Goal: Task Accomplishment & Management: Contribute content

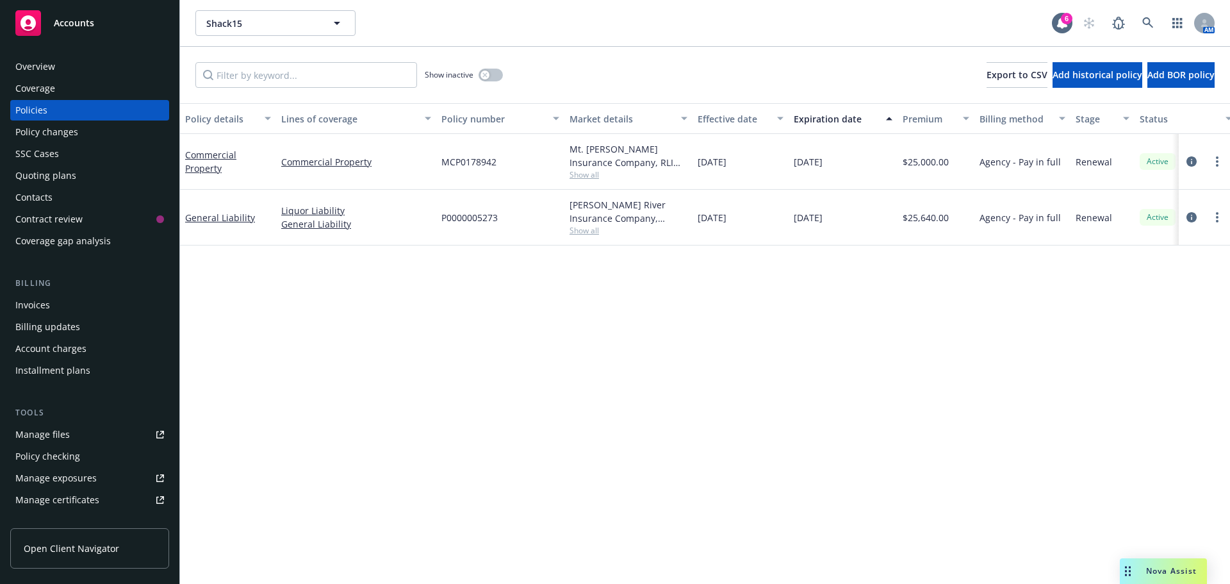
click at [1158, 25] on link at bounding box center [1148, 23] width 26 height 26
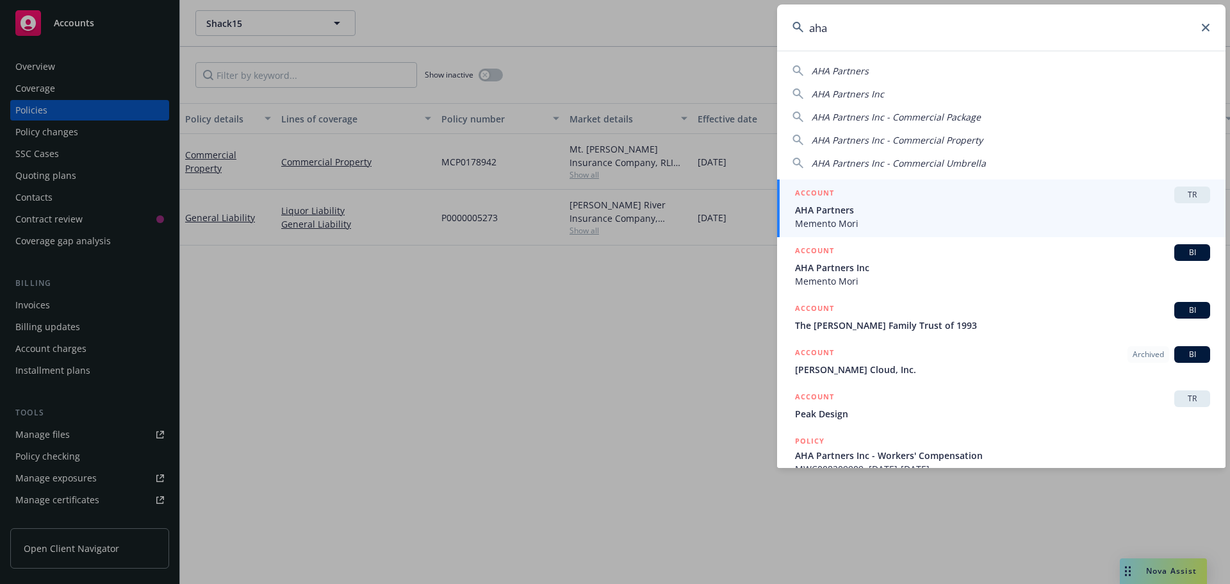
type input "aha"
click at [876, 213] on span "AHA Partners" at bounding box center [1002, 209] width 415 height 13
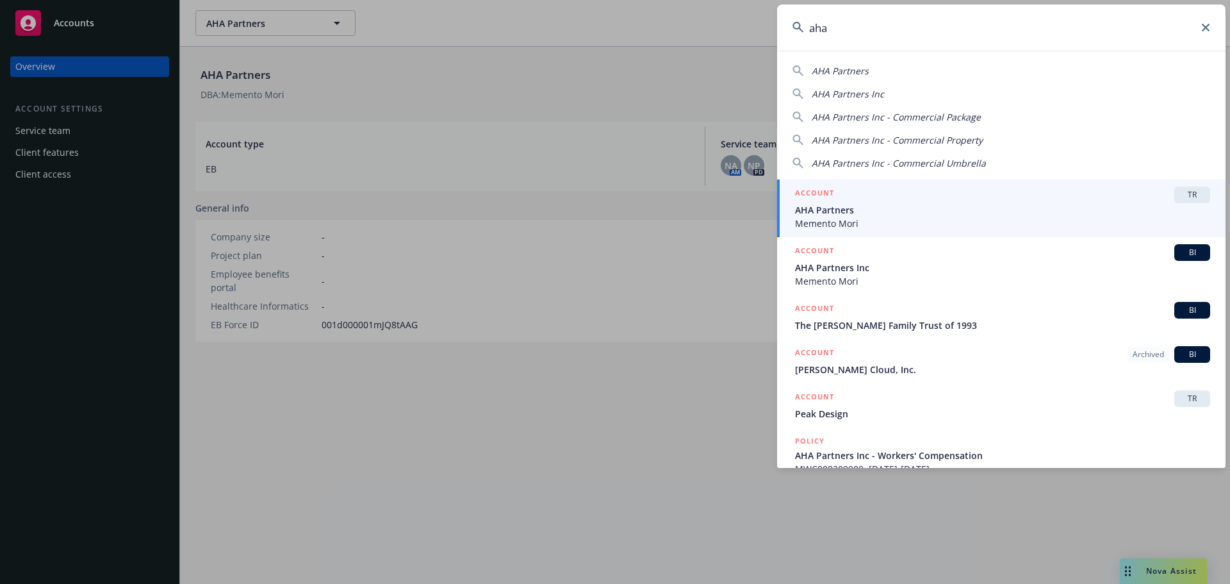
type input "aha"
click at [895, 268] on span "AHA Partners Inc" at bounding box center [1002, 267] width 415 height 13
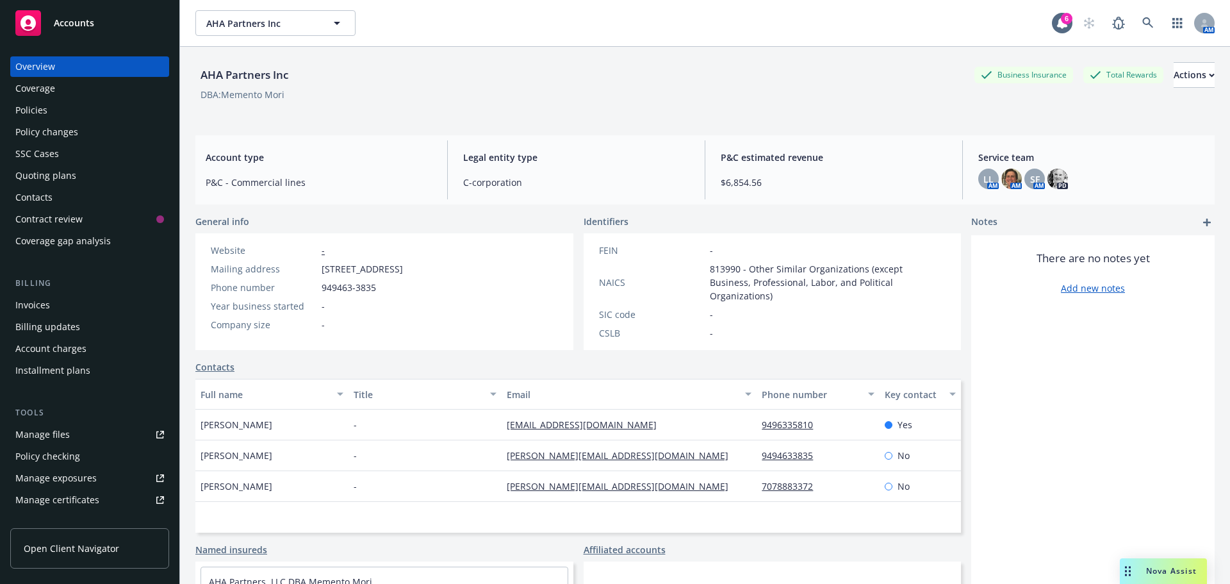
click at [76, 306] on div "Invoices" at bounding box center [89, 305] width 149 height 20
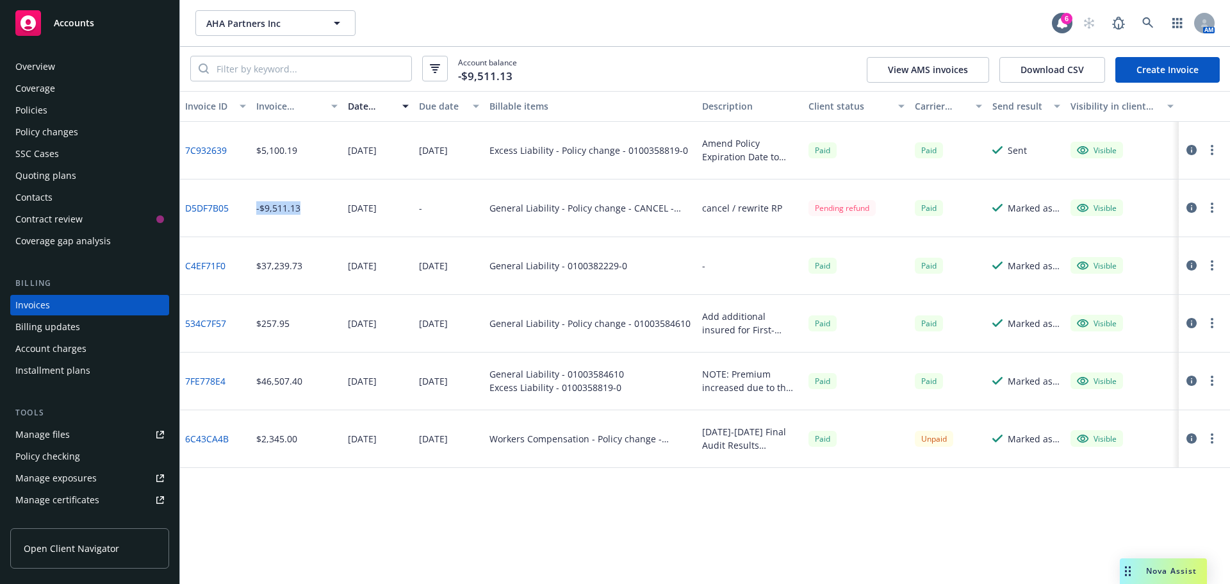
drag, startPoint x: 320, startPoint y: 212, endPoint x: 256, endPoint y: 213, distance: 64.1
click at [256, 213] on div "-$9,511.13" at bounding box center [297, 208] width 92 height 58
drag, startPoint x: 250, startPoint y: 380, endPoint x: 632, endPoint y: 388, distance: 381.9
click at [602, 388] on div "7FE778E4 $46,507.40 03/25/2025 04/06/2025 General Liability - 01003584610 Exces…" at bounding box center [705, 381] width 1050 height 58
click at [632, 388] on div "General Liability - 01003584610 Excess Liability - 0100358819-0" at bounding box center [590, 381] width 213 height 58
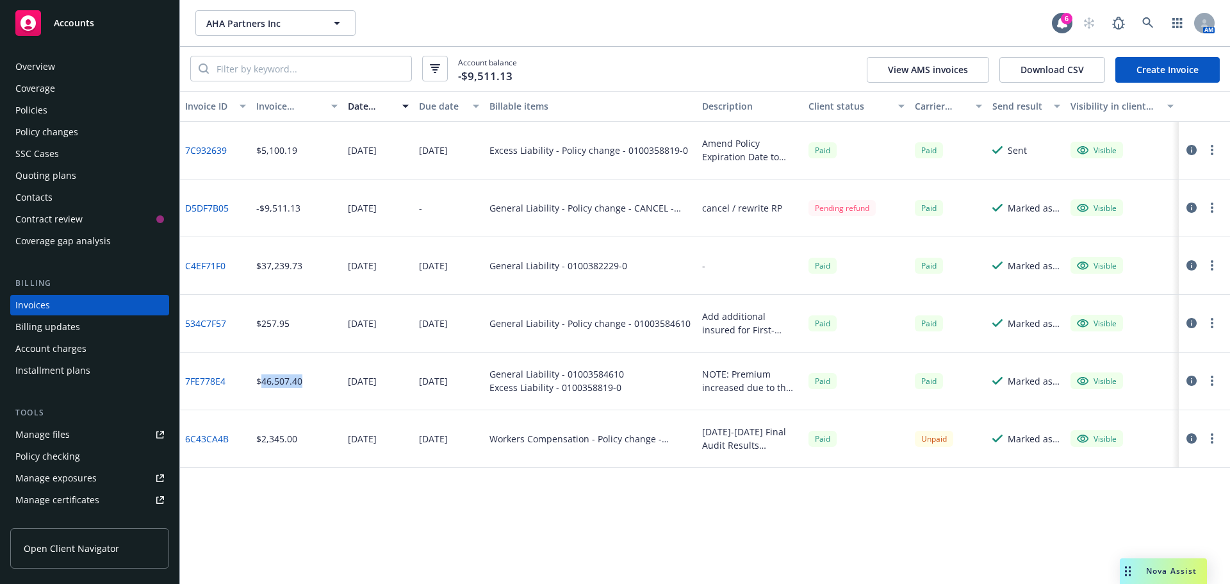
drag, startPoint x: 306, startPoint y: 383, endPoint x: 698, endPoint y: 277, distance: 406.7
click at [263, 381] on div "$46,507.40" at bounding box center [297, 381] width 92 height 58
click at [83, 98] on div "Coverage" at bounding box center [89, 88] width 149 height 20
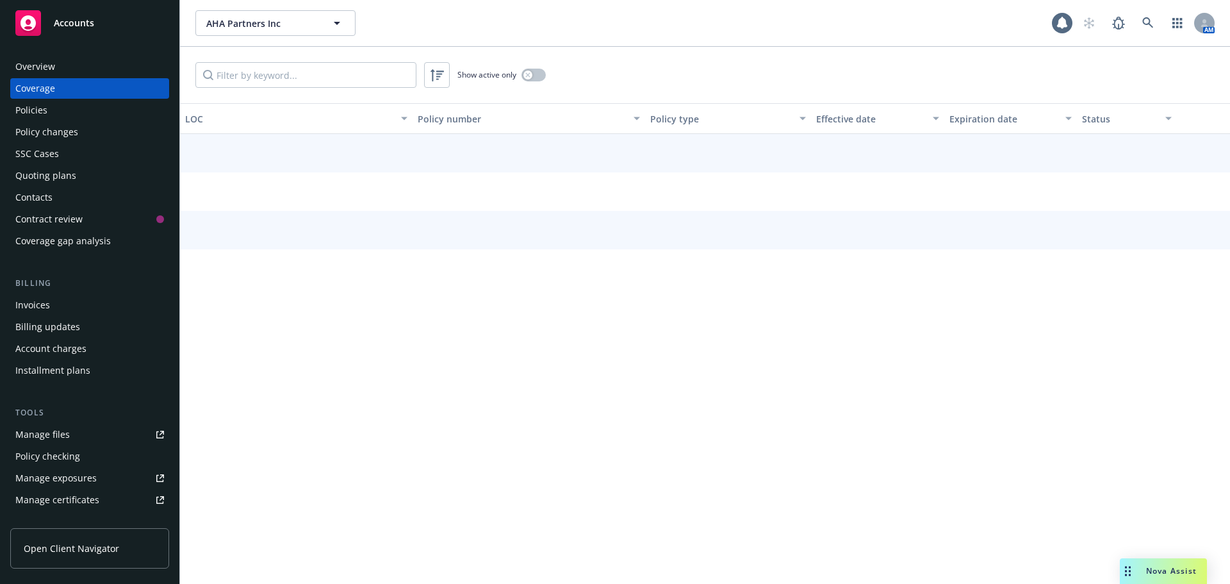
click at [80, 106] on div "Policies" at bounding box center [89, 110] width 149 height 20
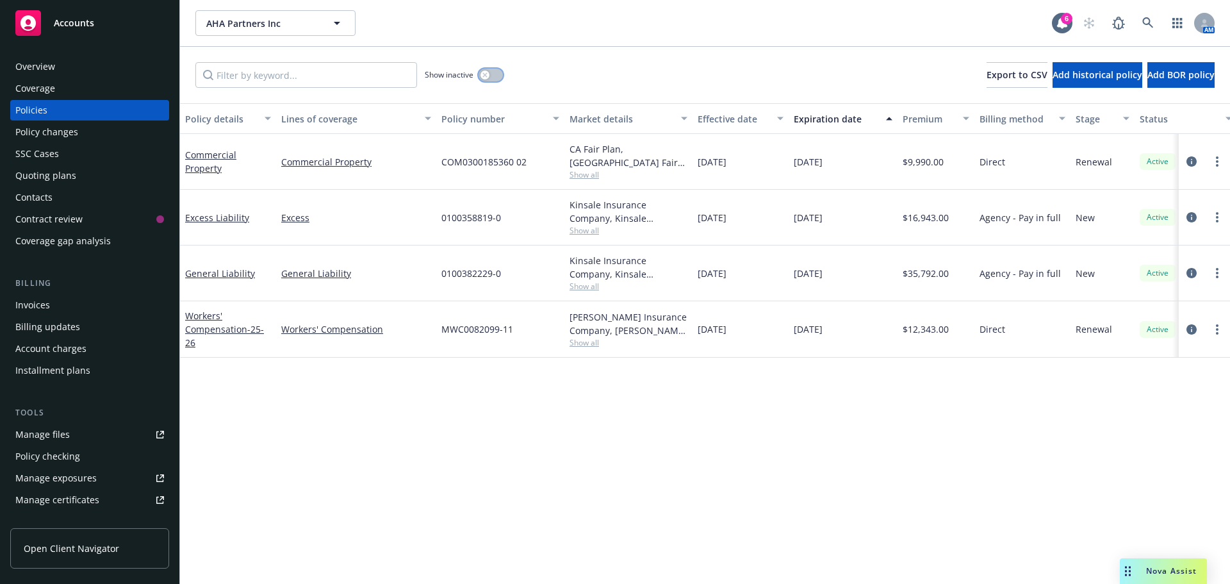
click at [491, 80] on button "button" at bounding box center [491, 75] width 24 height 13
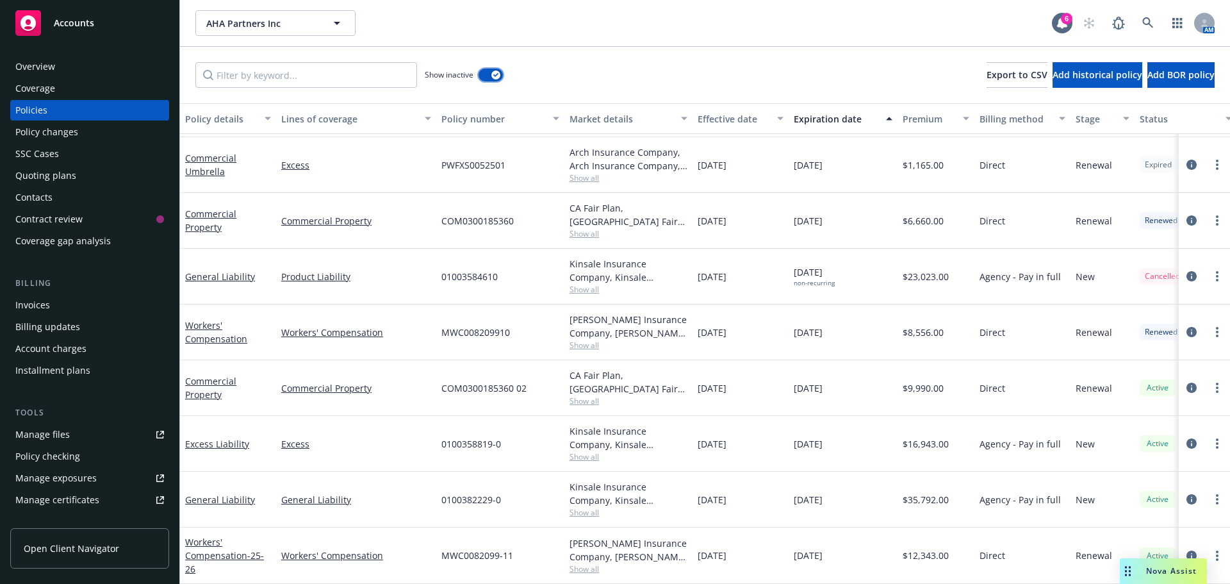
scroll to position [678, 0]
click at [1216, 275] on circle "more" at bounding box center [1217, 276] width 3 height 3
click at [1186, 271] on icon "circleInformation" at bounding box center [1191, 276] width 10 height 10
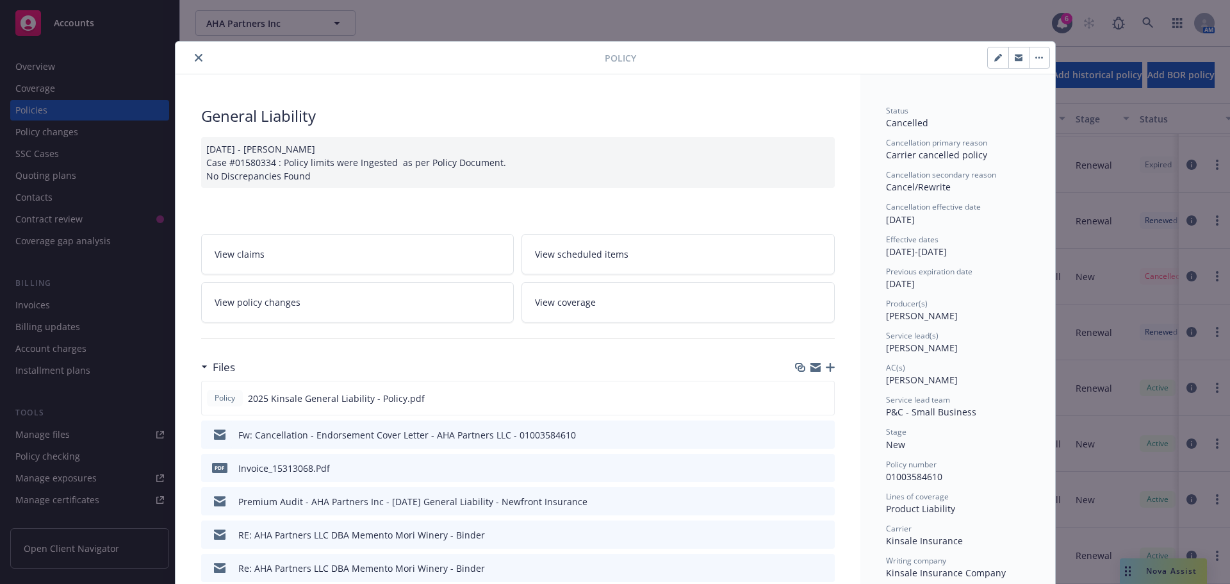
click at [798, 436] on icon "download file" at bounding box center [801, 434] width 10 height 10
click at [195, 60] on icon "close" at bounding box center [199, 58] width 8 height 8
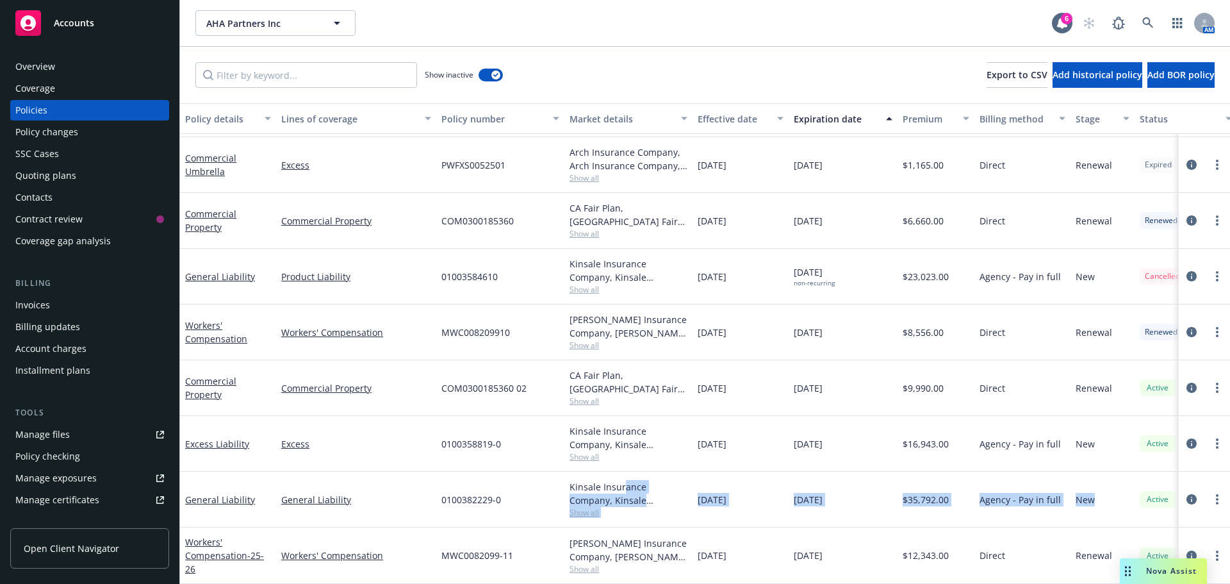
drag, startPoint x: 880, startPoint y: 487, endPoint x: 679, endPoint y: 404, distance: 217.1
click at [625, 475] on div "General Liability General Liability 0100382229-0 Kinsale Insurance Company, Kin…" at bounding box center [798, 499] width 1236 height 56
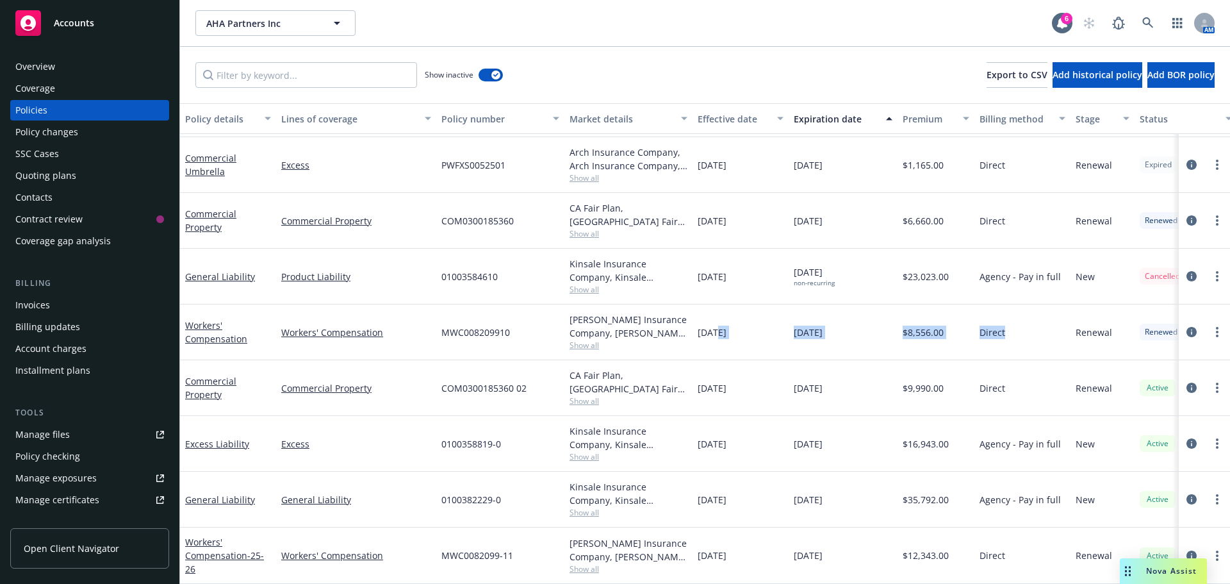
drag, startPoint x: 1034, startPoint y: 329, endPoint x: 716, endPoint y: 329, distance: 318.4
click at [716, 329] on div "Workers' Compensation Workers' Compensation MWC008209910 Markel Insurance Compa…" at bounding box center [798, 332] width 1236 height 56
click at [1186, 271] on icon "circleInformation" at bounding box center [1191, 276] width 10 height 10
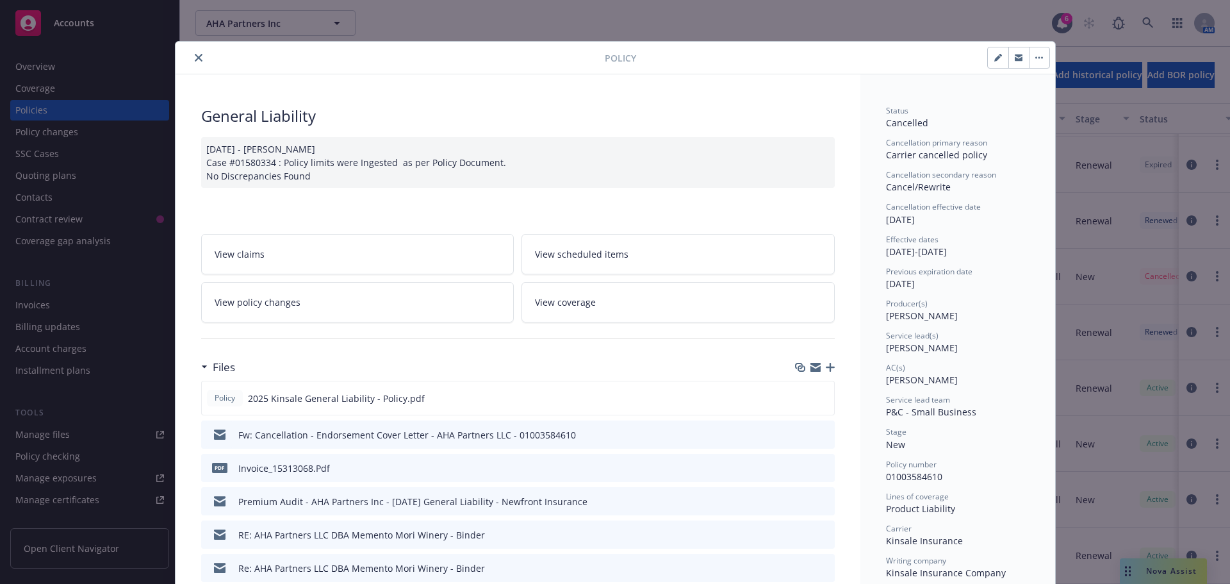
click at [196, 61] on icon "close" at bounding box center [199, 58] width 8 height 8
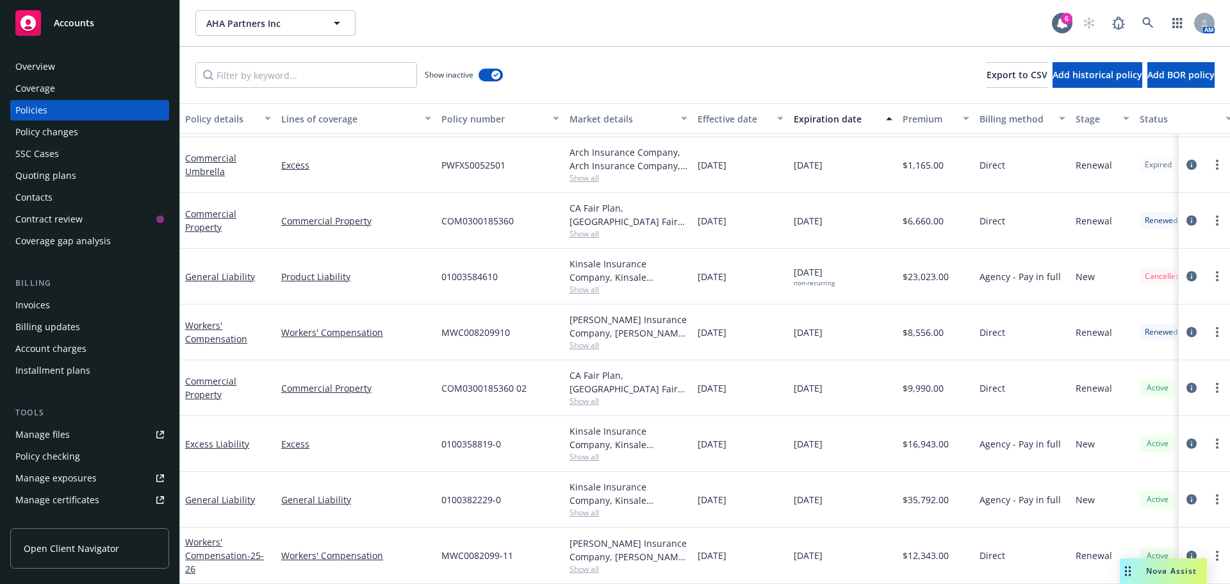
click at [65, 302] on div "Invoices" at bounding box center [89, 305] width 149 height 20
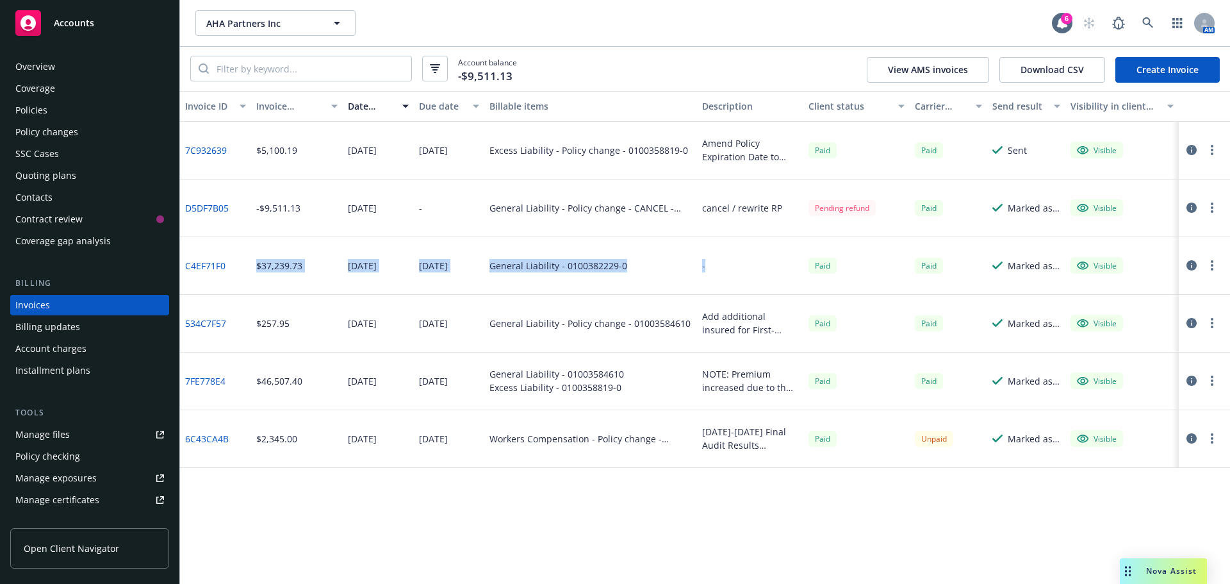
drag, startPoint x: 450, startPoint y: 250, endPoint x: 570, endPoint y: 327, distance: 143.2
click at [249, 249] on div "C4EF71F0 $37,239.73 07/28/2025 08/01/2025 General Liability - 0100382229-0 - Pa…" at bounding box center [705, 266] width 1050 height 58
click at [1190, 383] on icon "button" at bounding box center [1191, 380] width 10 height 10
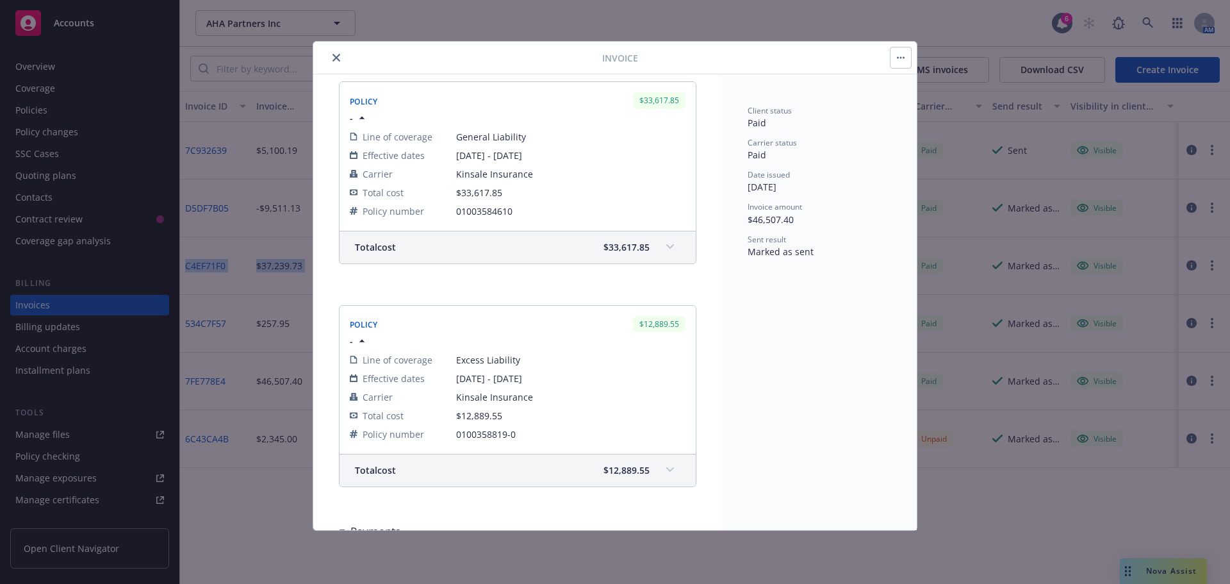
scroll to position [192, 0]
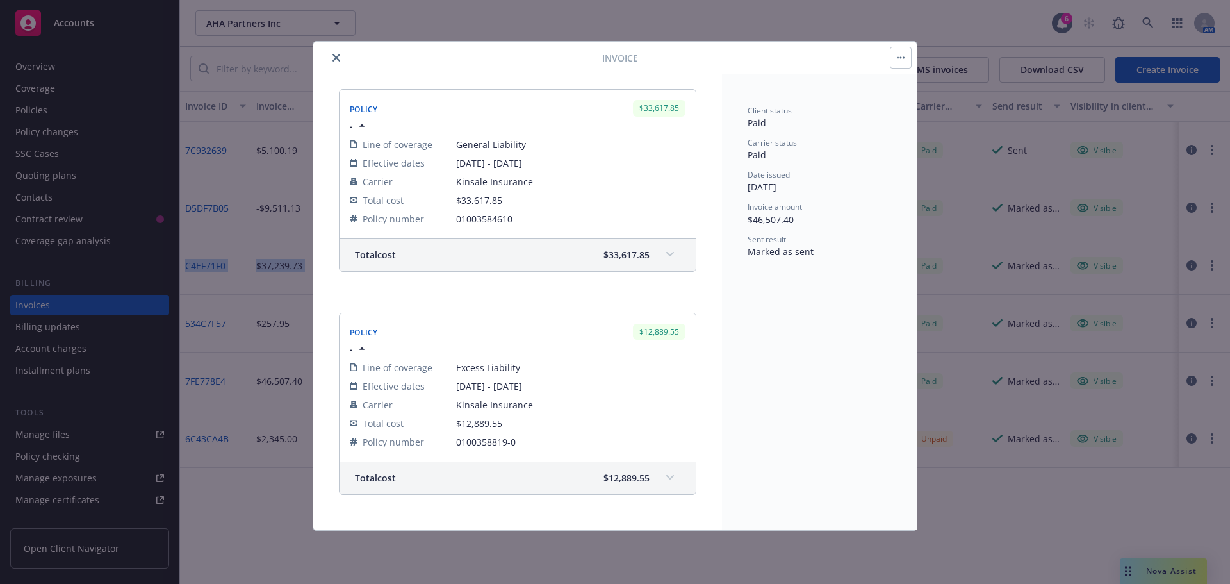
click at [339, 57] on icon "close" at bounding box center [336, 58] width 8 height 8
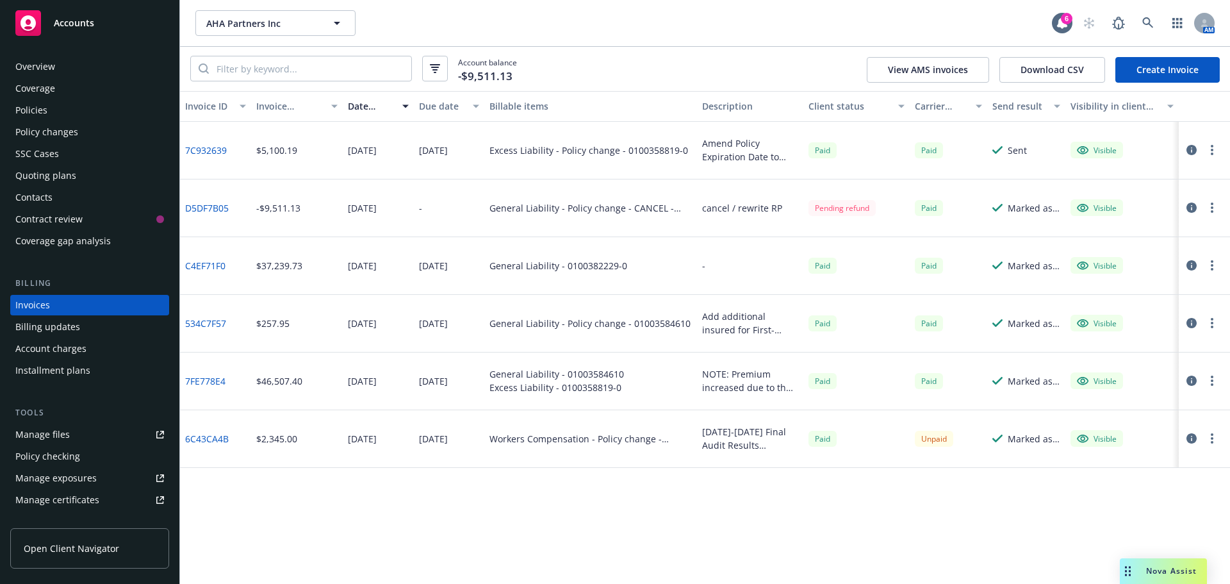
drag, startPoint x: 728, startPoint y: 262, endPoint x: 816, endPoint y: 265, distance: 88.4
click at [729, 262] on div "-" at bounding box center [750, 266] width 106 height 58
drag, startPoint x: 495, startPoint y: 209, endPoint x: 773, endPoint y: 209, distance: 278.0
click at [773, 209] on div "D5DF7B05 -$9,511.13 08/08/2025 - General Liability - Policy change - CANCEL - 0…" at bounding box center [705, 208] width 1050 height 58
click at [691, 264] on div "General Liability - 0100382229-0" at bounding box center [590, 266] width 213 height 58
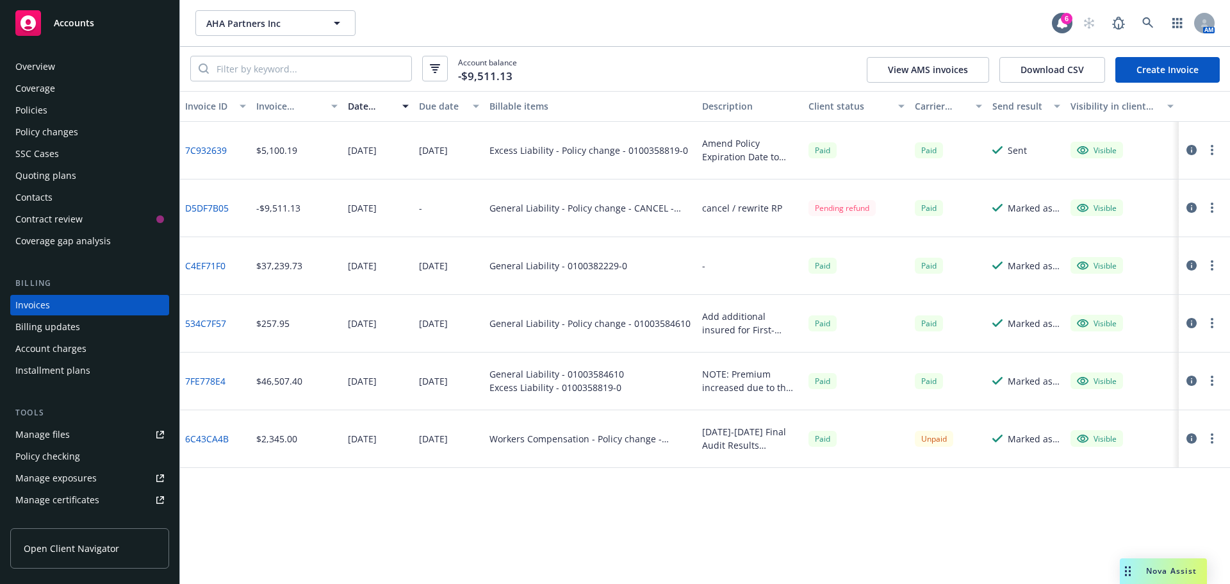
click at [79, 108] on div "Policies" at bounding box center [89, 110] width 149 height 20
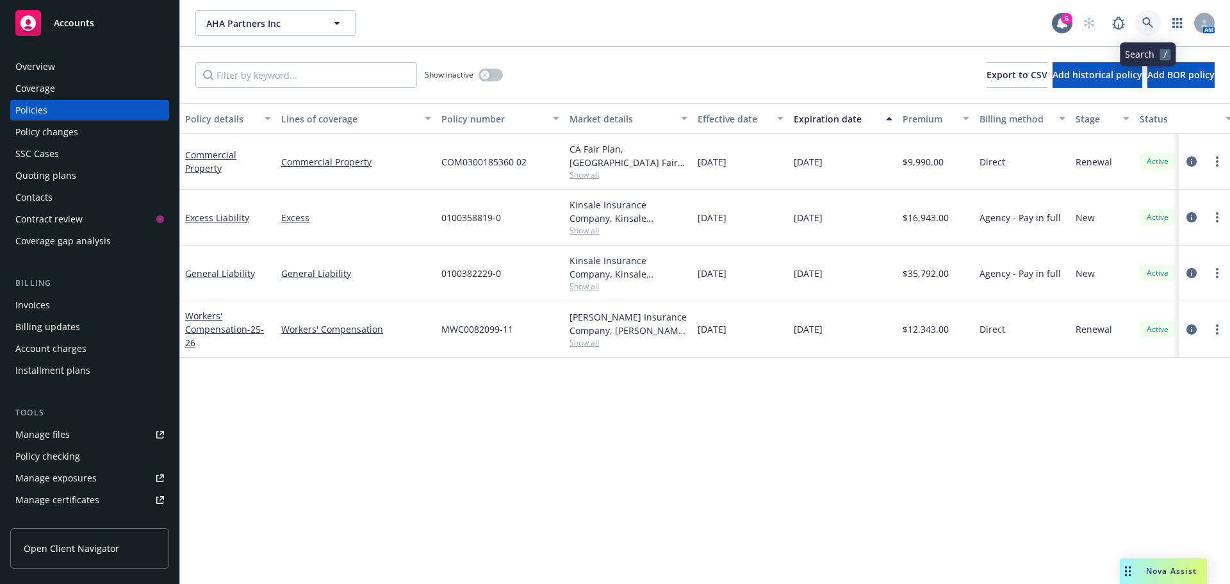
click at [1151, 26] on icon at bounding box center [1148, 23] width 12 height 12
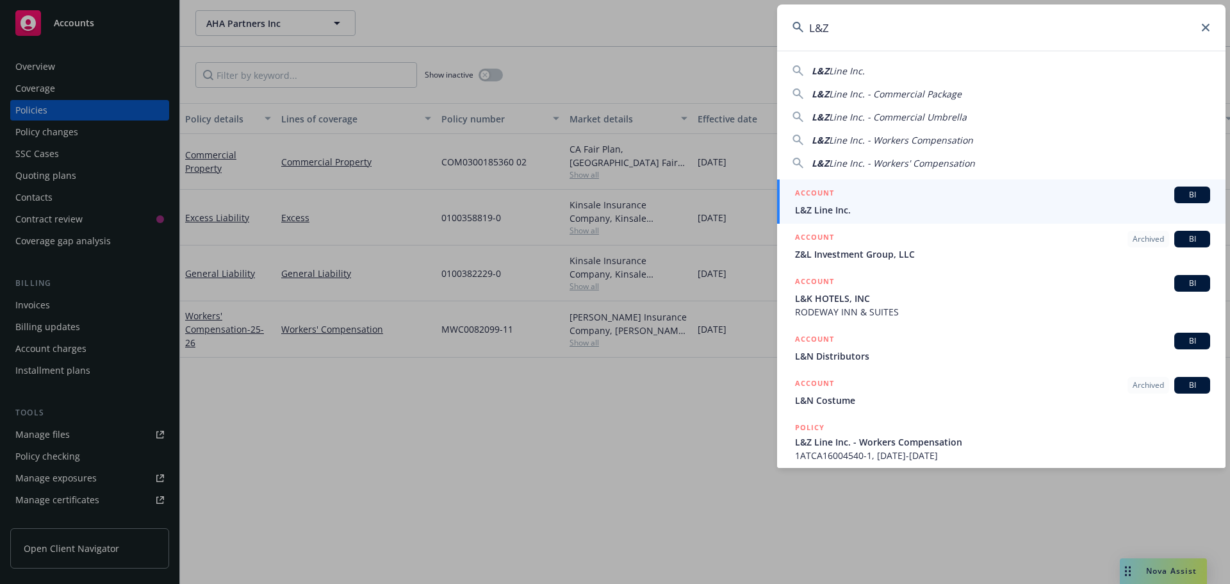
type input "L&Z"
click at [880, 210] on span "L&Z Line Inc." at bounding box center [1002, 209] width 415 height 13
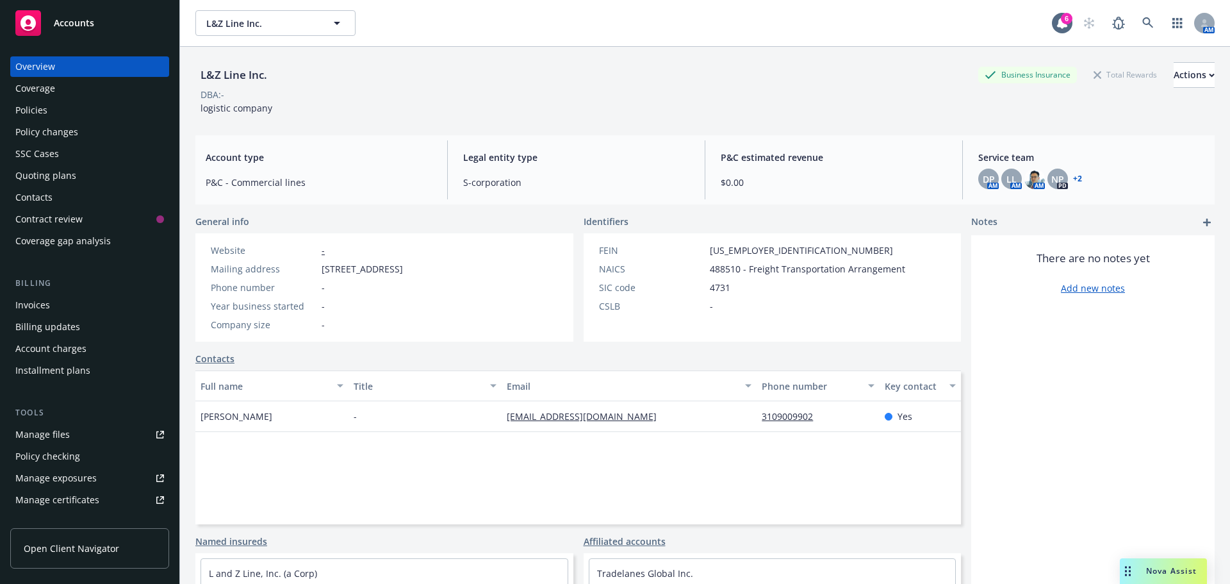
click at [74, 307] on div "Invoices" at bounding box center [89, 305] width 149 height 20
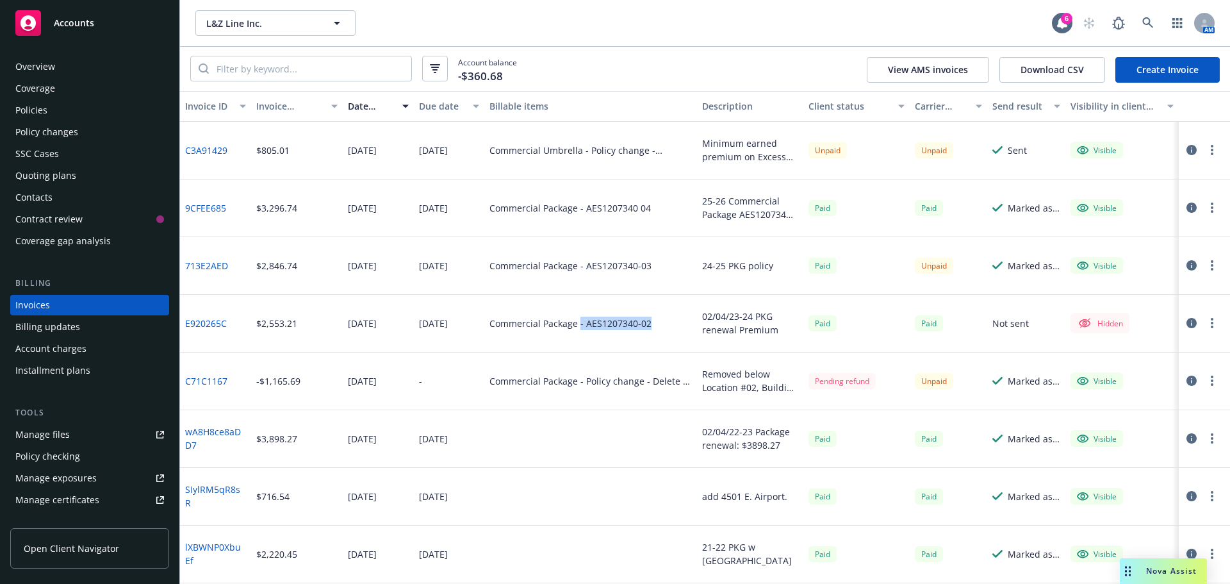
drag, startPoint x: 639, startPoint y: 325, endPoint x: 654, endPoint y: 326, distance: 14.7
click at [654, 326] on div "Commercial Package - AES1207340-02" at bounding box center [590, 324] width 213 height 58
drag, startPoint x: 182, startPoint y: 154, endPoint x: 1120, endPoint y: 143, distance: 938.5
click at [186, 149] on div "C3A91429" at bounding box center [215, 151] width 71 height 58
drag, startPoint x: 233, startPoint y: 377, endPoint x: 184, endPoint y: 378, distance: 48.7
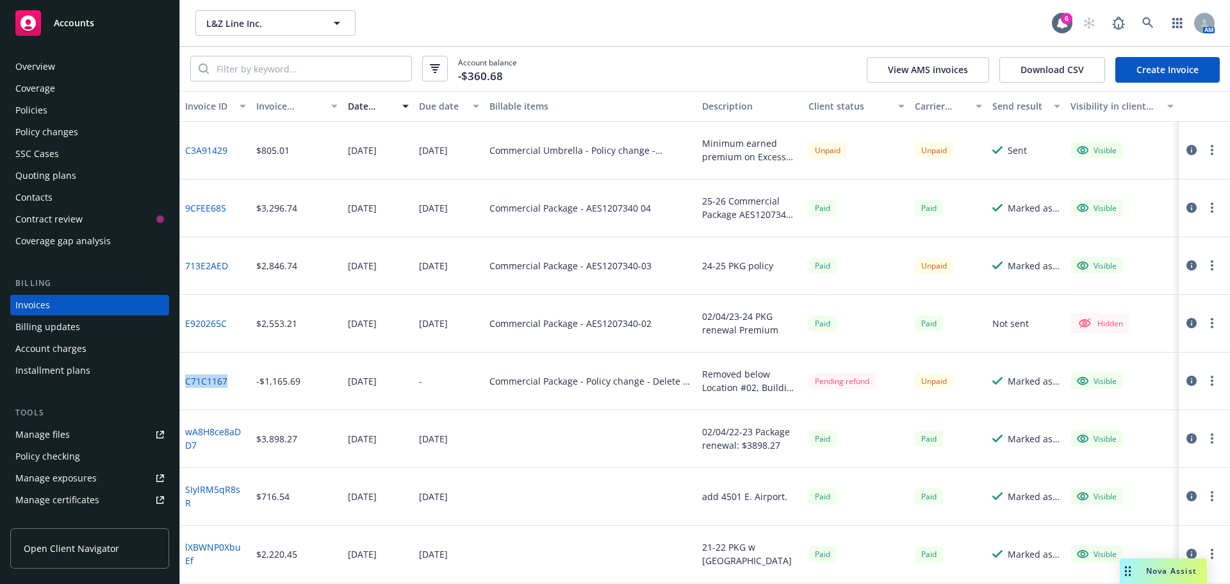
click at [182, 378] on div "C71C1167" at bounding box center [215, 381] width 71 height 58
click at [625, 372] on div "Commercial Package - Policy change - Delete - AES1207340-01" at bounding box center [590, 381] width 213 height 58
drag, startPoint x: 609, startPoint y: 384, endPoint x: 757, endPoint y: 401, distance: 148.3
click at [860, 387] on div "C71C1167 -$1,165.69 05/17/2022 - Commercial Package - Policy change - Delete - …" at bounding box center [705, 381] width 1050 height 58
click at [587, 392] on div "Commercial Package - Policy change - Delete - AES1207340-01" at bounding box center [590, 381] width 213 height 58
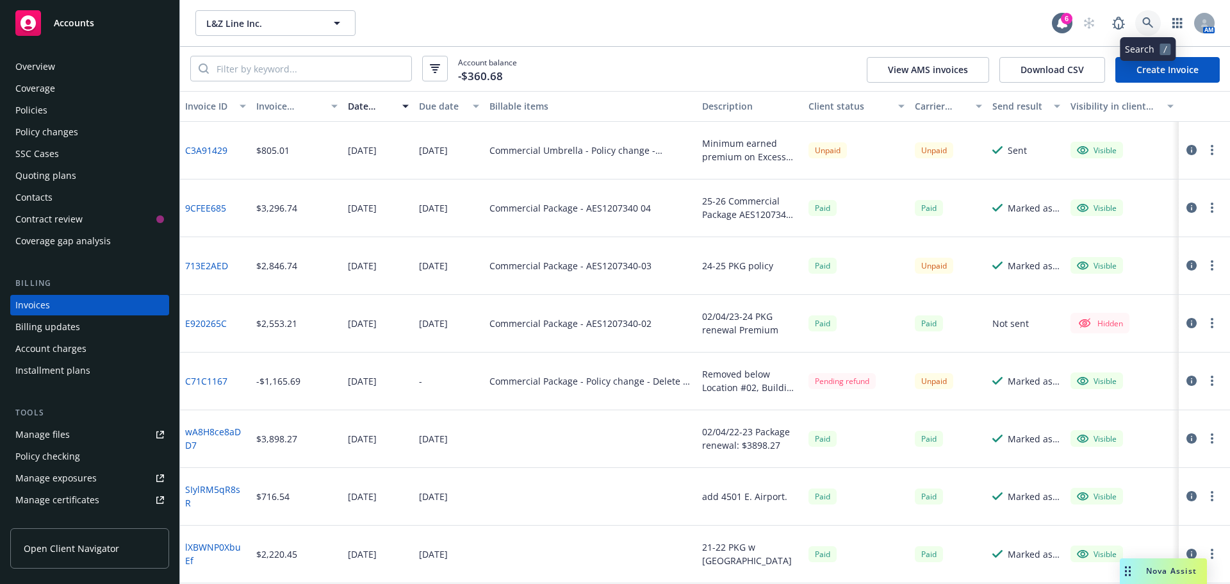
click at [1151, 31] on link at bounding box center [1148, 23] width 26 height 26
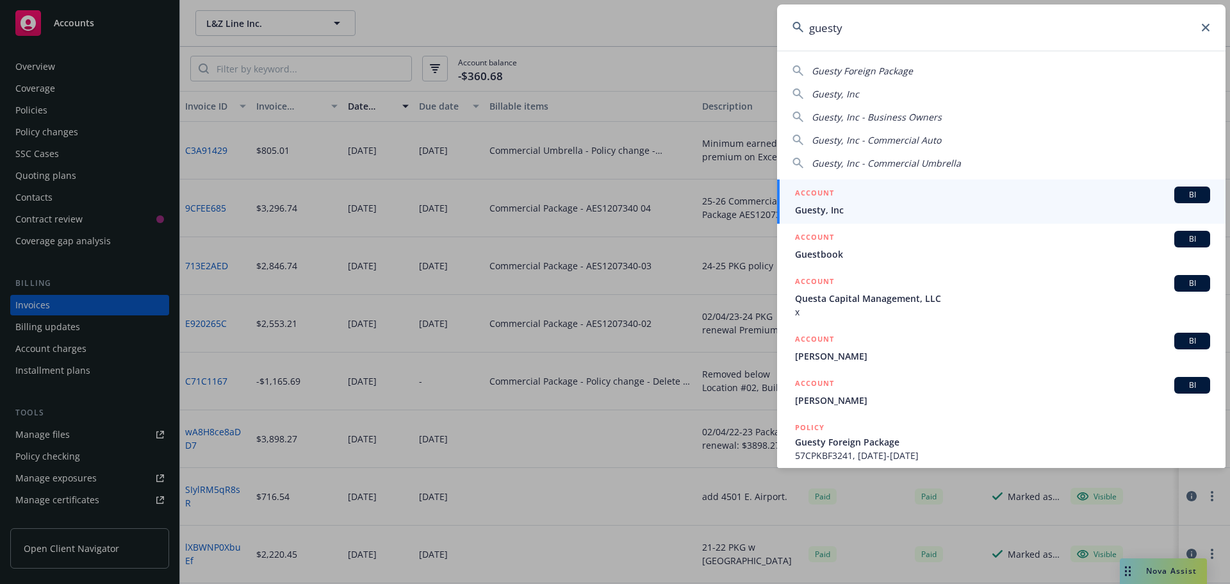
type input "guesty"
click at [911, 195] on div "ACCOUNT BI" at bounding box center [1002, 194] width 415 height 17
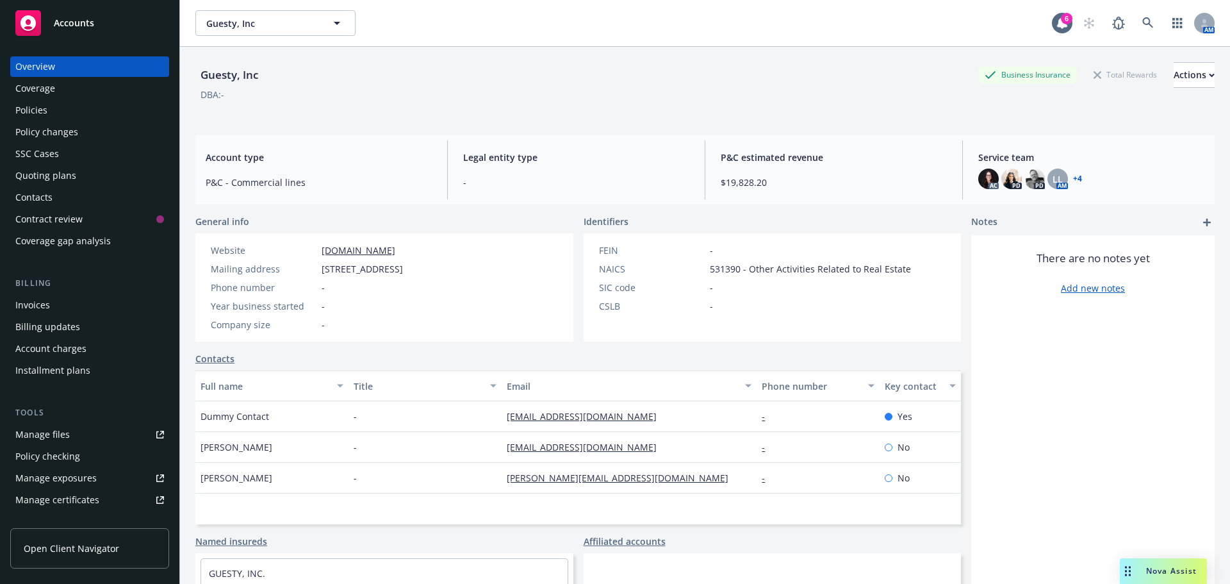
click at [73, 108] on div "Policies" at bounding box center [89, 110] width 149 height 20
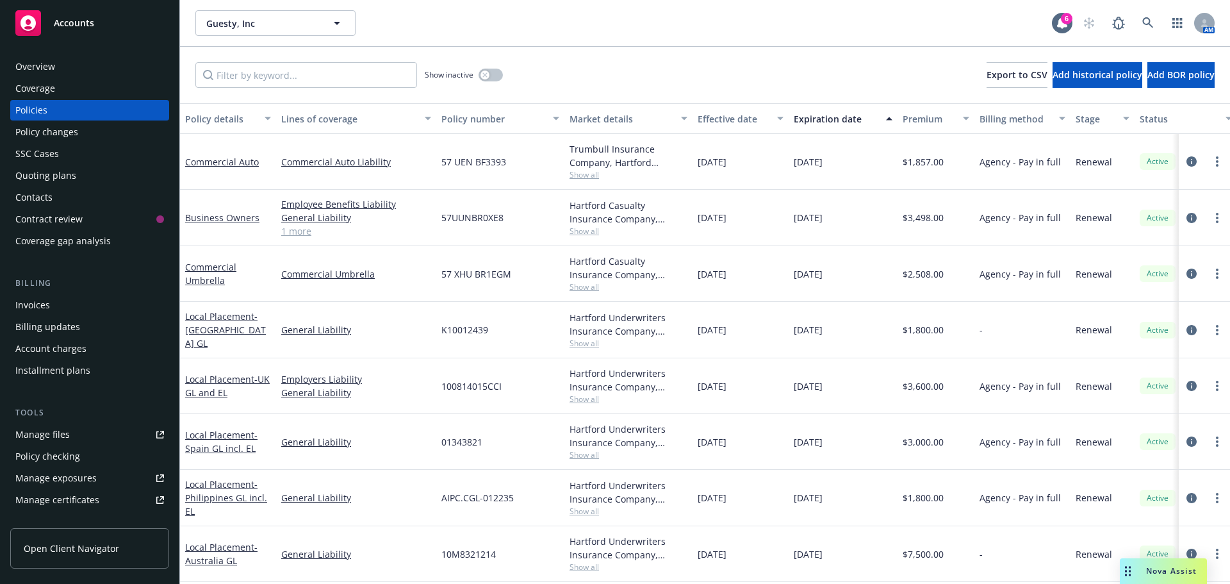
click at [72, 69] on div "Overview" at bounding box center [89, 66] width 149 height 20
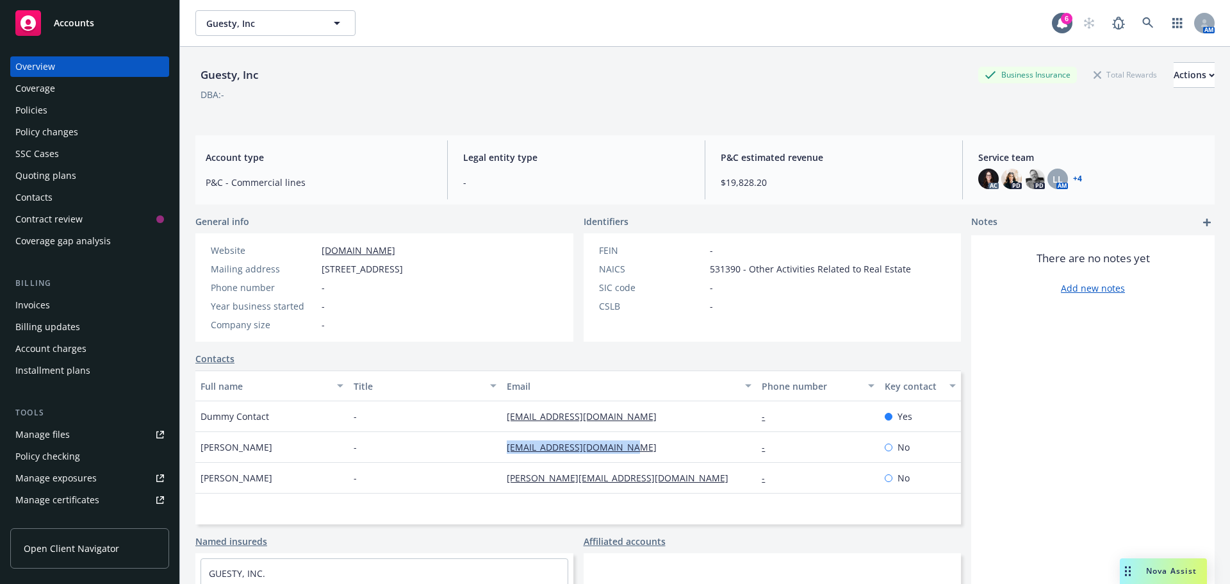
drag, startPoint x: 628, startPoint y: 455, endPoint x: 435, endPoint y: 455, distance: 193.5
click at [435, 455] on div "Liraz Gesser-Topper - liraz@risksolutions.co.il - No" at bounding box center [578, 447] width 766 height 31
click at [370, 459] on div "-" at bounding box center [424, 447] width 153 height 31
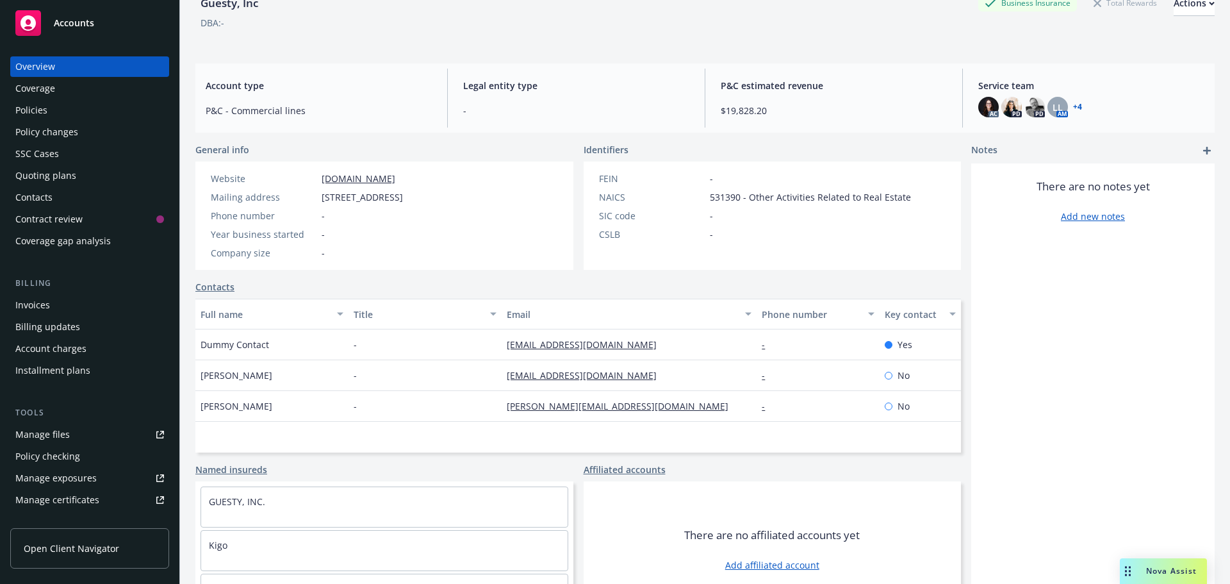
scroll to position [105, 0]
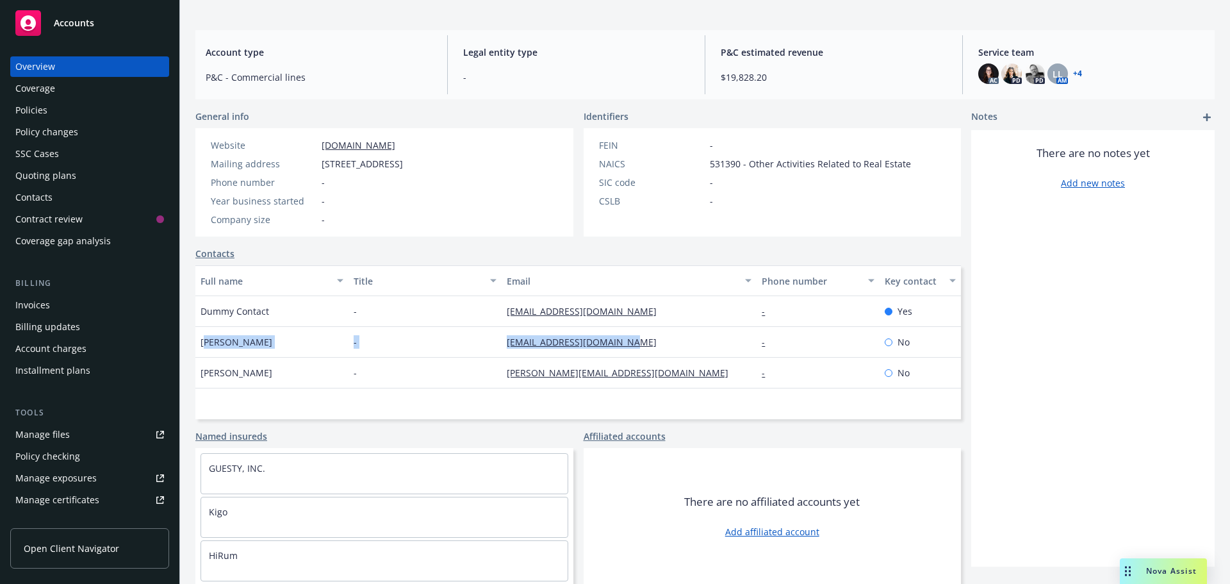
drag, startPoint x: 572, startPoint y: 342, endPoint x: 202, endPoint y: 342, distance: 369.6
click at [203, 342] on div "Liraz Gesser-Topper - liraz@risksolutions.co.il - No" at bounding box center [578, 342] width 766 height 31
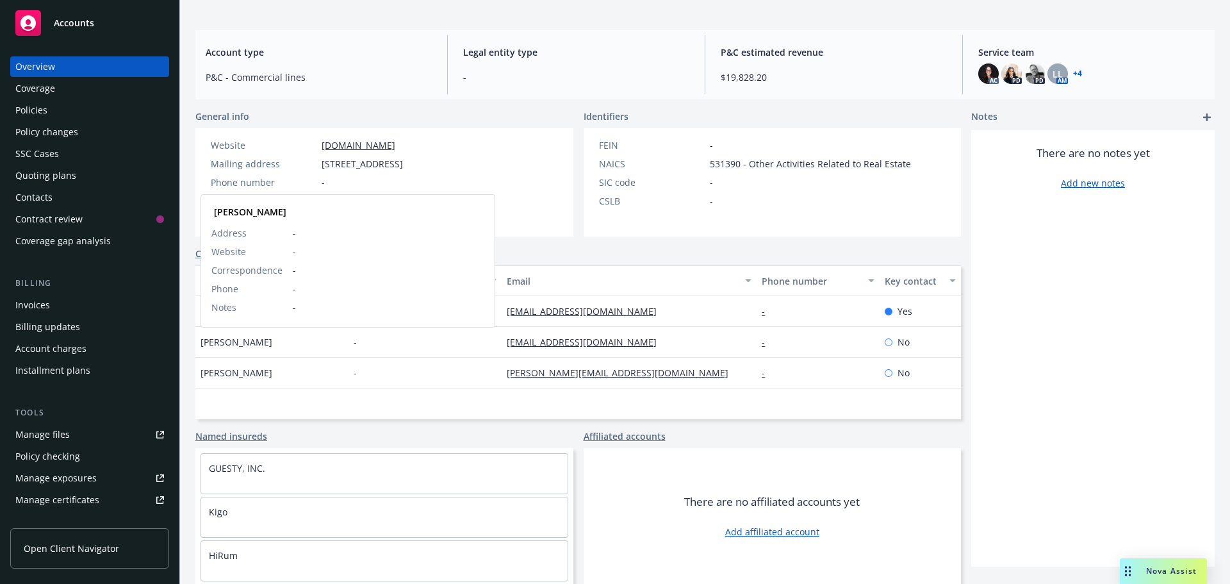
click at [202, 342] on span "Liraz Gesser-Topper" at bounding box center [237, 341] width 72 height 13
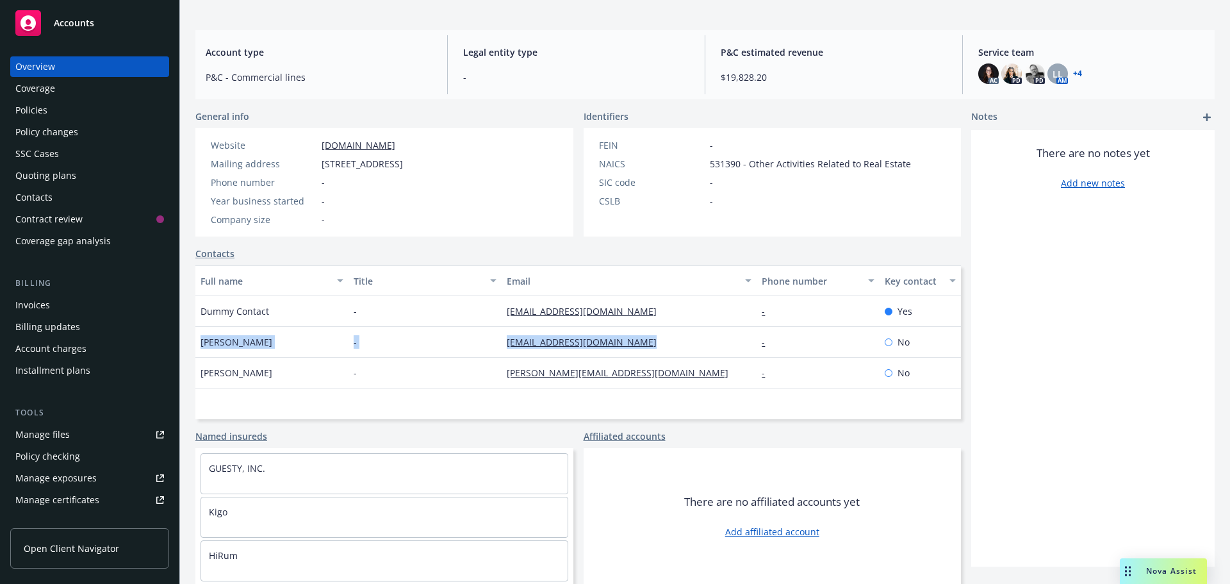
drag, startPoint x: 201, startPoint y: 342, endPoint x: 652, endPoint y: 337, distance: 451.0
click at [650, 337] on div "Liraz Gesser-Topper - liraz@risksolutions.co.il - No" at bounding box center [578, 342] width 766 height 31
click at [657, 338] on div "liraz@risksolutions.co.il" at bounding box center [629, 342] width 255 height 31
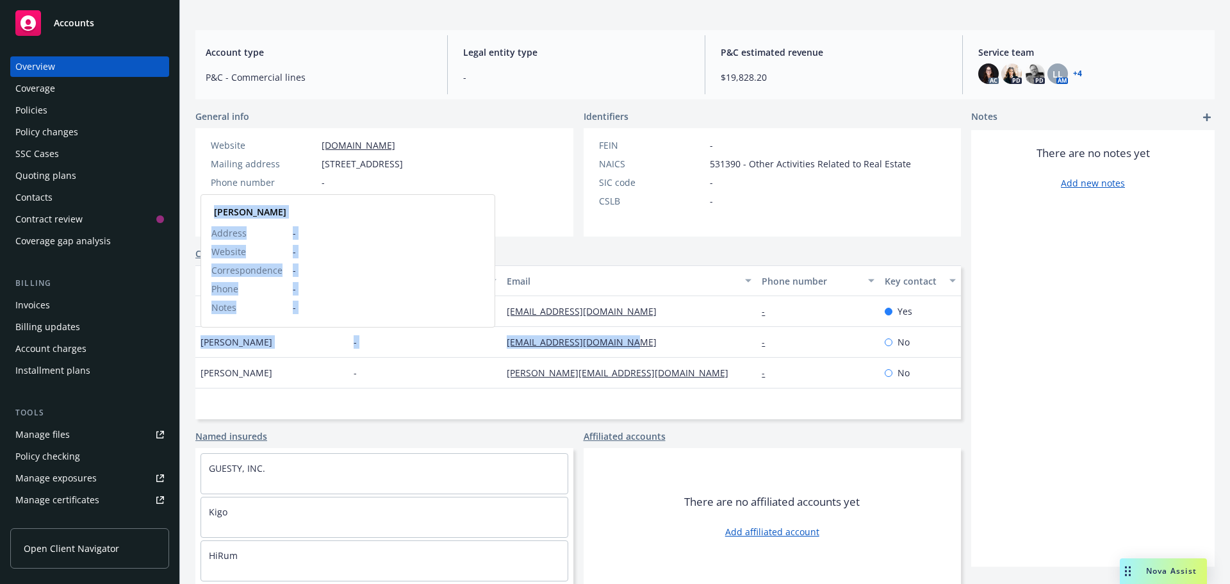
drag, startPoint x: 663, startPoint y: 343, endPoint x: 201, endPoint y: 346, distance: 462.5
click at [201, 346] on div "Liraz Gesser-Topper Liraz Gesser-Topper Address - Website - Correspondence - Ph…" at bounding box center [578, 342] width 766 height 31
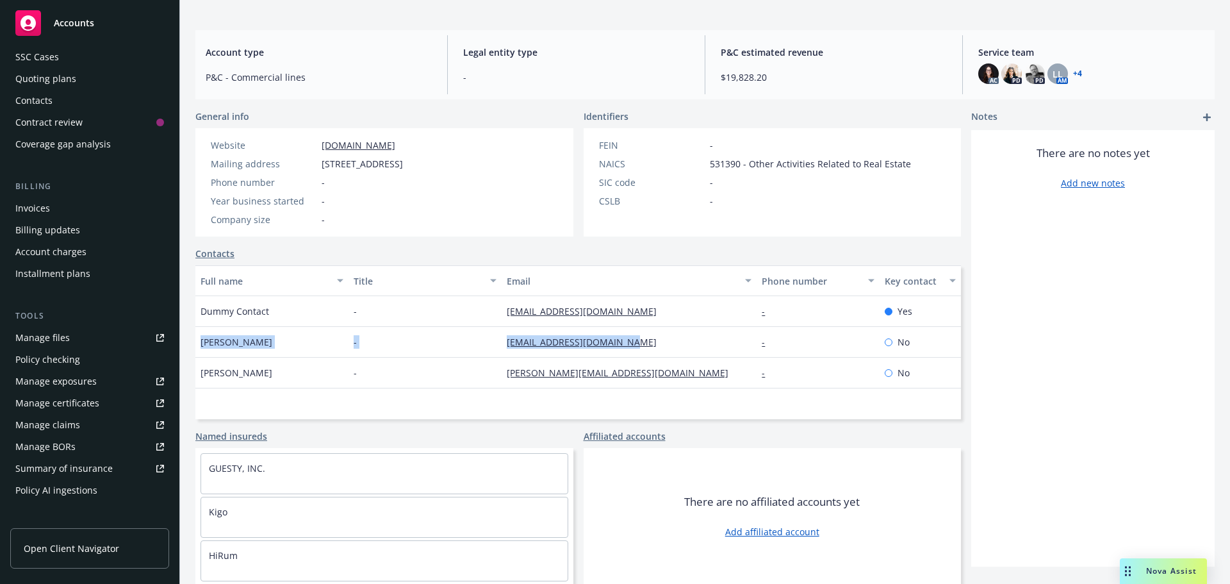
scroll to position [128, 0]
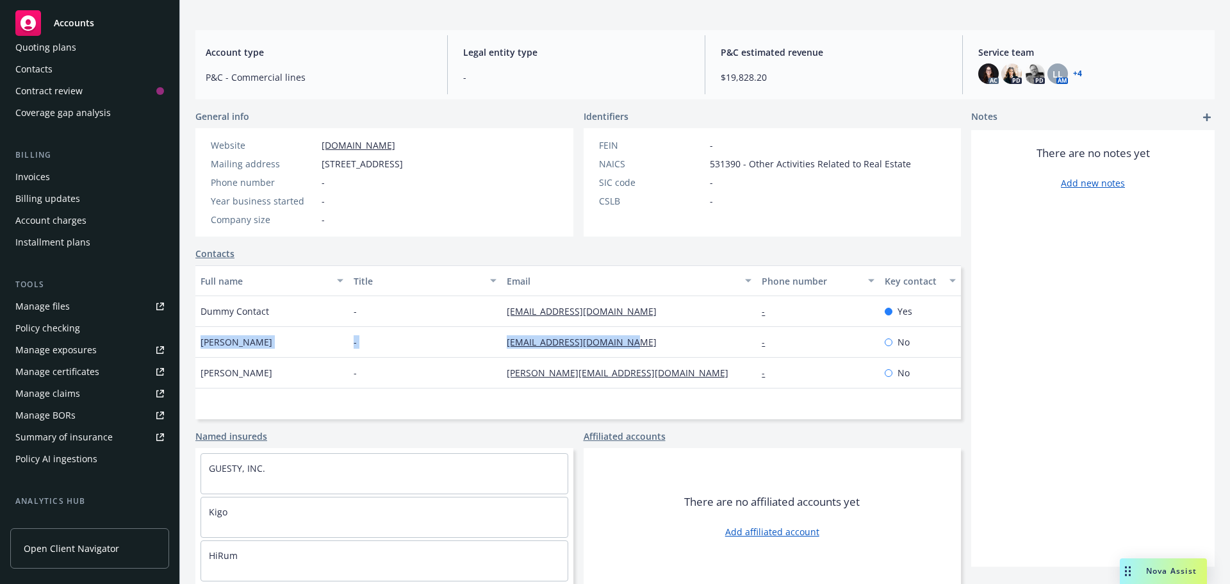
click at [377, 302] on div "-" at bounding box center [424, 311] width 153 height 31
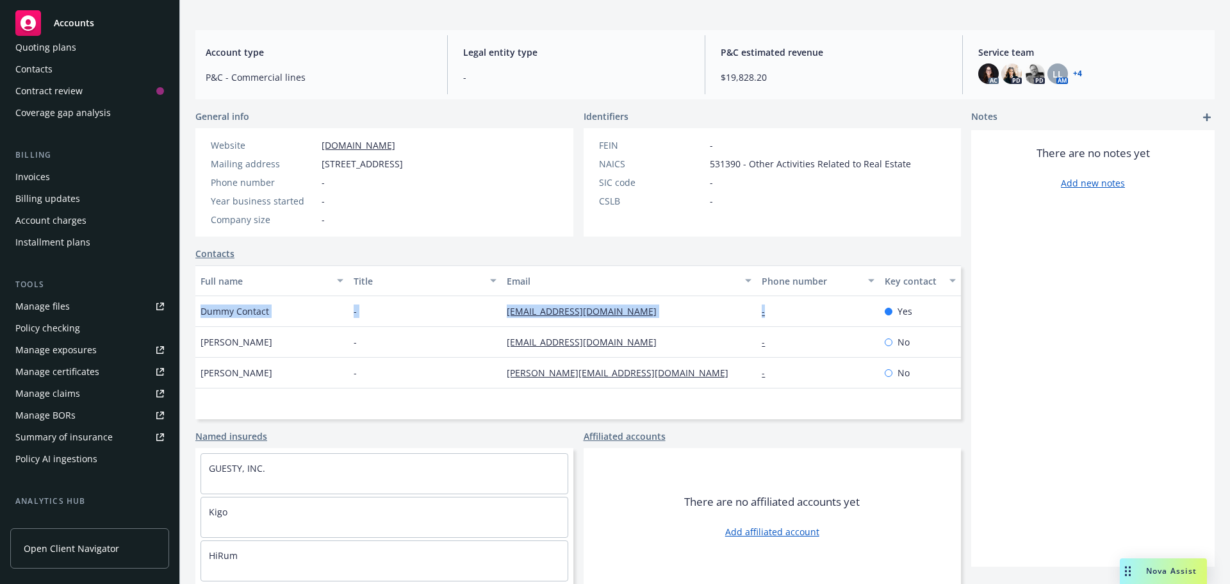
drag, startPoint x: 611, startPoint y: 309, endPoint x: 191, endPoint y: 331, distance: 420.8
click at [186, 320] on div "Guesty, Inc Business Insurance Total Rewards Actions DBA: - Account type P&C - …" at bounding box center [705, 234] width 1050 height 584
click at [225, 314] on span "Dummy Contact" at bounding box center [235, 310] width 69 height 13
drag, startPoint x: 197, startPoint y: 314, endPoint x: 784, endPoint y: 311, distance: 586.8
click at [784, 311] on div "Dummy Contact - 45fb527b-f4cb-4ca0-af2f-a6a694a64298@example.com - Yes" at bounding box center [578, 311] width 766 height 31
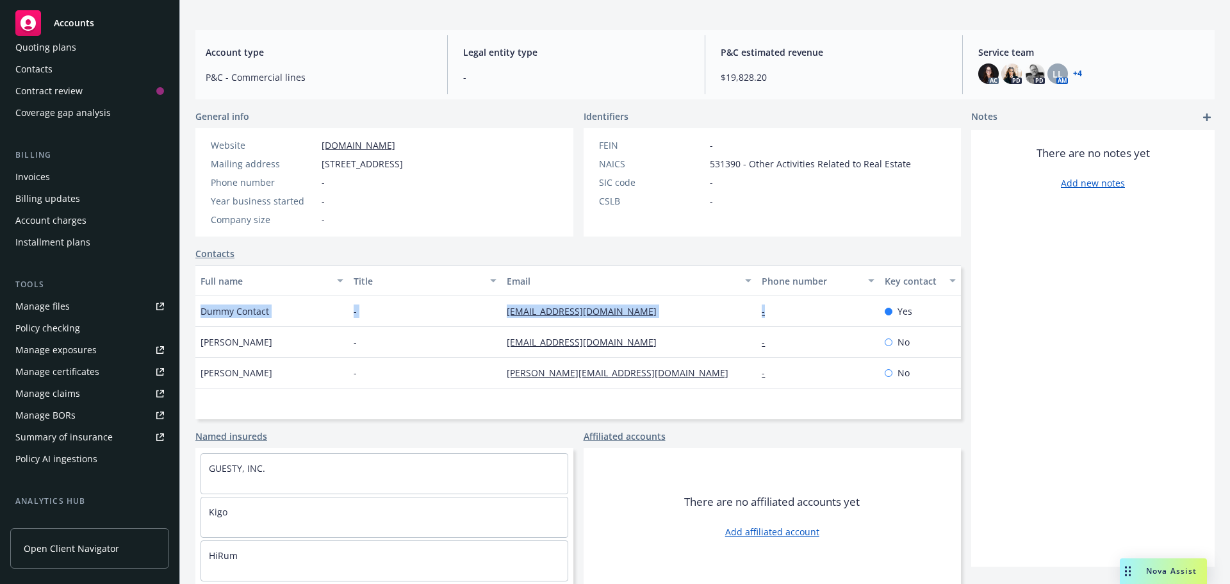
click at [782, 311] on div "-" at bounding box center [818, 311] width 122 height 31
drag, startPoint x: 201, startPoint y: 313, endPoint x: 370, endPoint y: 304, distance: 170.0
click at [370, 304] on div "Dummy Contact - 45fb527b-f4cb-4ca0-af2f-a6a694a64298@example.com - Yes" at bounding box center [578, 311] width 766 height 31
click at [449, 313] on div "-" at bounding box center [424, 311] width 153 height 31
drag, startPoint x: 263, startPoint y: 307, endPoint x: 205, endPoint y: 300, distance: 58.2
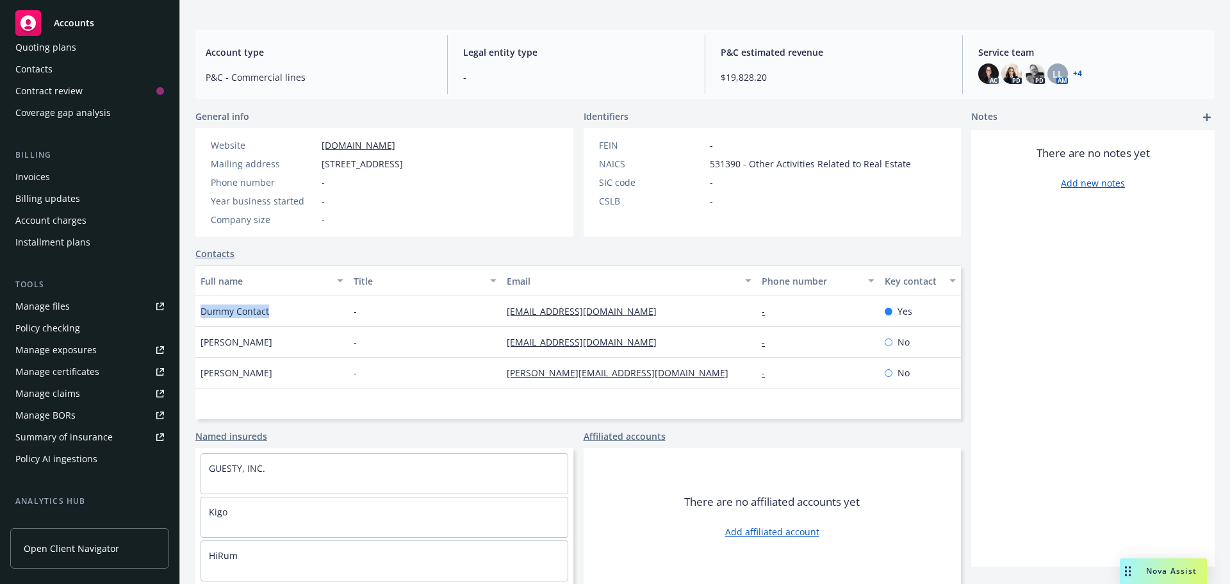
click at [203, 307] on span "Dummy Contact" at bounding box center [235, 310] width 69 height 13
click at [217, 255] on link "Contacts" at bounding box center [214, 253] width 39 height 13
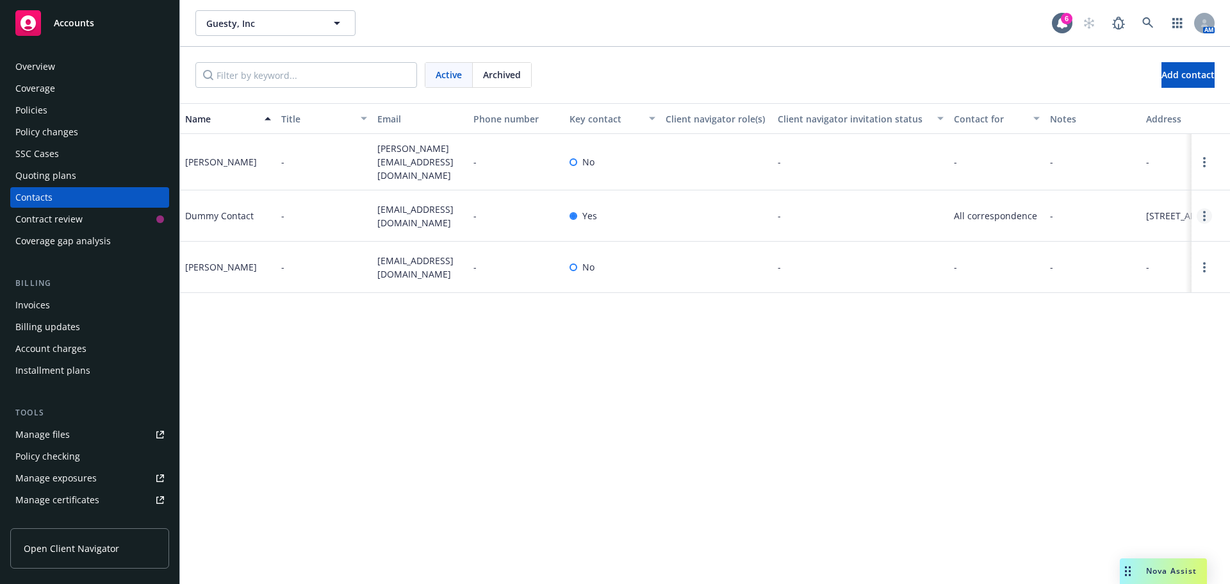
click at [1209, 217] on link "Open options" at bounding box center [1204, 215] width 15 height 15
drag, startPoint x: 935, startPoint y: 409, endPoint x: 954, endPoint y: 402, distance: 20.5
click at [935, 409] on div "Name Title Email Phone number Key contact Client navigator role(s) Client navig…" at bounding box center [705, 343] width 1050 height 480
click at [1208, 275] on link "Open options" at bounding box center [1204, 266] width 15 height 15
click at [1120, 212] on link "Edit contact" at bounding box center [1122, 209] width 145 height 26
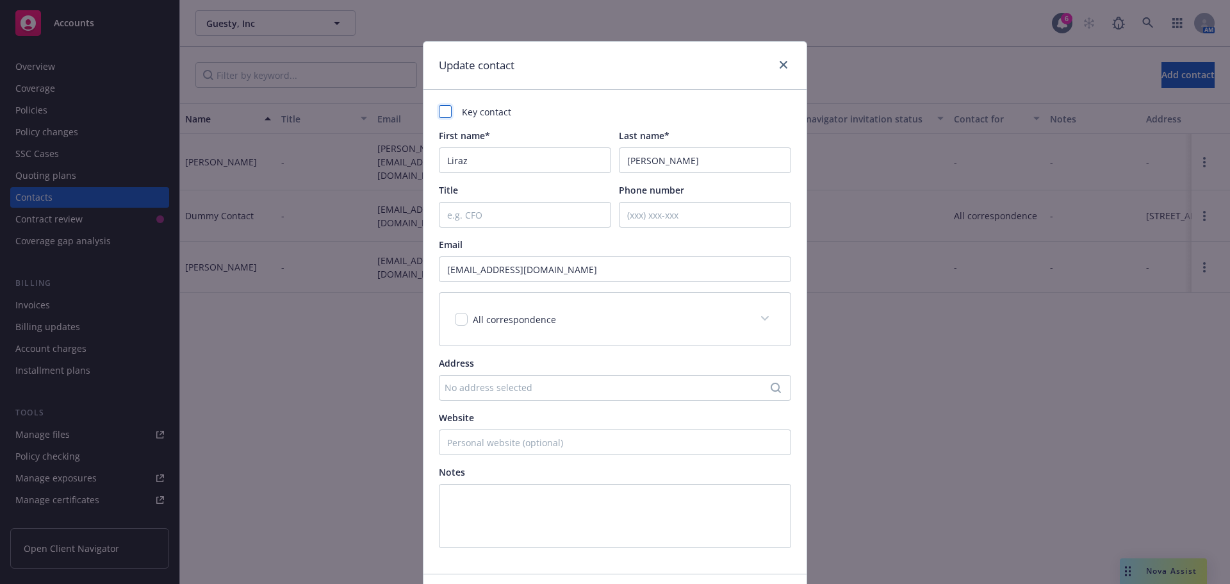
click at [439, 112] on div at bounding box center [445, 111] width 13 height 13
checkbox input "true"
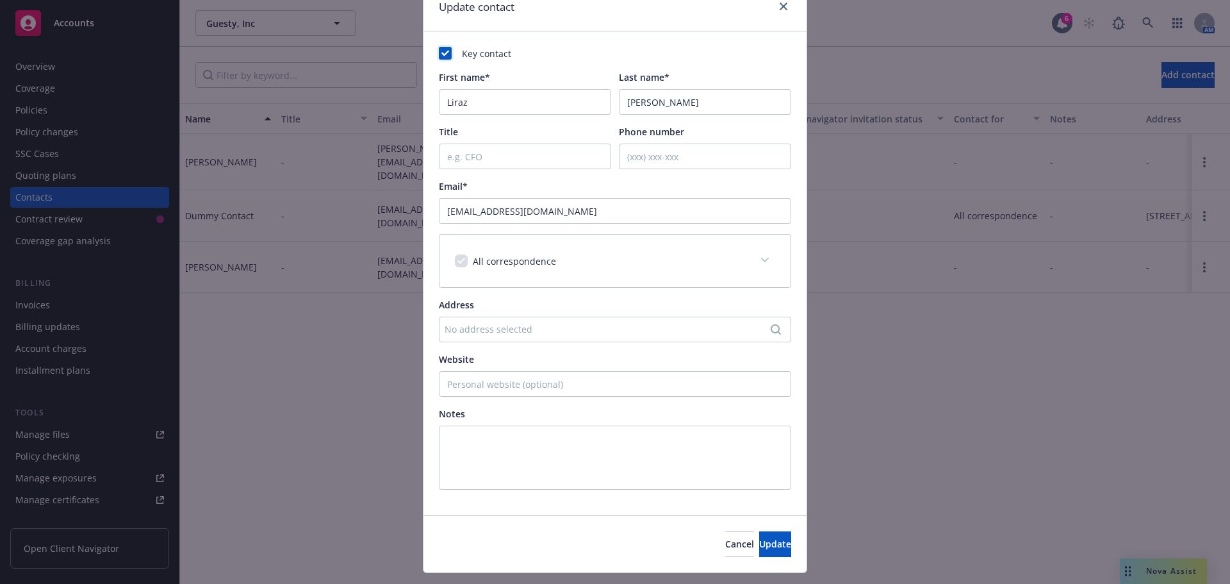
scroll to position [88, 0]
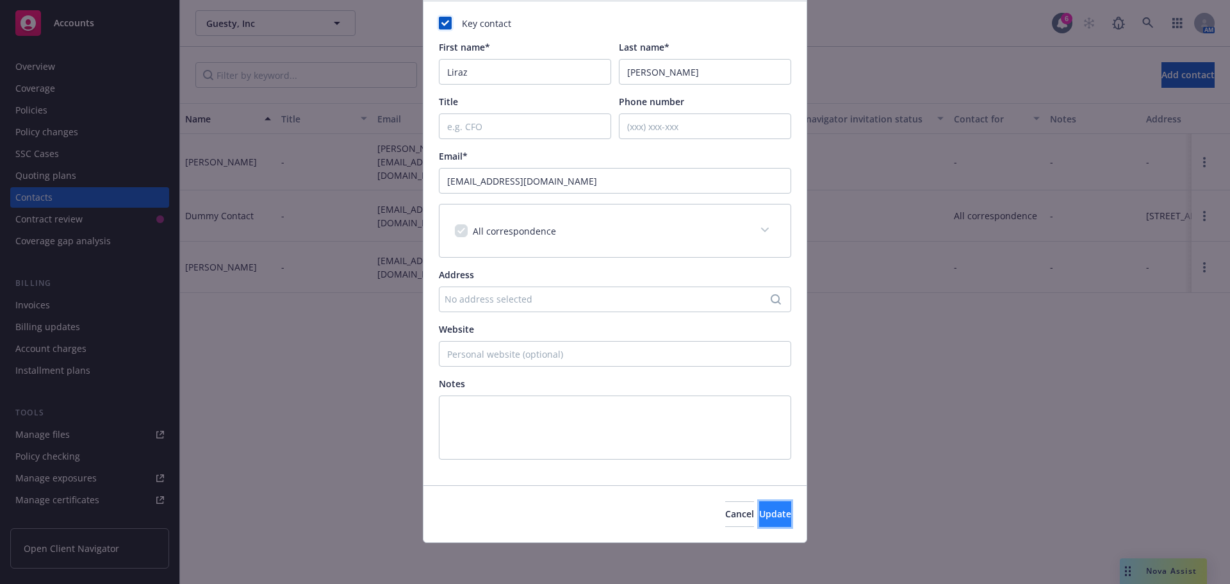
click at [759, 516] on span "Update" at bounding box center [775, 513] width 32 height 12
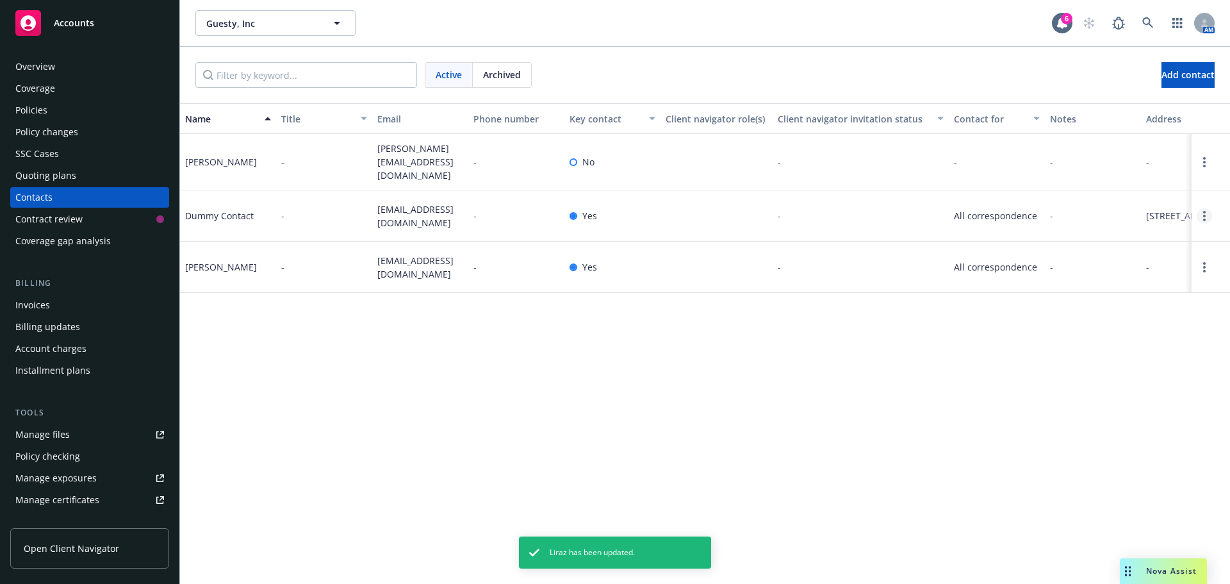
click at [1210, 217] on link "Open options" at bounding box center [1204, 215] width 15 height 15
click at [1198, 220] on link "Open options" at bounding box center [1204, 215] width 15 height 15
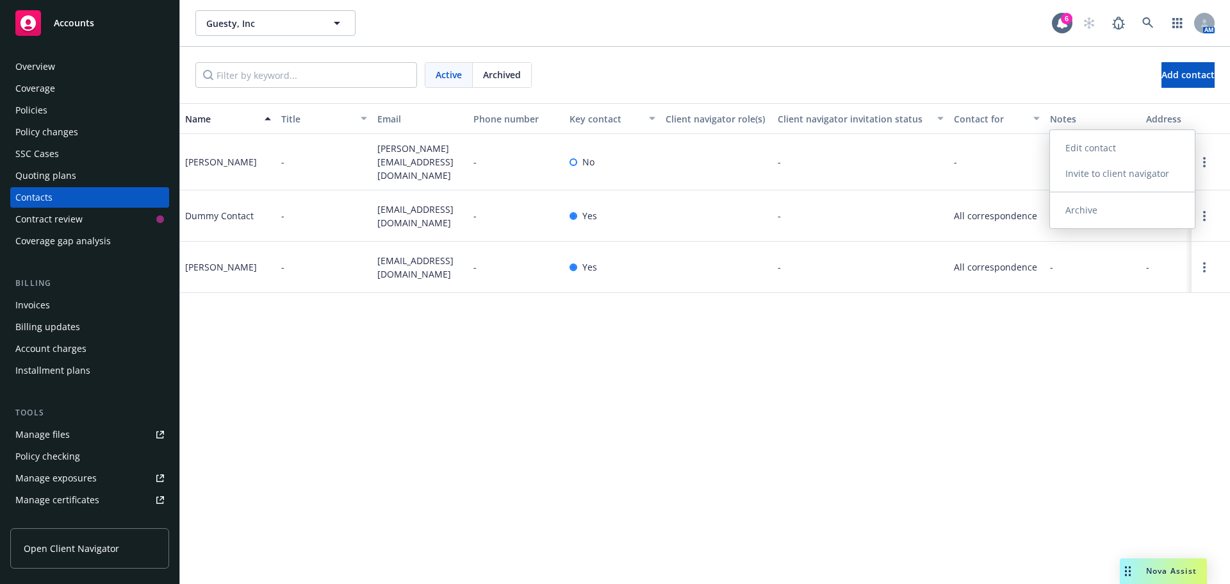
click at [1132, 208] on link "Archive" at bounding box center [1122, 210] width 145 height 26
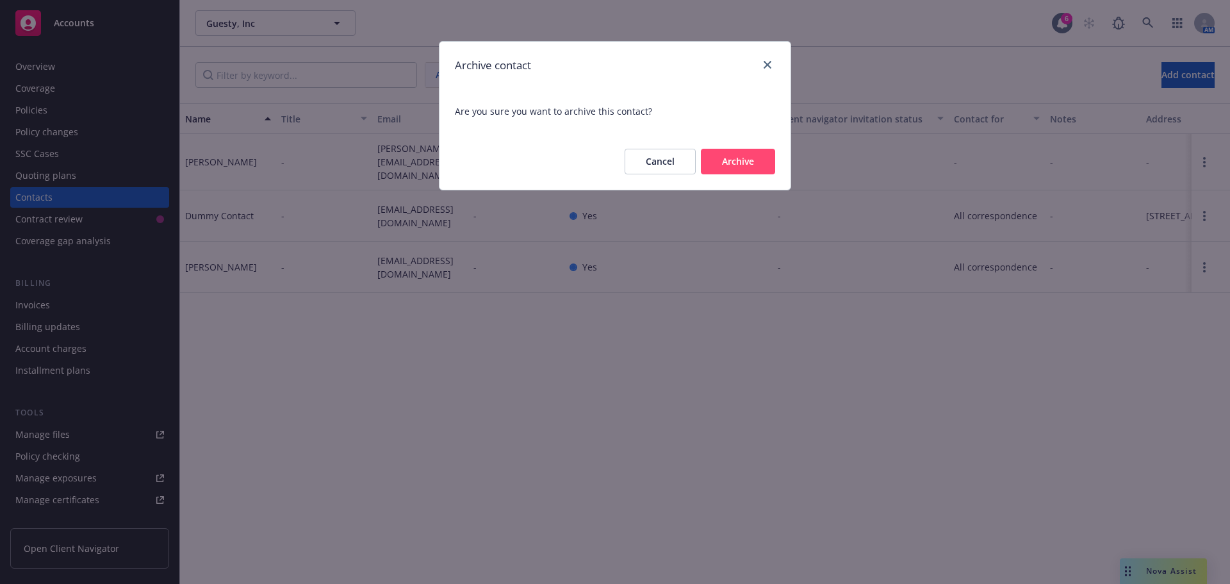
click at [745, 163] on button "Archive" at bounding box center [738, 162] width 74 height 26
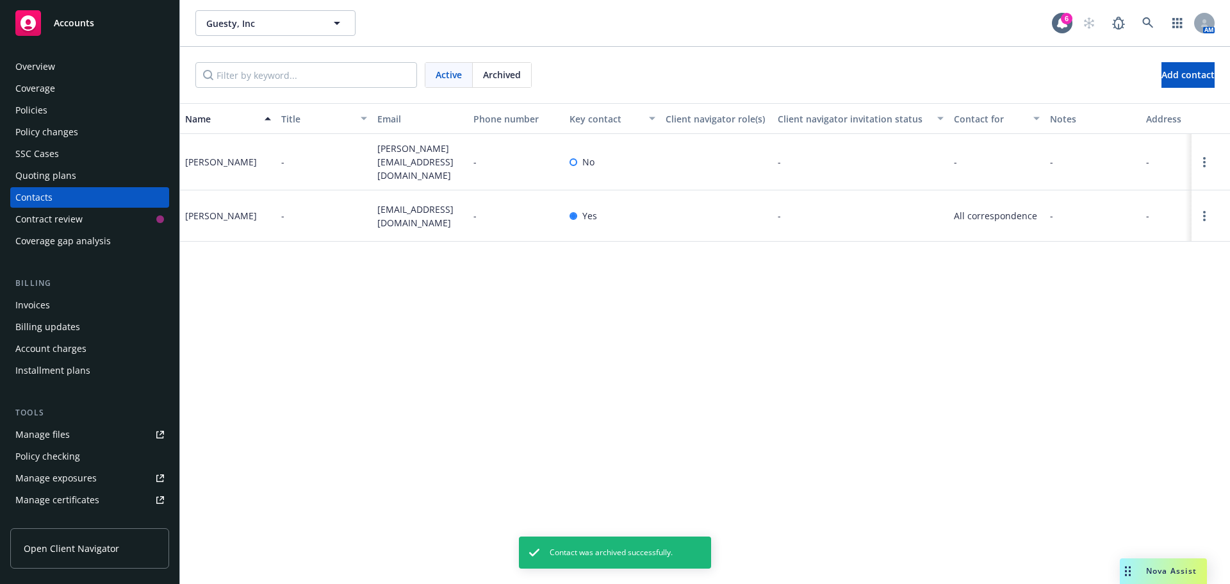
click at [47, 69] on div "Overview" at bounding box center [35, 66] width 40 height 20
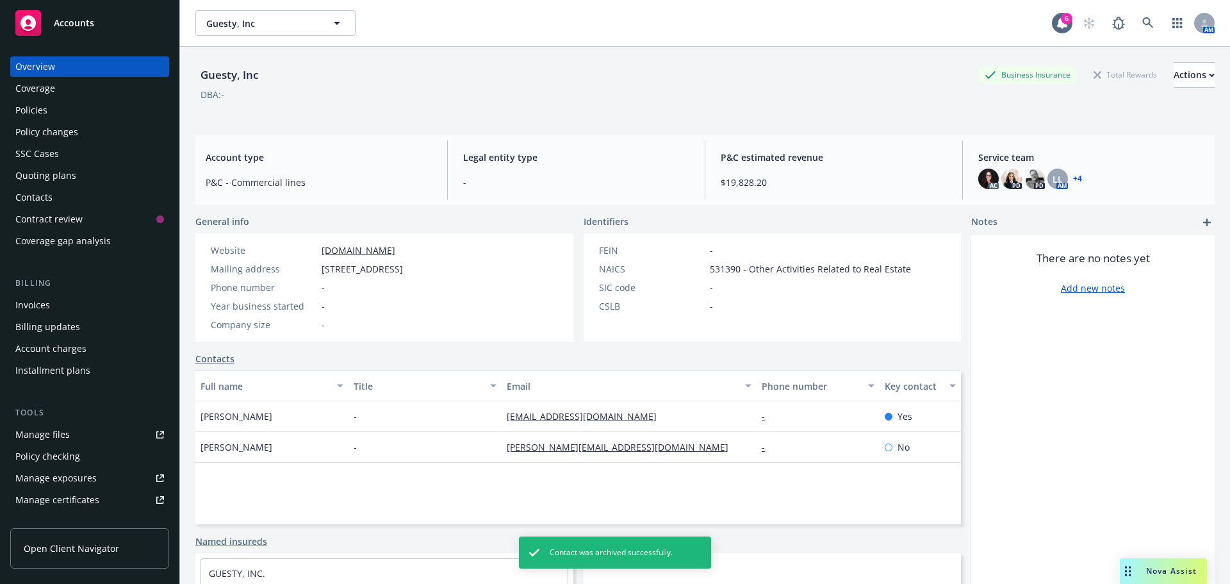
drag, startPoint x: 532, startPoint y: 270, endPoint x: 310, endPoint y: 266, distance: 221.7
click at [310, 266] on div "Website www.guesty.com Mailing address 777 Mariners Island Blvd, San Mateo, CA,…" at bounding box center [306, 287] width 223 height 108
click at [408, 284] on div "Phone number -" at bounding box center [307, 287] width 202 height 13
click at [377, 250] on link "www.guesty.com" at bounding box center [359, 250] width 74 height 12
click at [53, 108] on div "Policies" at bounding box center [89, 110] width 149 height 20
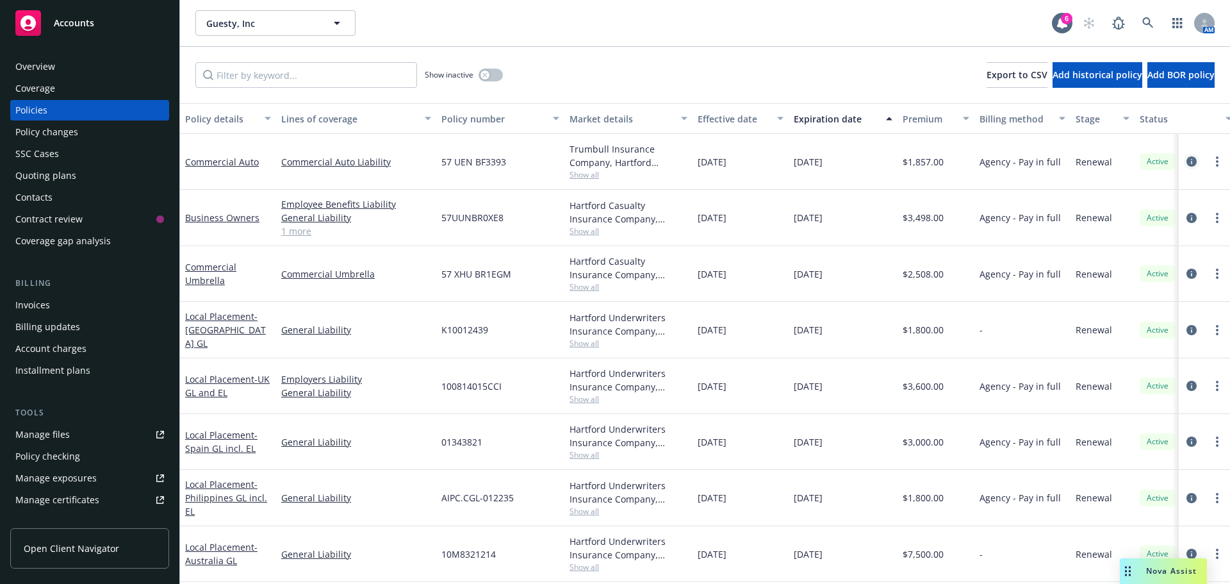
click at [1186, 162] on icon "circleInformation" at bounding box center [1191, 161] width 10 height 10
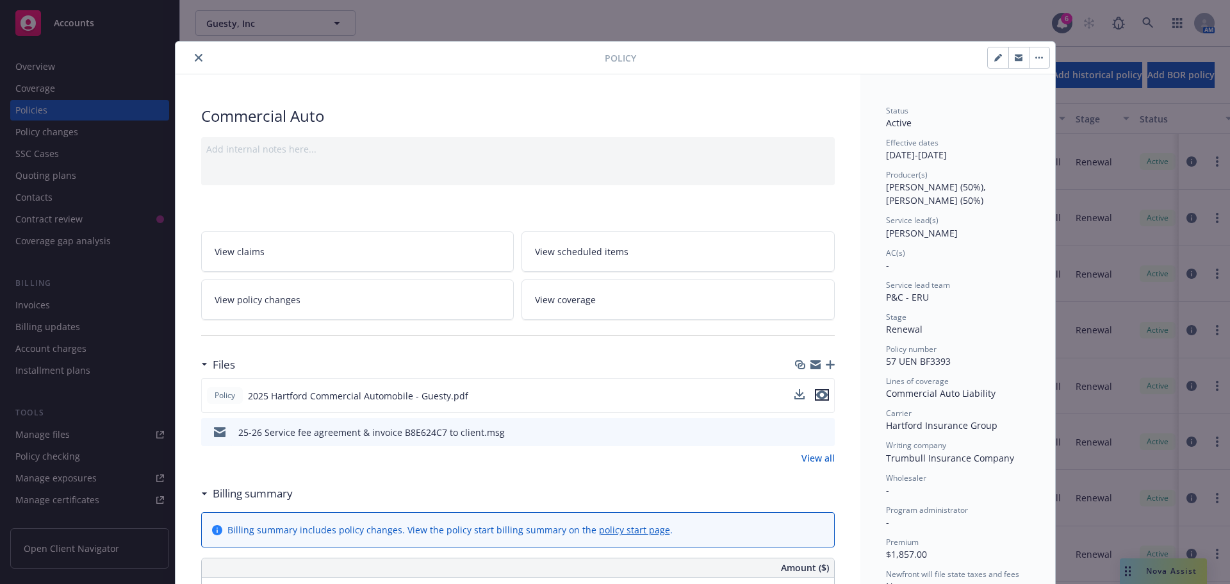
click at [816, 397] on icon "preview file" at bounding box center [822, 394] width 12 height 9
click at [188, 51] on div at bounding box center [393, 57] width 424 height 15
click at [195, 59] on icon "close" at bounding box center [199, 58] width 8 height 8
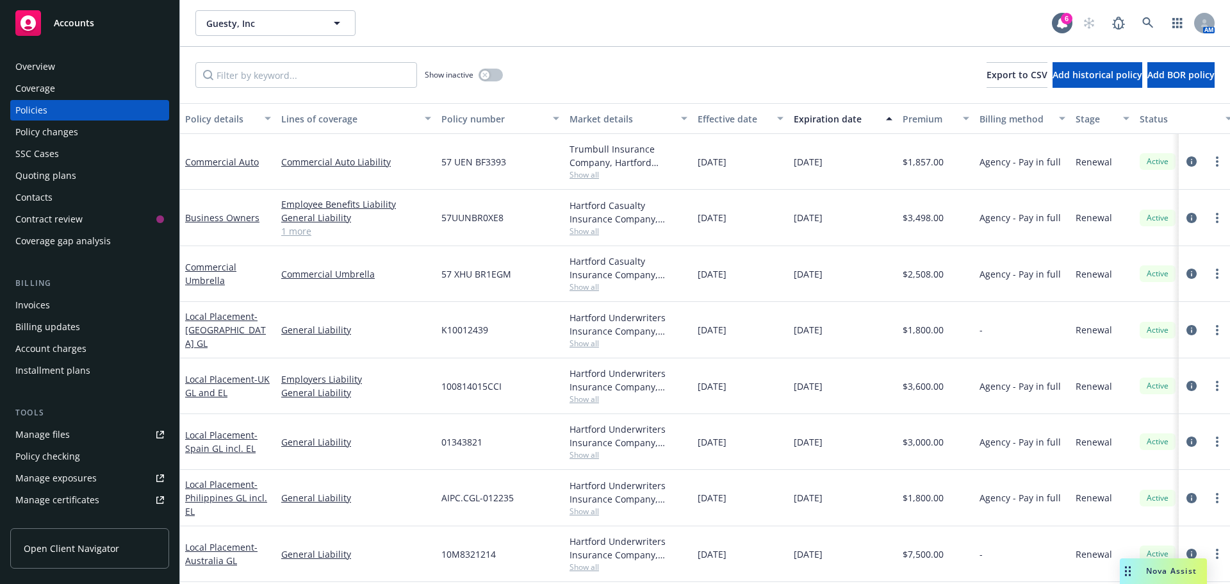
click at [62, 63] on div "Overview" at bounding box center [89, 66] width 149 height 20
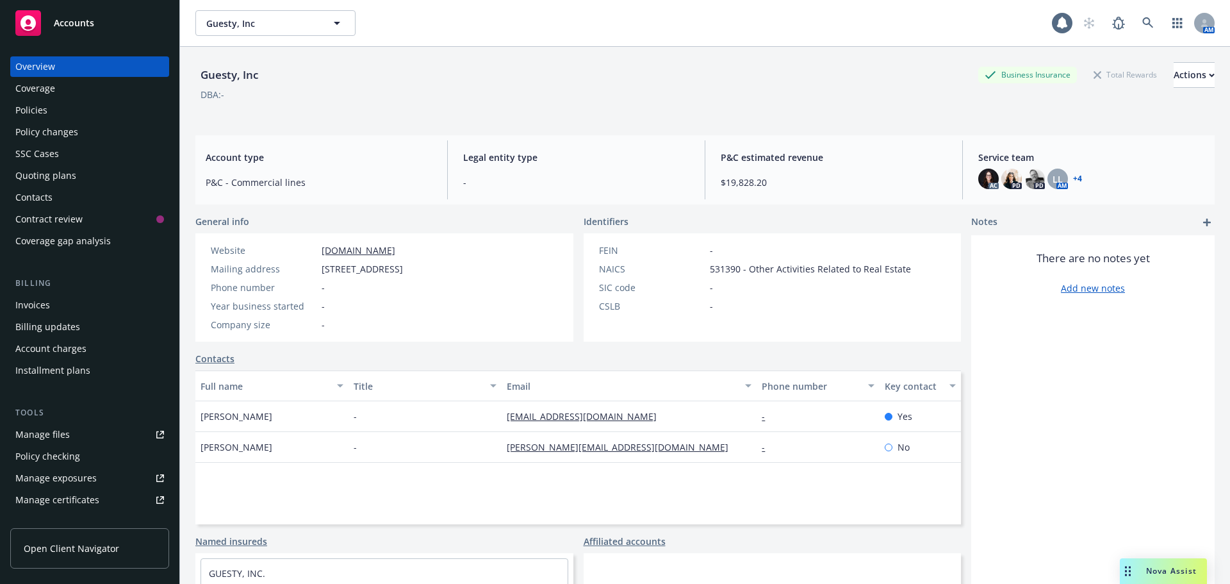
click at [1094, 291] on link "Add new notes" at bounding box center [1093, 287] width 64 height 13
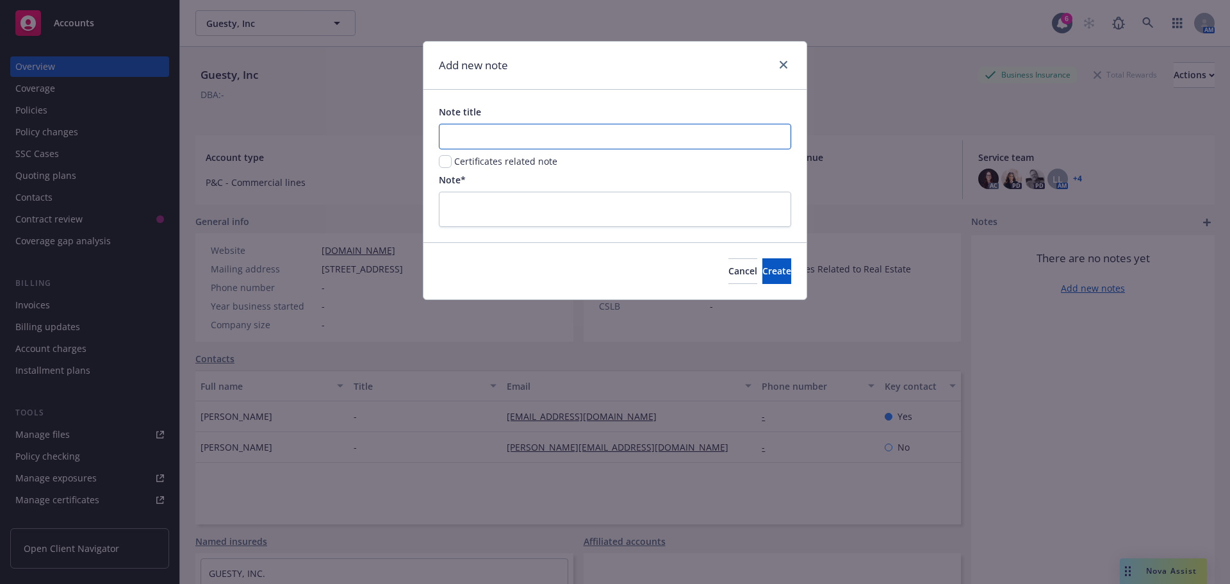
click at [589, 133] on input "Note title" at bounding box center [615, 137] width 352 height 26
type input "Verify client address at next renewal meeting"
click at [493, 195] on div "Note*" at bounding box center [615, 200] width 352 height 54
click at [496, 198] on textarea at bounding box center [615, 209] width 352 height 35
drag, startPoint x: 675, startPoint y: 133, endPoint x: 294, endPoint y: 144, distance: 381.3
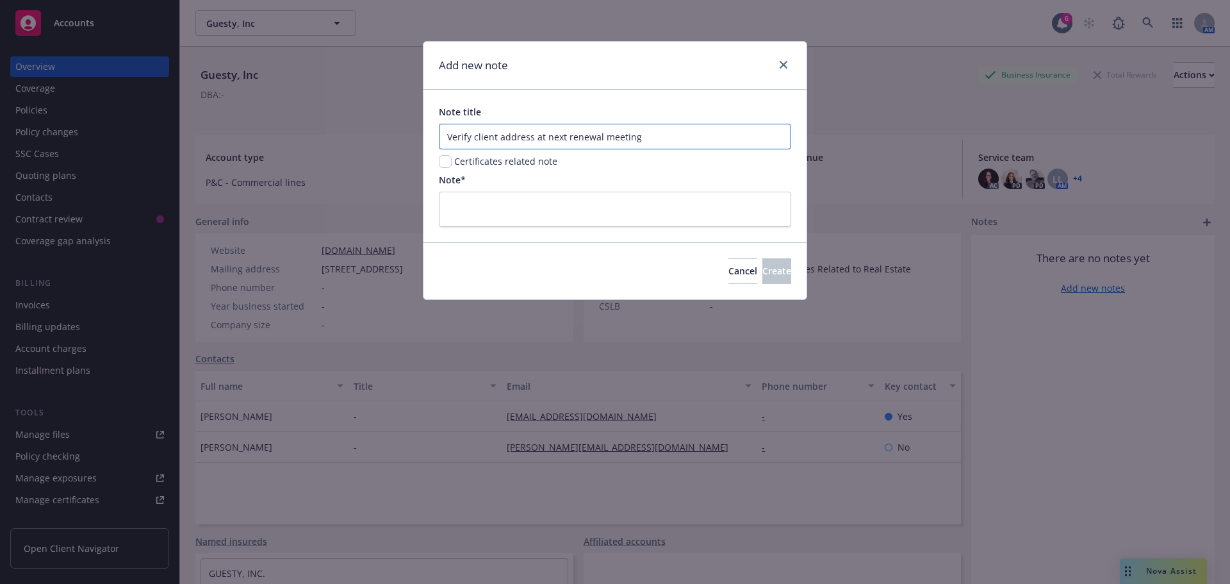
click at [294, 144] on div "Add new note Note title Verify client address at next renewal meeting Certifica…" at bounding box center [615, 292] width 1230 height 584
click at [537, 198] on textarea at bounding box center [615, 209] width 352 height 35
paste textarea "Verify client address at next renewal meeting"
type textarea "Verify client address at next renewal meeting"
type textarea "x"
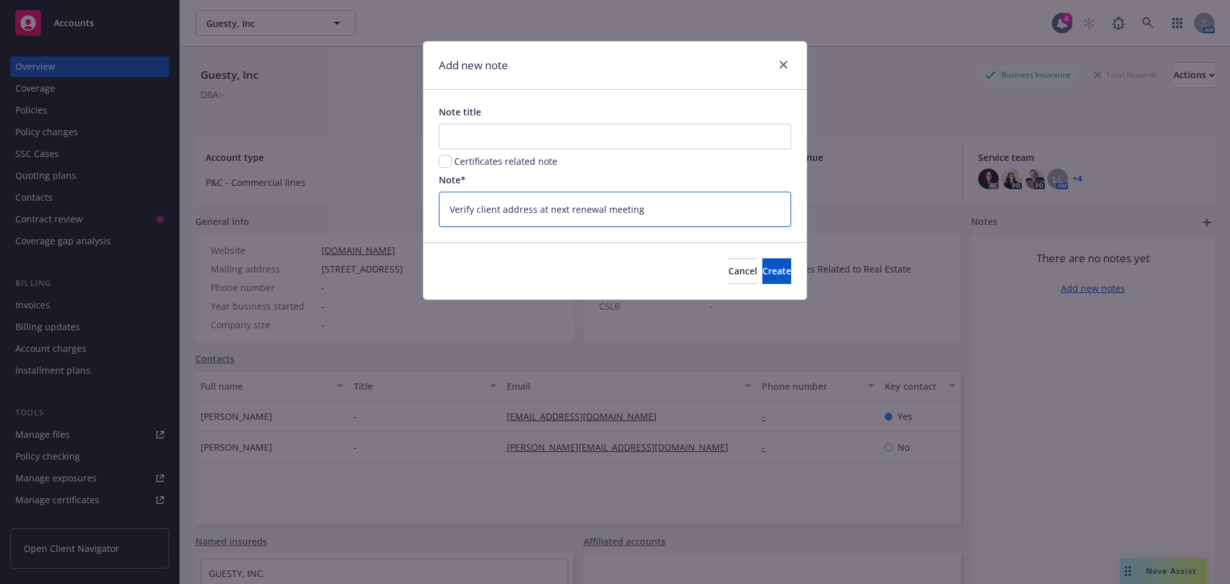
type textarea "Verify client address at next renewal meeting"
drag, startPoint x: 516, startPoint y: 124, endPoint x: 527, endPoint y: 127, distance: 11.2
click at [515, 124] on input "Note title" at bounding box center [615, 137] width 352 height 26
type input "A"
type textarea "x"
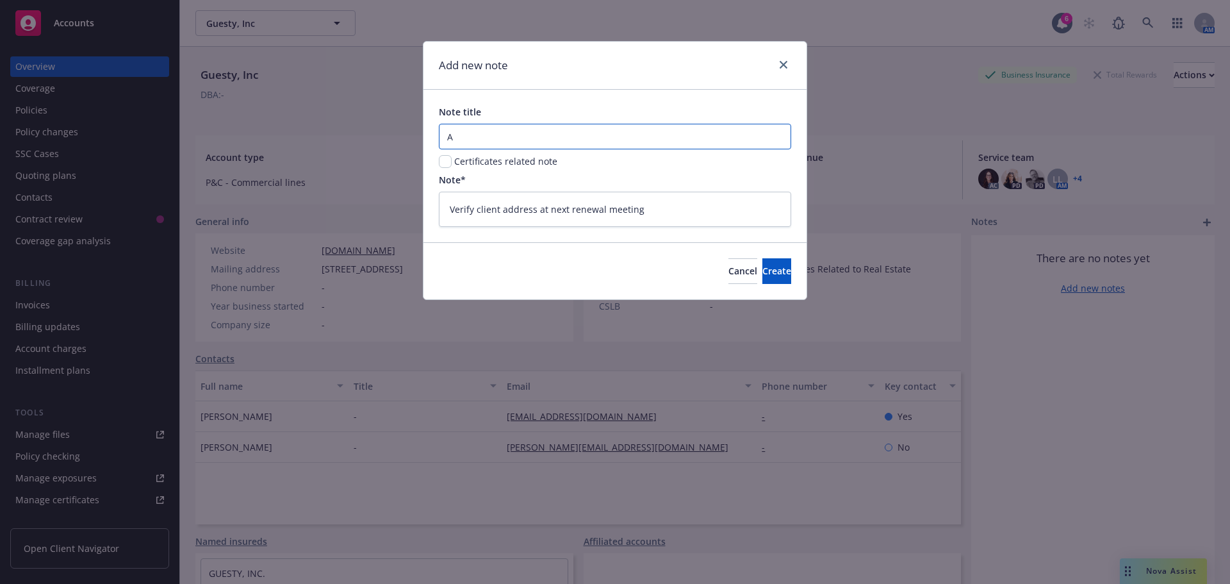
type input "Ad"
type textarea "x"
type input "Add"
type textarea "x"
type input "Addr"
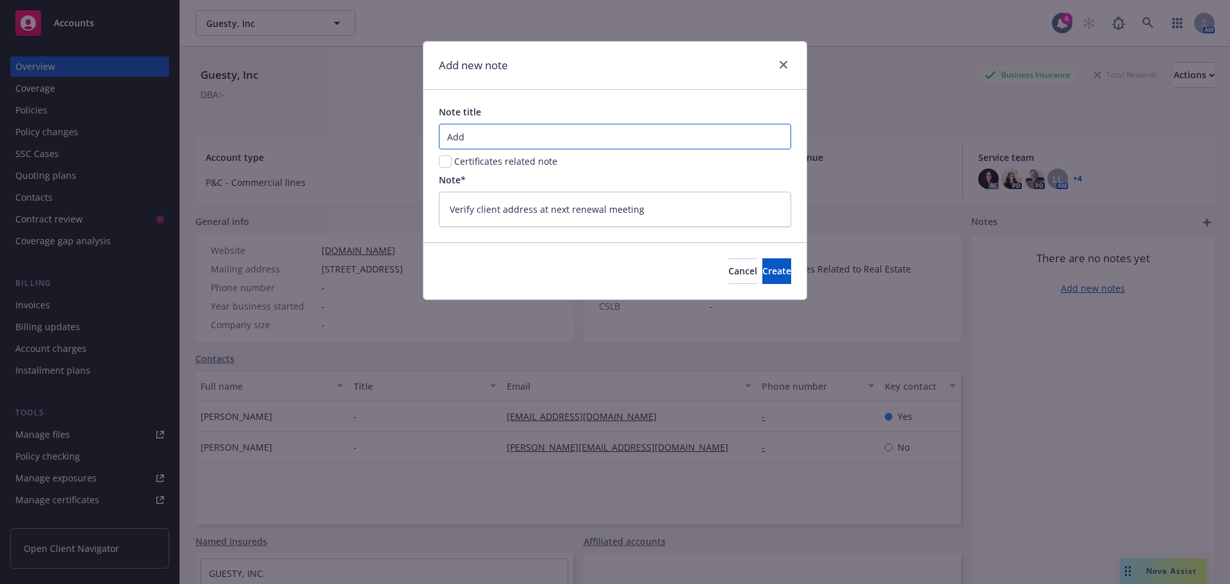
type textarea "x"
type input "Addre"
type textarea "x"
type input "Addres"
type textarea "x"
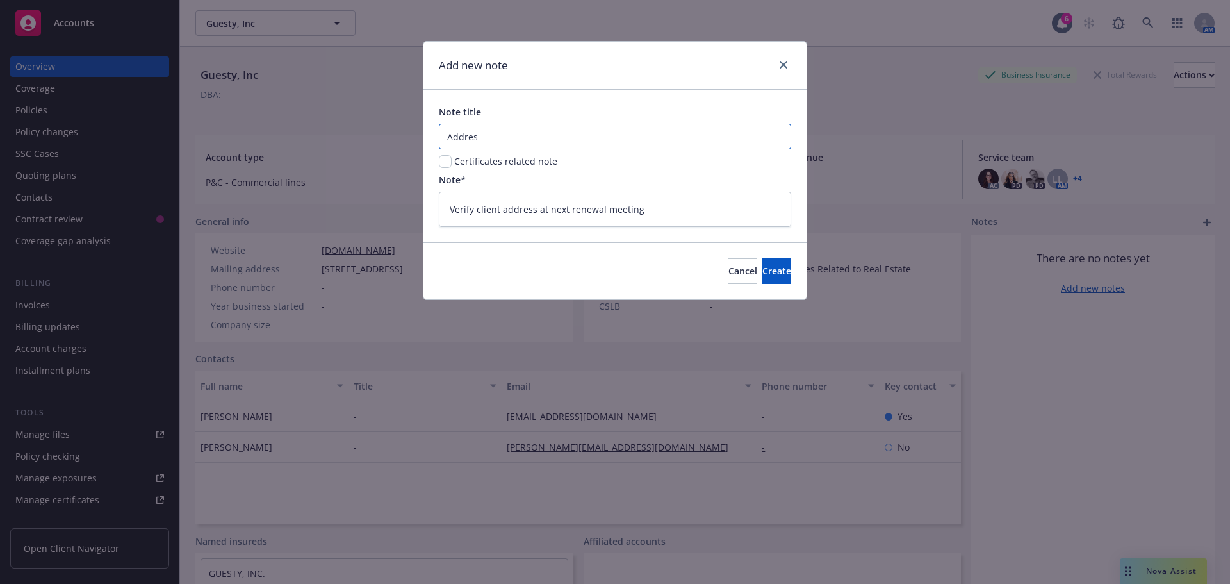
type input "Address"
type textarea "x"
type input "Address"
click at [769, 266] on button "Create" at bounding box center [776, 271] width 29 height 26
type textarea "x"
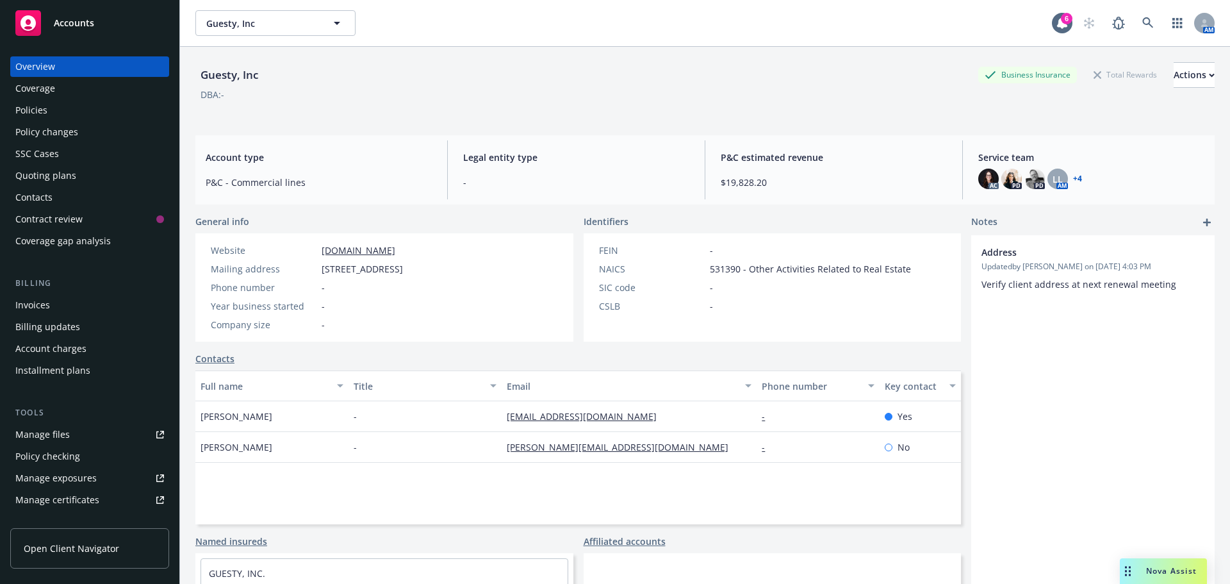
click at [42, 111] on div "Policies" at bounding box center [31, 110] width 32 height 20
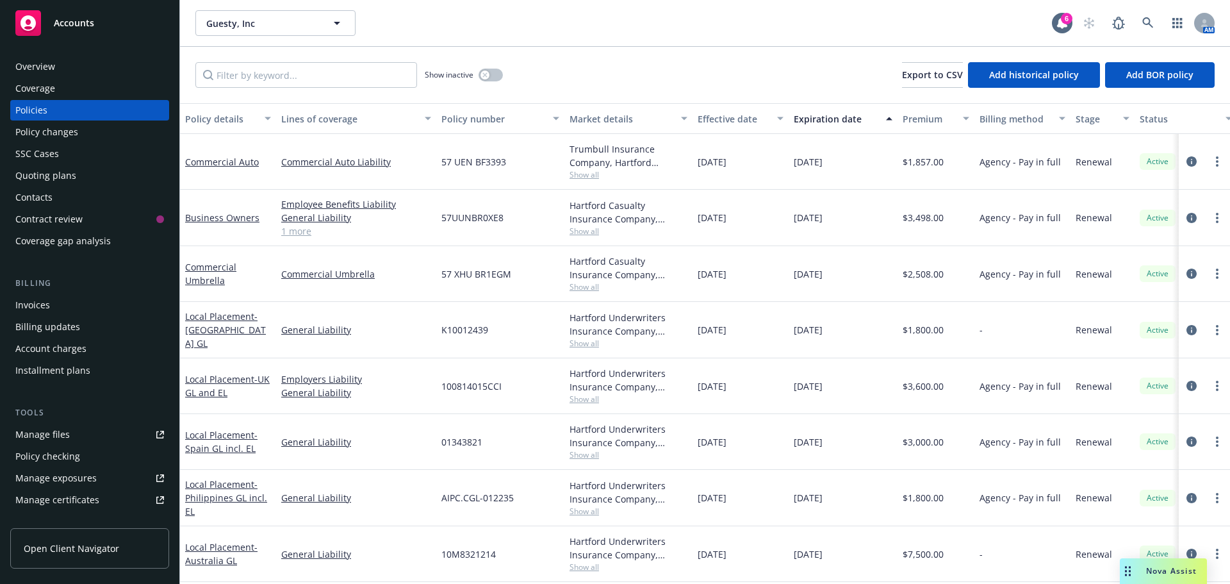
drag, startPoint x: 352, startPoint y: 453, endPoint x: 646, endPoint y: 450, distance: 294.0
click at [646, 450] on span "Show all" at bounding box center [628, 454] width 118 height 11
click at [368, 466] on div "General Liability" at bounding box center [356, 442] width 160 height 56
click at [58, 72] on div "Overview" at bounding box center [89, 66] width 149 height 20
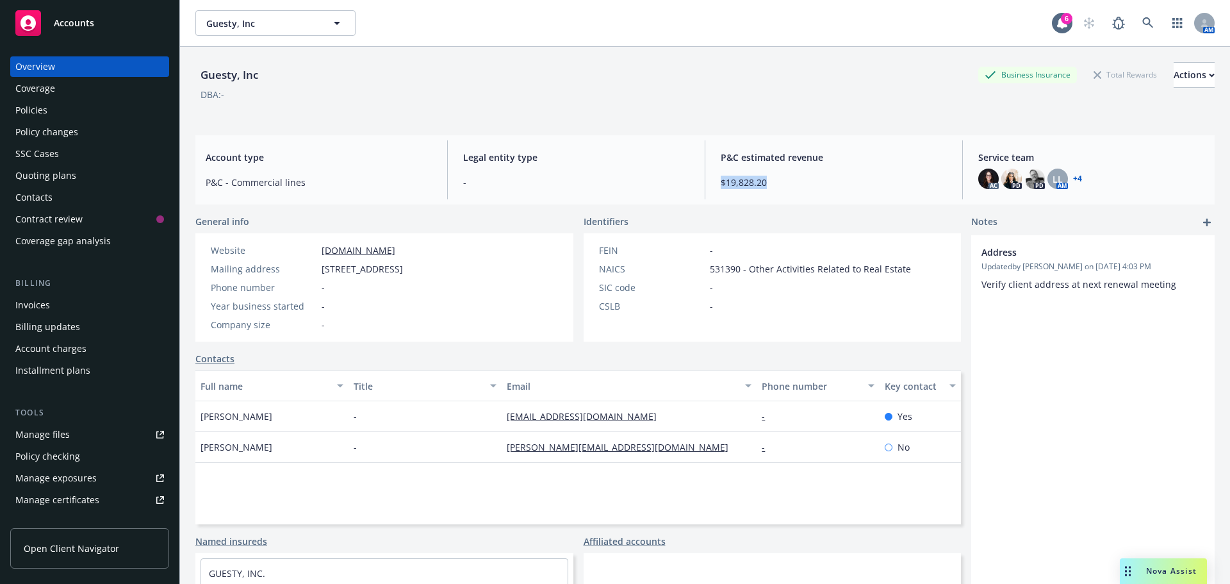
drag, startPoint x: 800, startPoint y: 187, endPoint x: 733, endPoint y: 186, distance: 67.3
click at [721, 186] on span "$19,828.20" at bounding box center [834, 182] width 226 height 13
click at [764, 185] on span "$19,828.20" at bounding box center [834, 182] width 226 height 13
click at [78, 111] on div "Policies" at bounding box center [89, 110] width 149 height 20
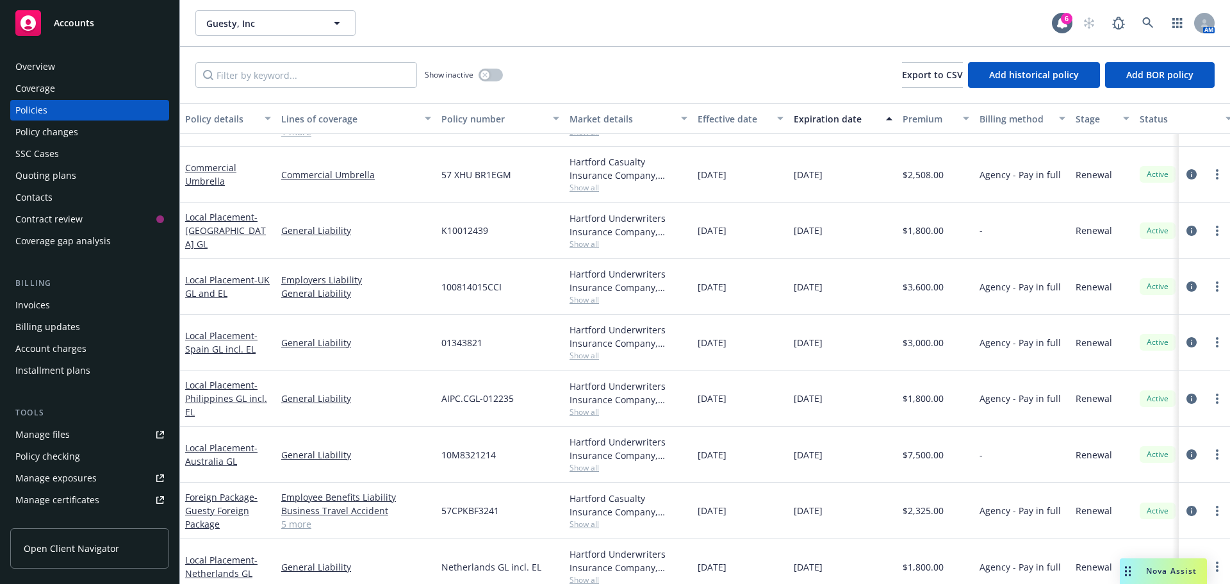
scroll to position [115, 0]
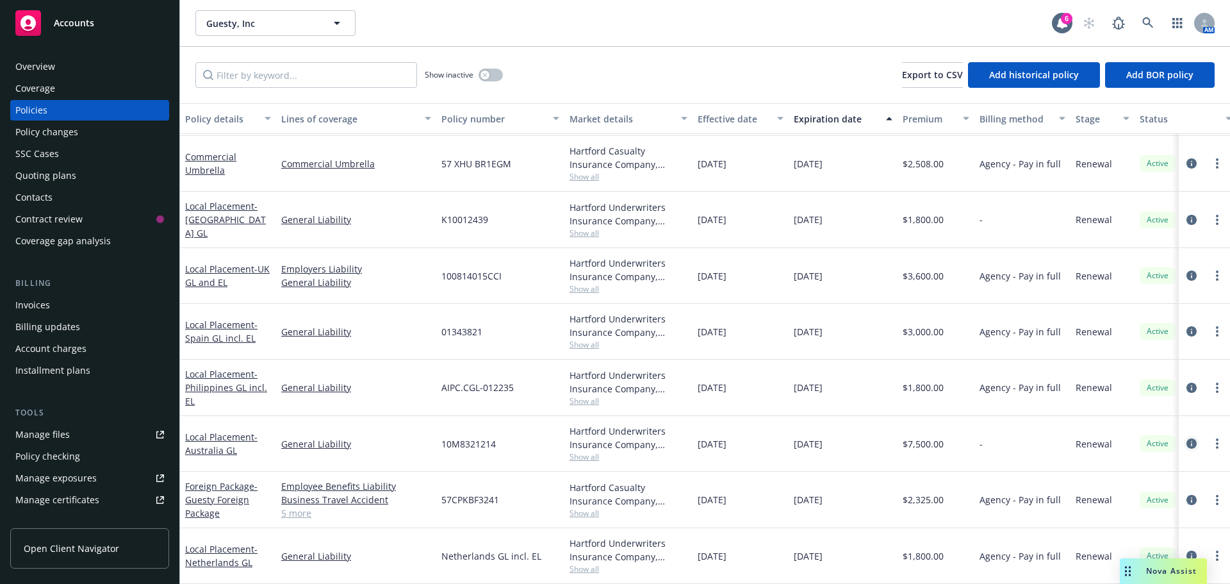
click at [1184, 436] on link "circleInformation" at bounding box center [1191, 443] width 15 height 15
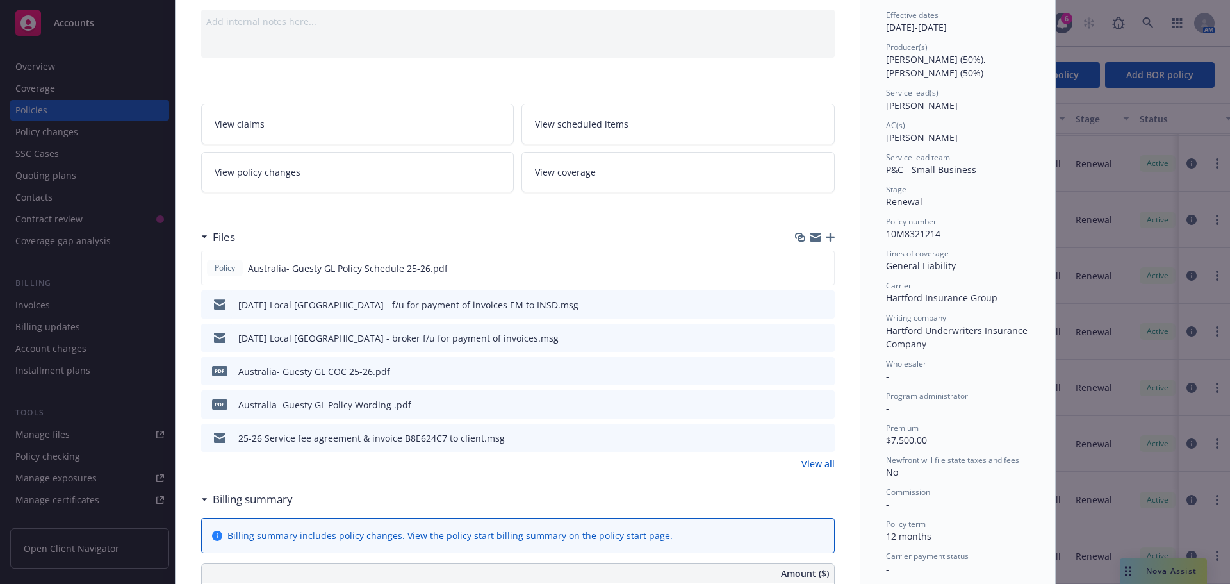
scroll to position [256, 0]
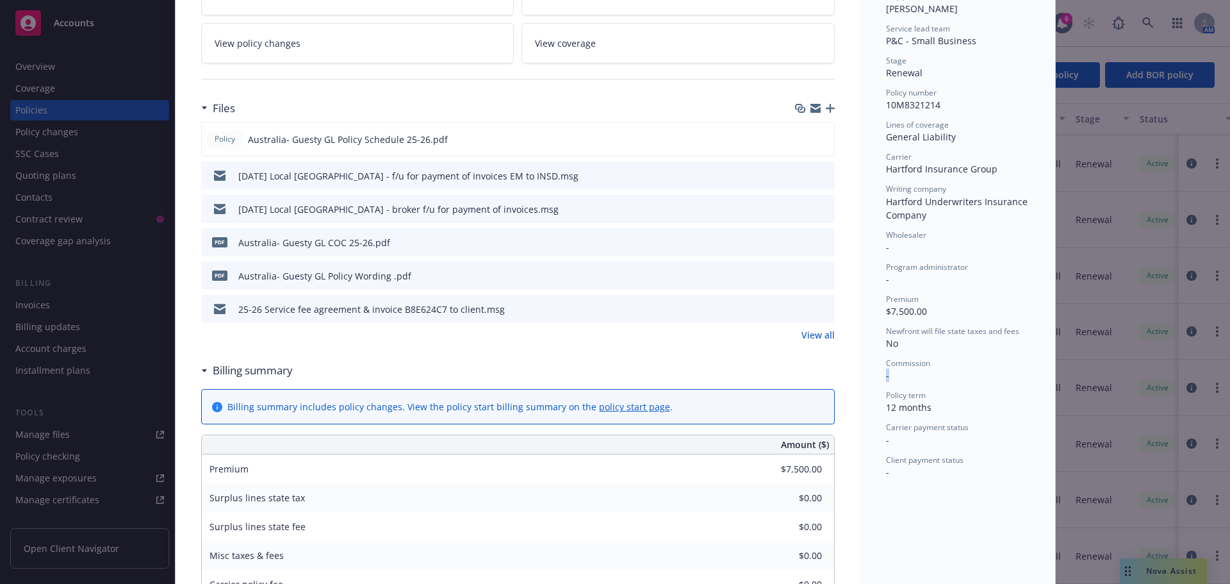
drag, startPoint x: 931, startPoint y: 377, endPoint x: 893, endPoint y: 365, distance: 39.7
click at [874, 367] on div "Status Active Effective dates 04/03/2025 - 04/03/2026 Producer(s) Cicely Scott …" at bounding box center [957, 381] width 195 height 1126
click at [958, 370] on div "Commission -" at bounding box center [957, 369] width 143 height 24
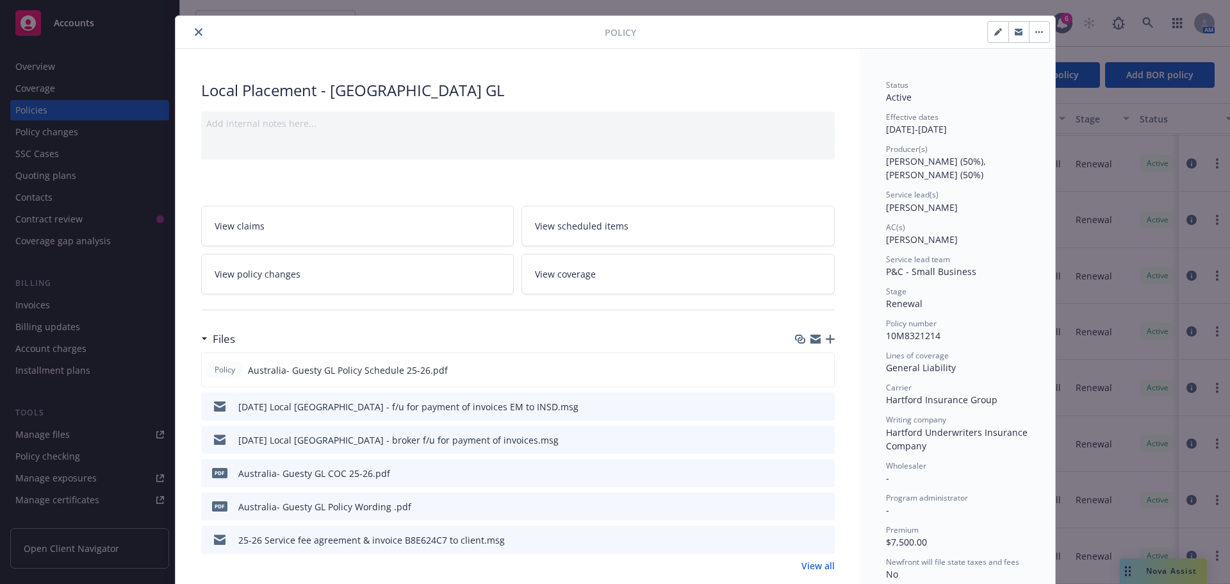
scroll to position [0, 0]
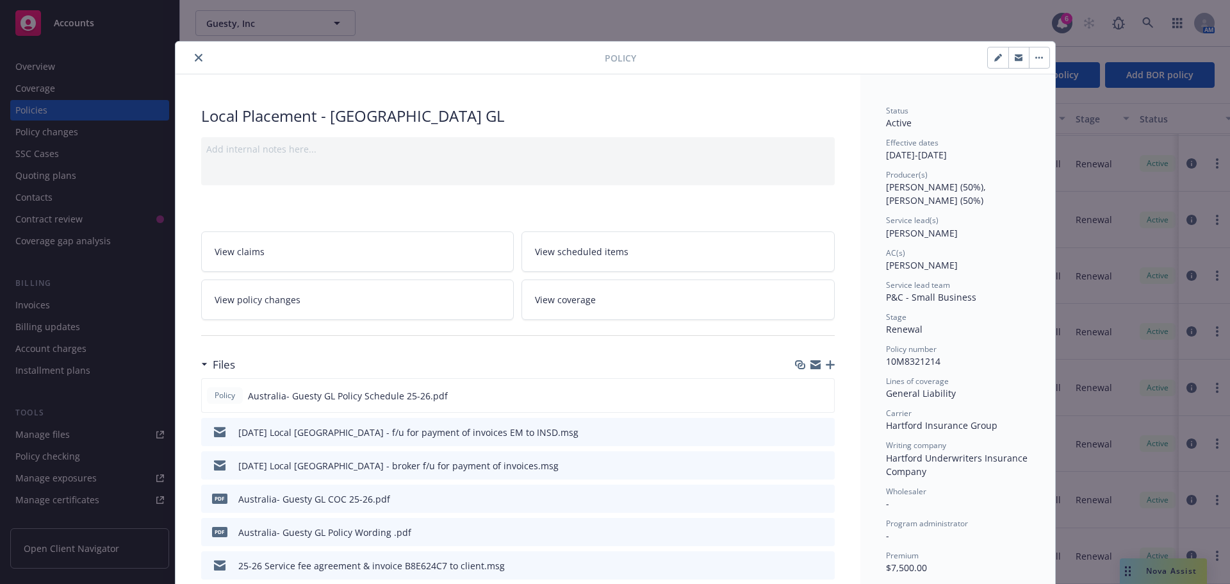
click at [195, 65] on div "Policy" at bounding box center [616, 58] width 880 height 33
click at [195, 60] on icon "close" at bounding box center [199, 58] width 8 height 8
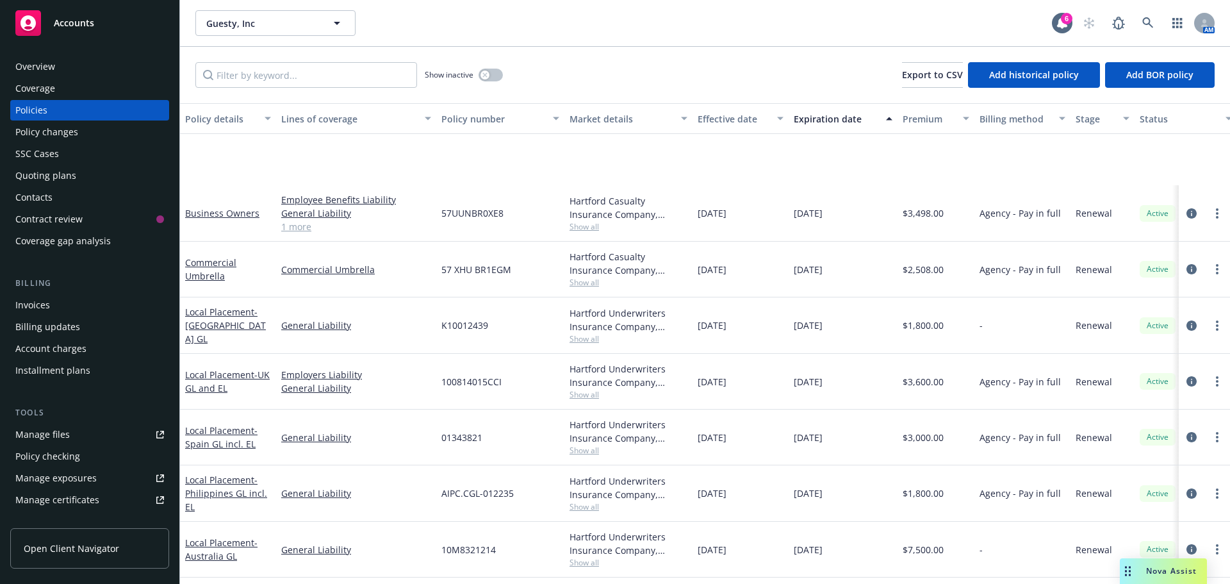
scroll to position [115, 0]
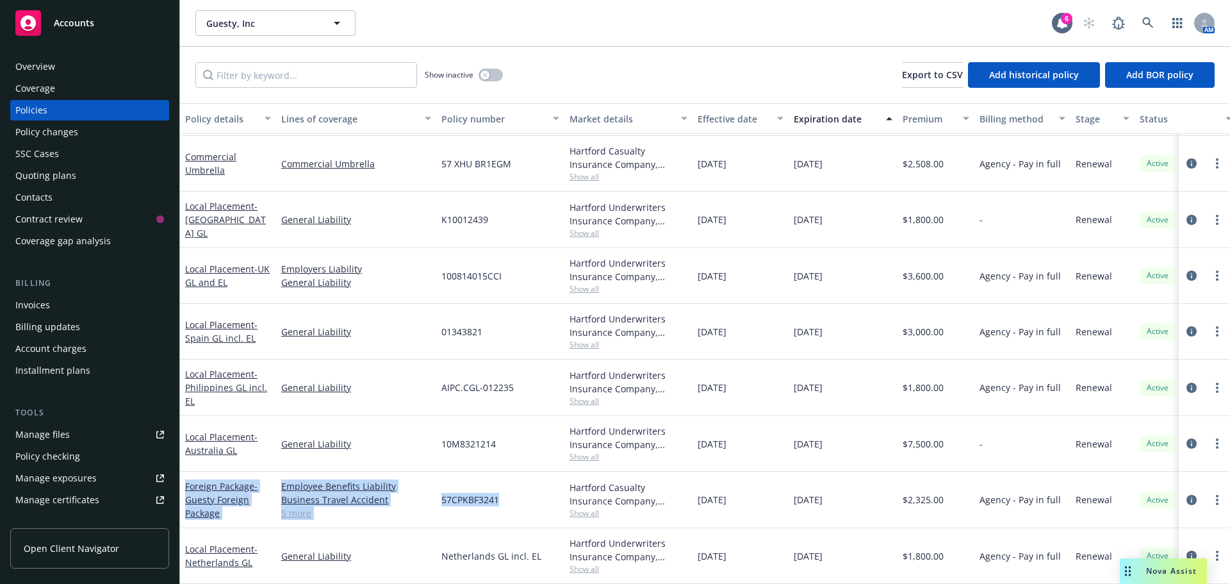
drag, startPoint x: 385, startPoint y: 489, endPoint x: 183, endPoint y: 477, distance: 202.8
click at [183, 477] on div "Foreign Package - Guesty Foreign Package Employee Benefits Liability Business T…" at bounding box center [798, 499] width 1236 height 56
click at [505, 496] on div "57CPKBF3241" at bounding box center [500, 499] width 128 height 56
click at [505, 495] on div "57CPKBF3241" at bounding box center [500, 499] width 128 height 56
drag, startPoint x: 528, startPoint y: 485, endPoint x: 180, endPoint y: 474, distance: 348.0
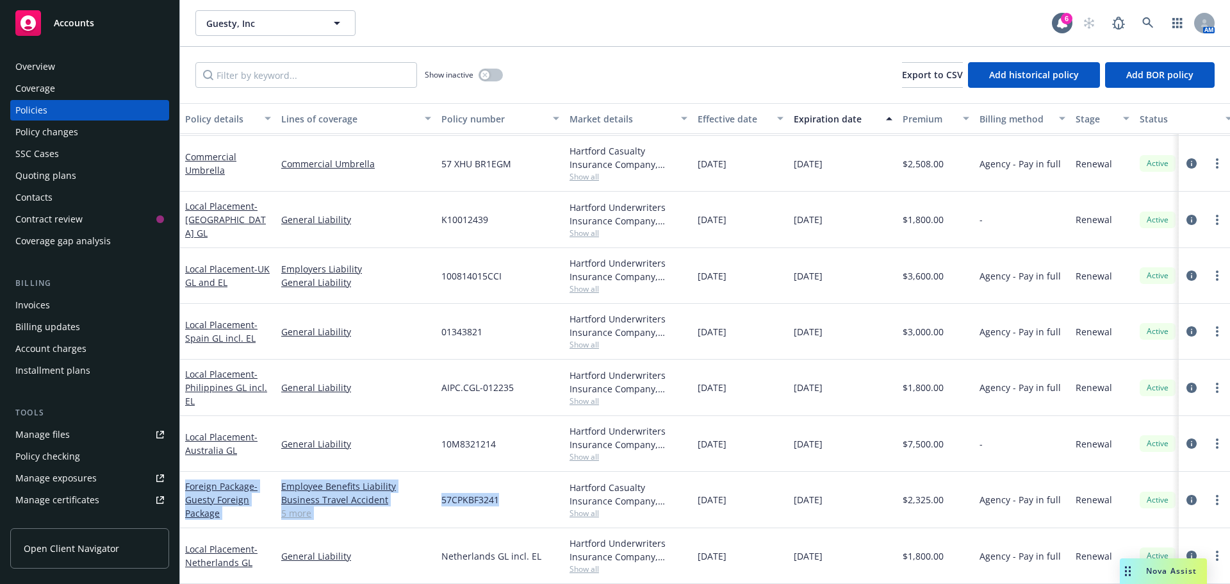
click at [180, 474] on div "Foreign Package - Guesty Foreign Package Employee Benefits Liability Business T…" at bounding box center [798, 499] width 1236 height 56
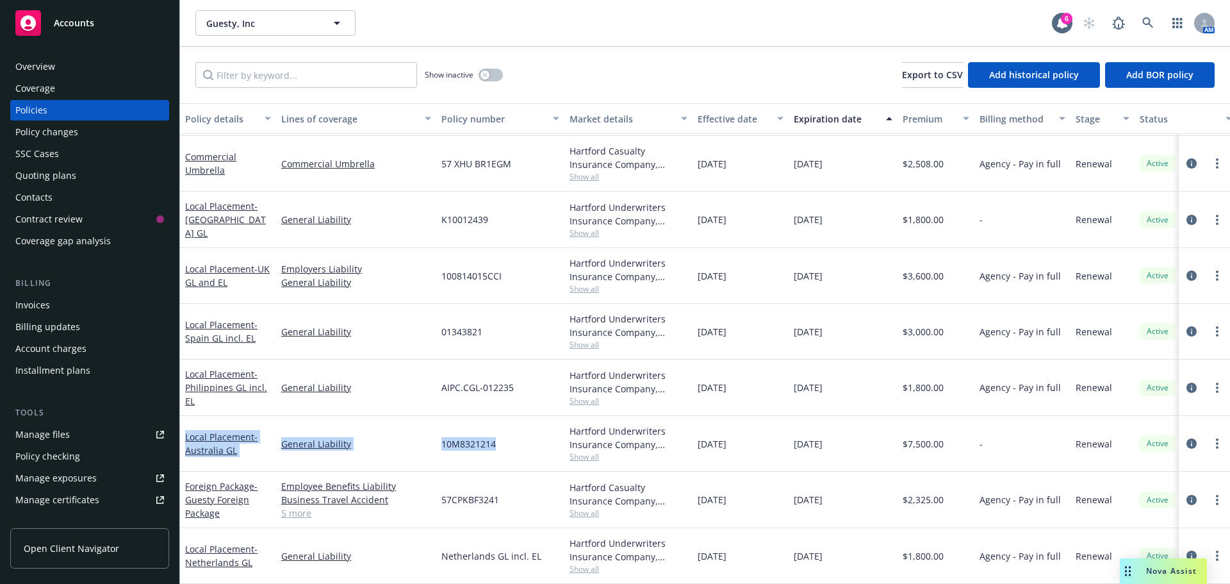
drag, startPoint x: 505, startPoint y: 440, endPoint x: 183, endPoint y: 416, distance: 323.8
click at [182, 416] on div "Local Placement - Australia GL General Liability 10M8321214 Hartford Underwrite…" at bounding box center [798, 444] width 1236 height 56
drag, startPoint x: 212, startPoint y: 398, endPoint x: 182, endPoint y: 396, distance: 30.2
click at [182, 396] on div "Local Placement - Philippines GL incl. EL" at bounding box center [228, 387] width 96 height 56
drag, startPoint x: 546, startPoint y: 545, endPoint x: 443, endPoint y: 550, distance: 103.9
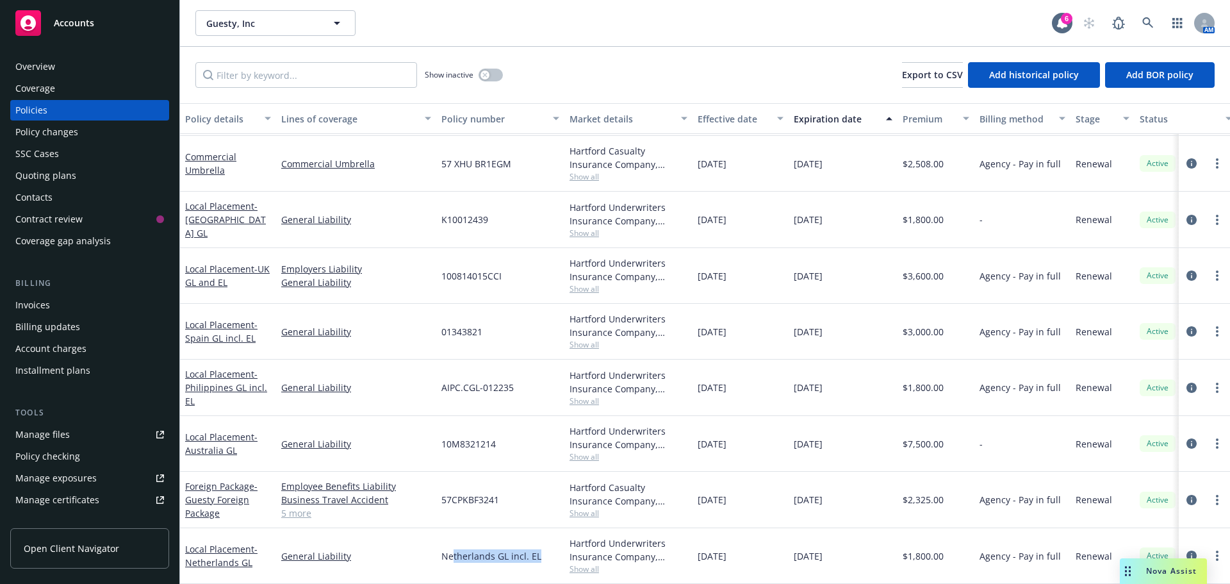
click at [452, 550] on div "Netherlands GL incl. EL" at bounding box center [500, 556] width 128 height 56
click at [550, 546] on div "Netherlands GL incl. EL" at bounding box center [500, 556] width 128 height 56
drag, startPoint x: 549, startPoint y: 546, endPoint x: 529, endPoint y: 549, distance: 20.0
click at [529, 549] on div "Netherlands GL incl. EL" at bounding box center [500, 556] width 128 height 56
drag, startPoint x: 398, startPoint y: 437, endPoint x: 288, endPoint y: 432, distance: 110.3
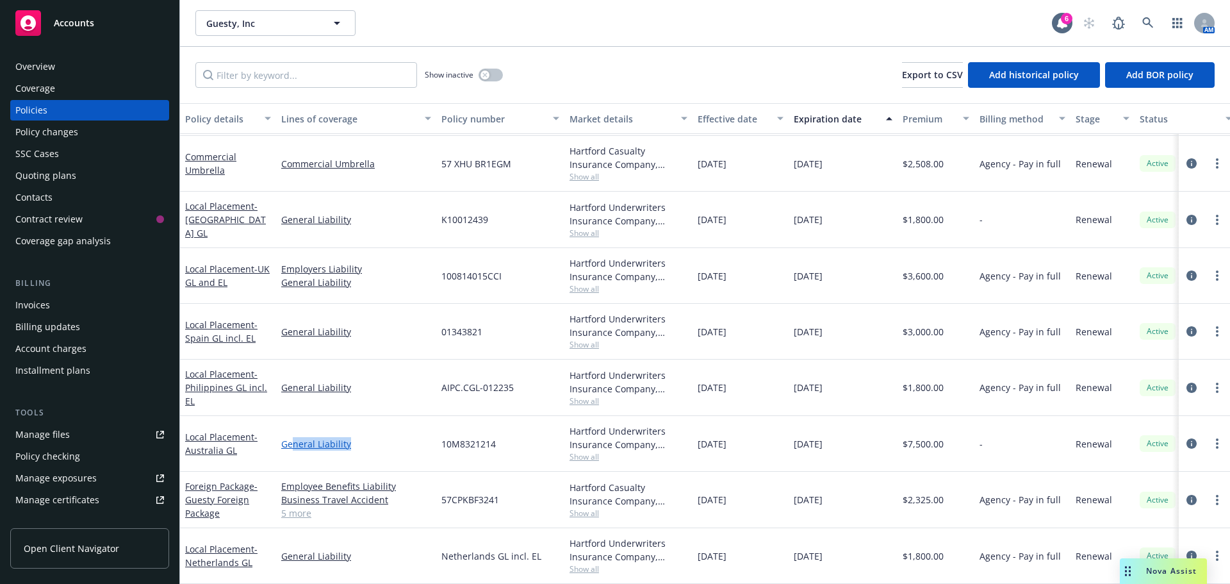
click at [290, 437] on link "General Liability" at bounding box center [356, 443] width 150 height 13
click at [377, 360] on body "Accounts Overview Coverage Policies Policy changes SSC Cases Quoting plans Cont…" at bounding box center [615, 292] width 1230 height 584
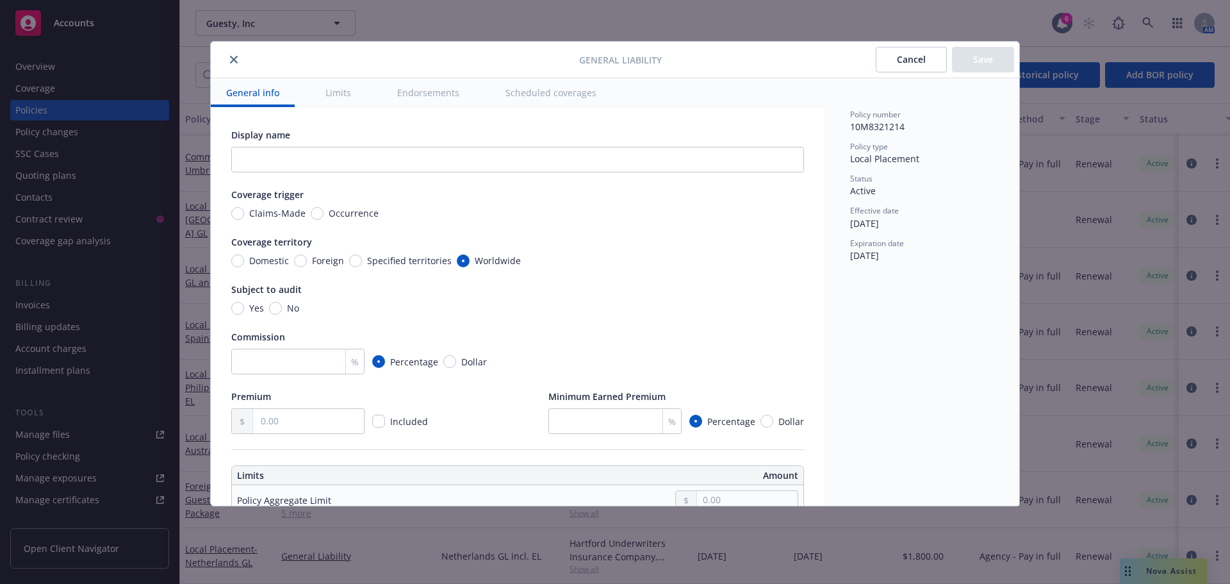
click at [234, 54] on button "close" at bounding box center [233, 59] width 15 height 15
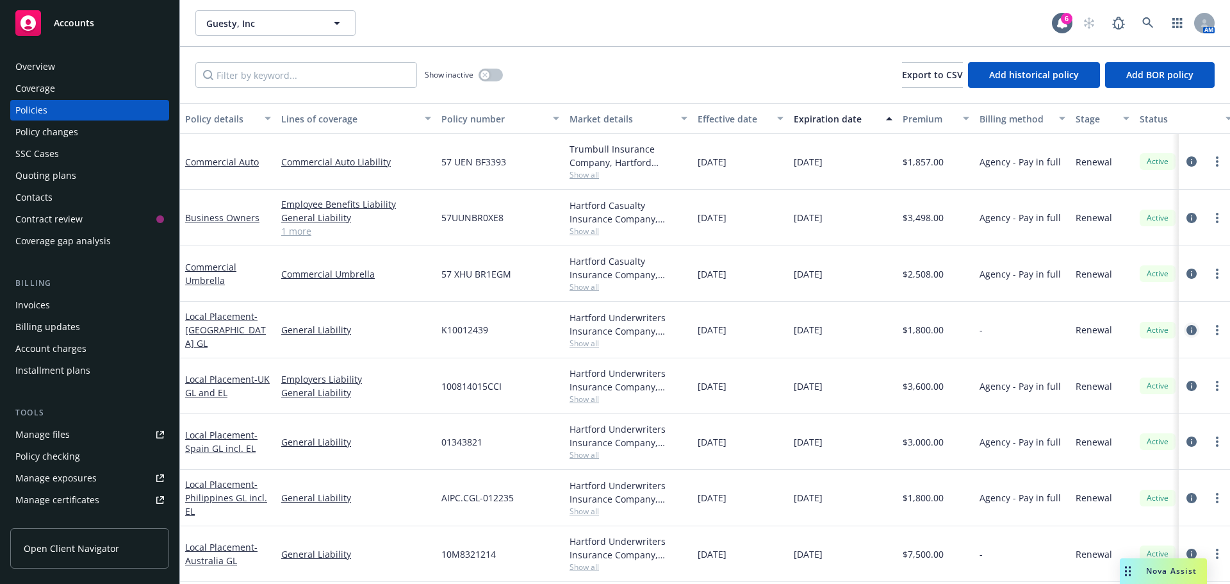
click at [1186, 330] on icon "circleInformation" at bounding box center [1191, 330] width 10 height 10
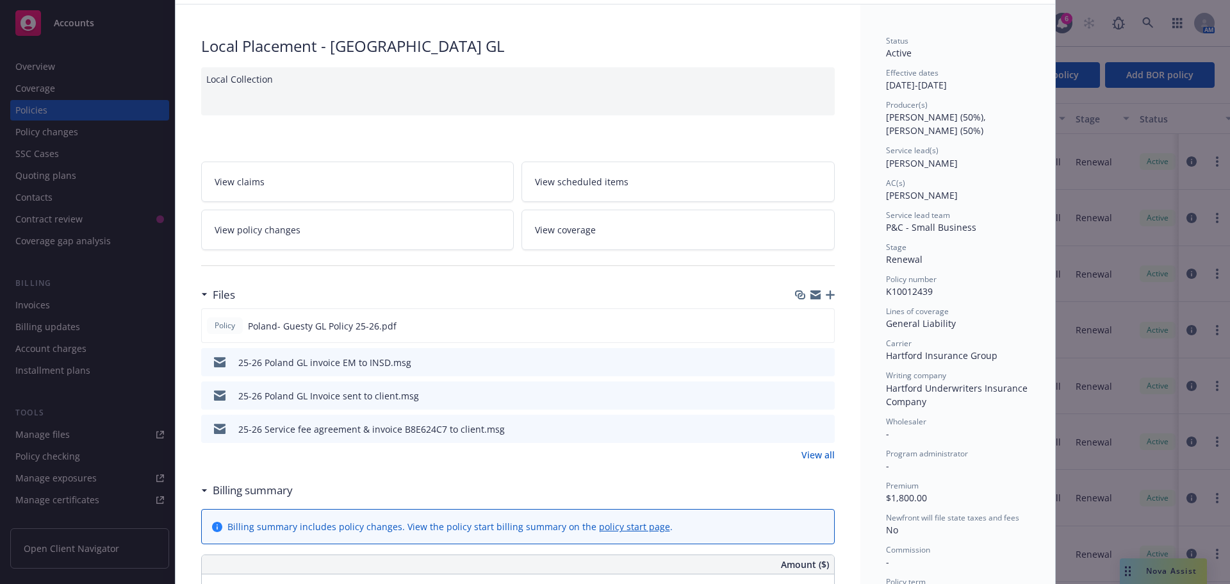
scroll to position [128, 0]
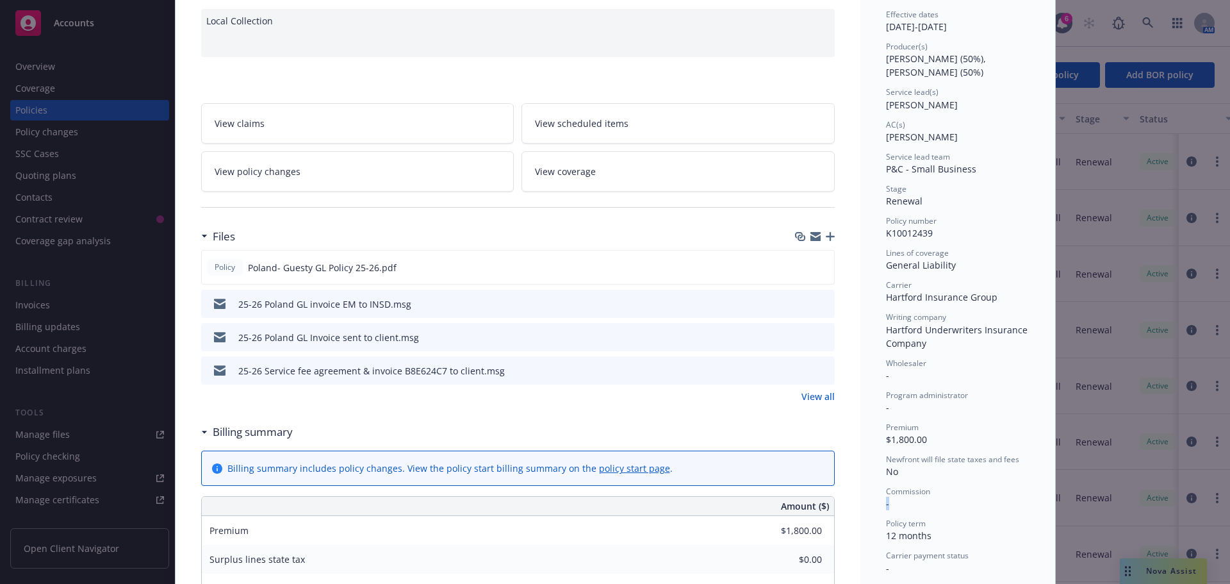
drag, startPoint x: 917, startPoint y: 502, endPoint x: 870, endPoint y: 500, distance: 46.8
click at [870, 500] on div "Status Active Effective dates 04/03/2025 - 04/03/2026 Producer(s) Cicely Scott …" at bounding box center [957, 544] width 195 height 1197
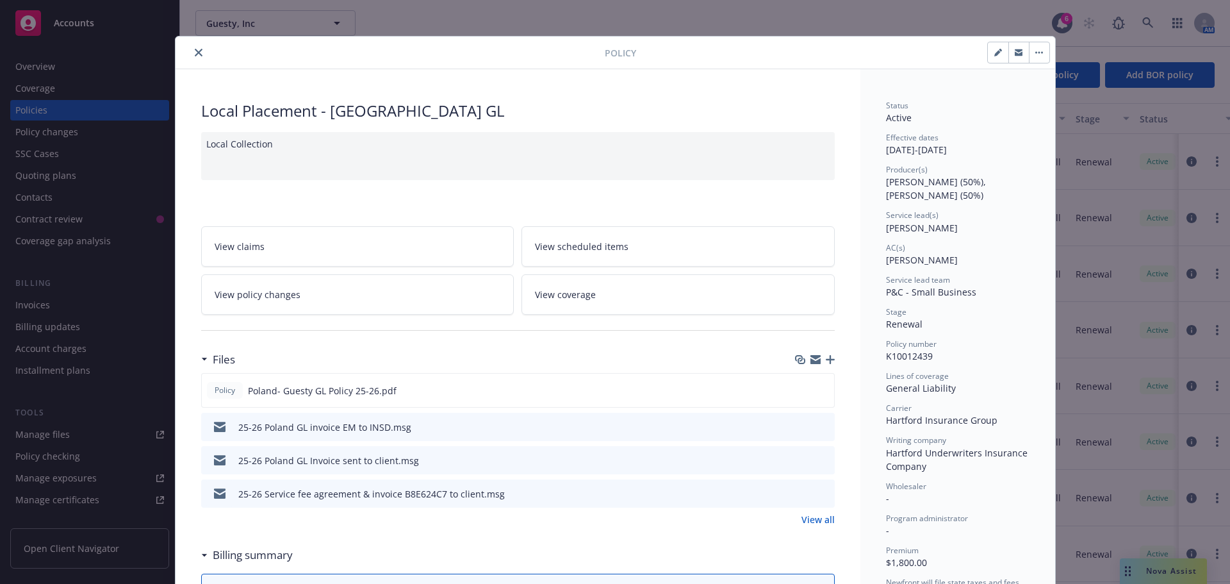
scroll to position [0, 0]
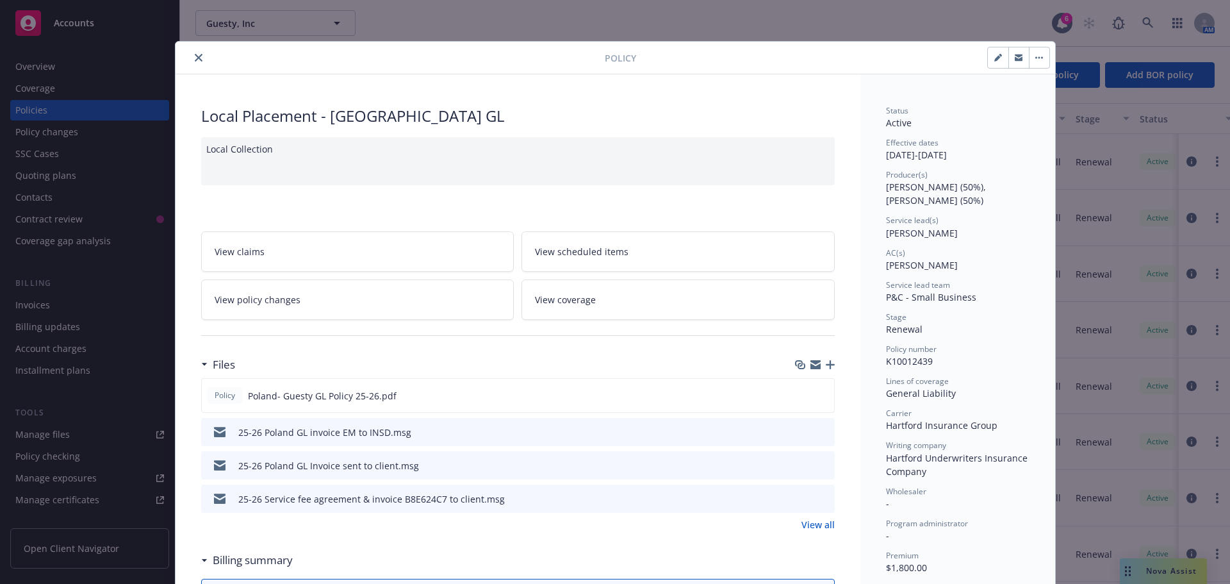
click at [195, 61] on icon "close" at bounding box center [199, 58] width 8 height 8
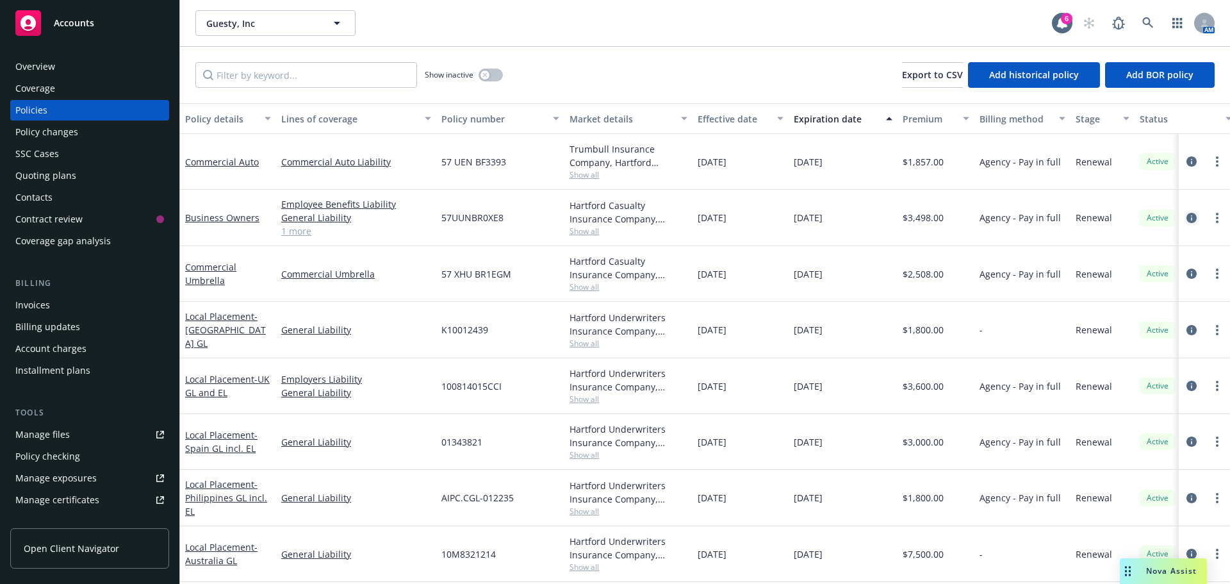
click at [1186, 215] on icon "circleInformation" at bounding box center [1191, 218] width 10 height 10
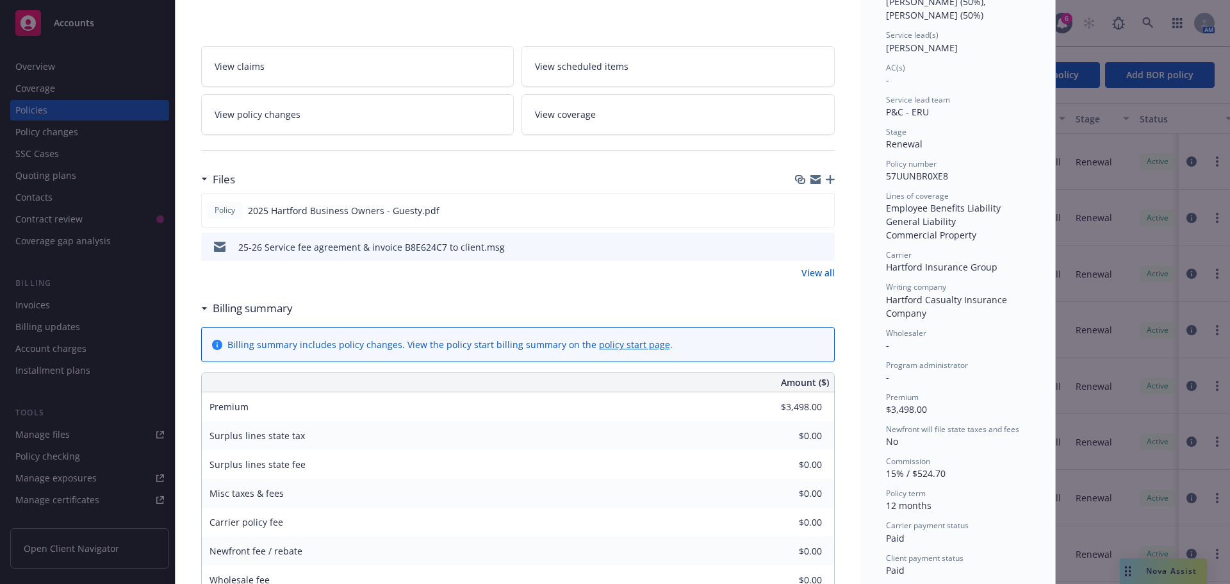
scroll to position [192, 0]
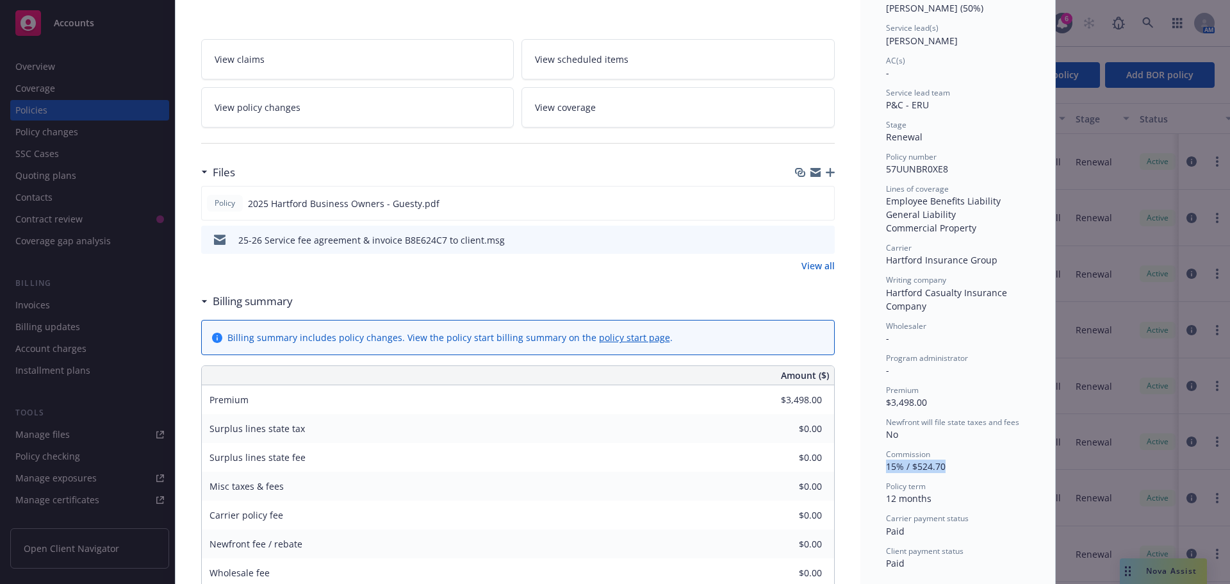
drag, startPoint x: 944, startPoint y: 470, endPoint x: 876, endPoint y: 468, distance: 67.9
drag, startPoint x: 922, startPoint y: 476, endPoint x: 903, endPoint y: 475, distance: 19.2
click at [922, 476] on div "Status Active Effective dates 04/03/2025 - 04/03/2026 Producer(s) Cicely Scott …" at bounding box center [957, 241] width 143 height 657
drag, startPoint x: 882, startPoint y: 469, endPoint x: 949, endPoint y: 467, distance: 66.6
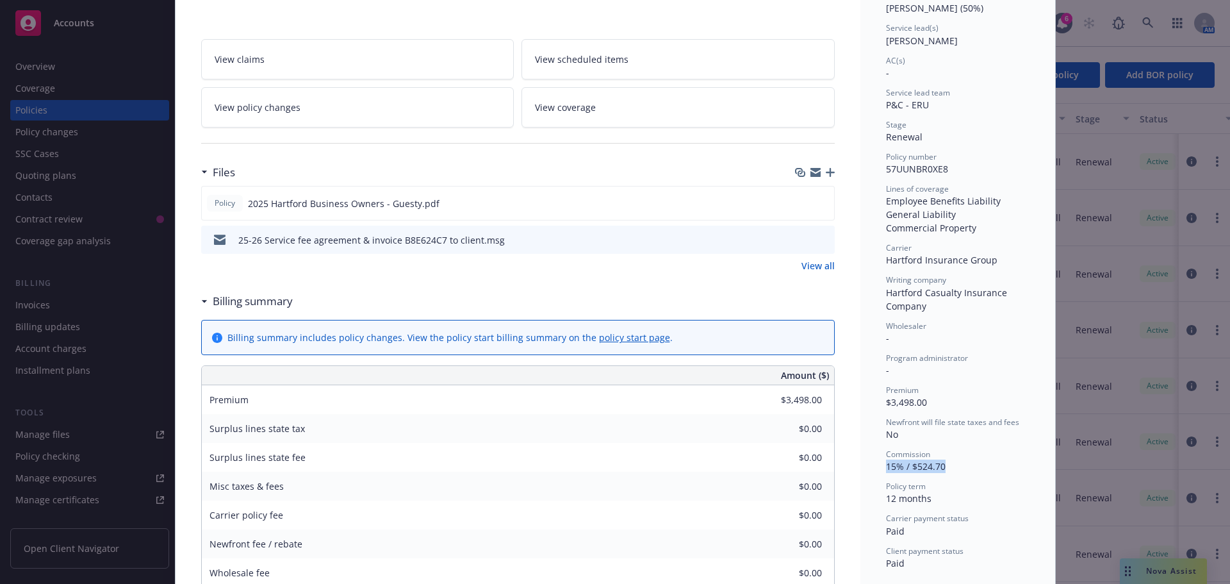
click at [947, 468] on div "Commission 15% / $524.70" at bounding box center [957, 460] width 143 height 24
click at [949, 467] on div "Commission 15% / $524.70" at bounding box center [957, 460] width 143 height 24
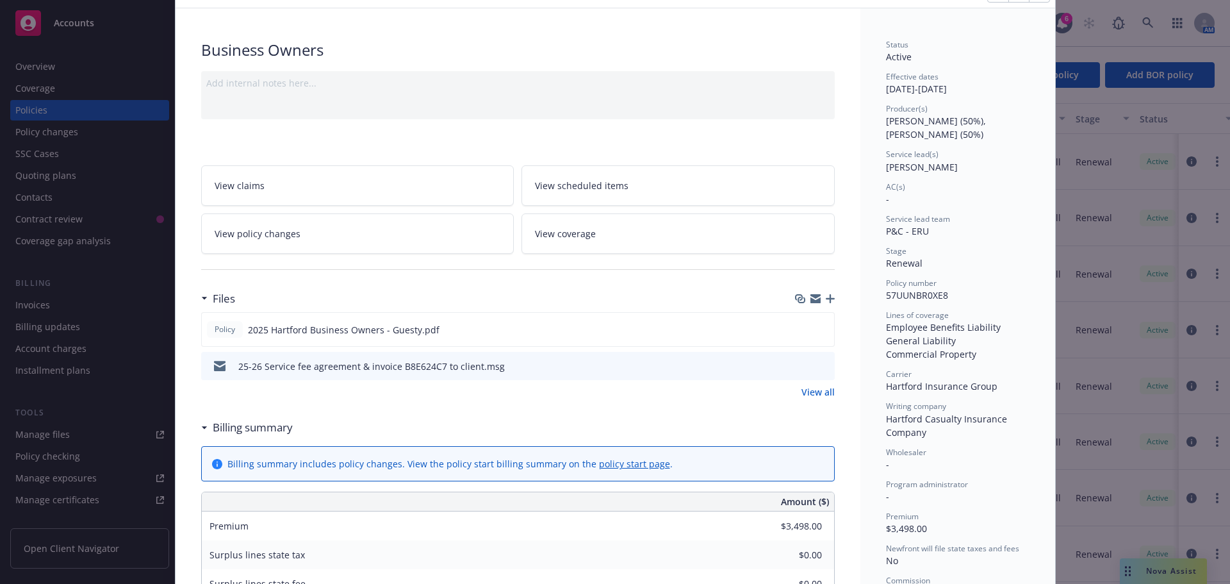
scroll to position [0, 0]
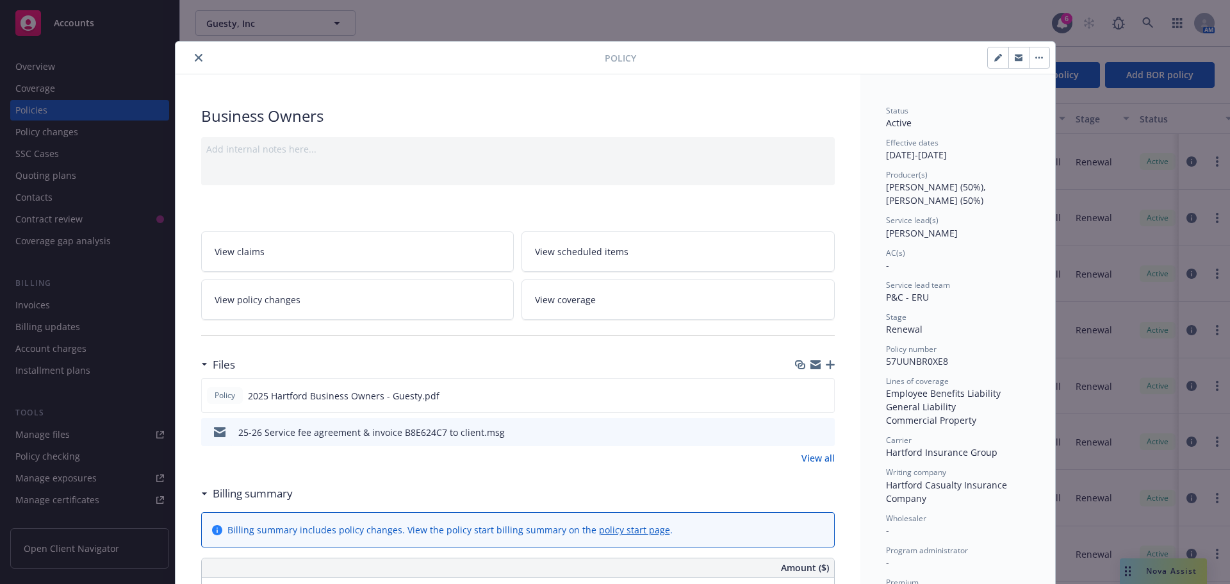
click at [195, 62] on button "close" at bounding box center [198, 57] width 15 height 15
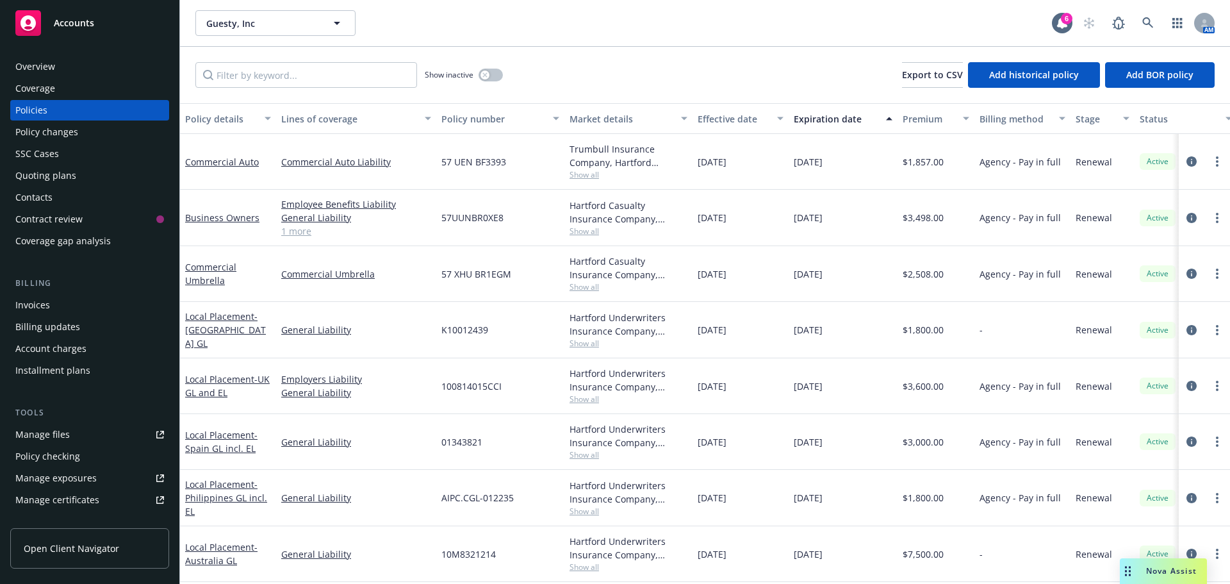
click at [37, 67] on div "Overview" at bounding box center [35, 66] width 40 height 20
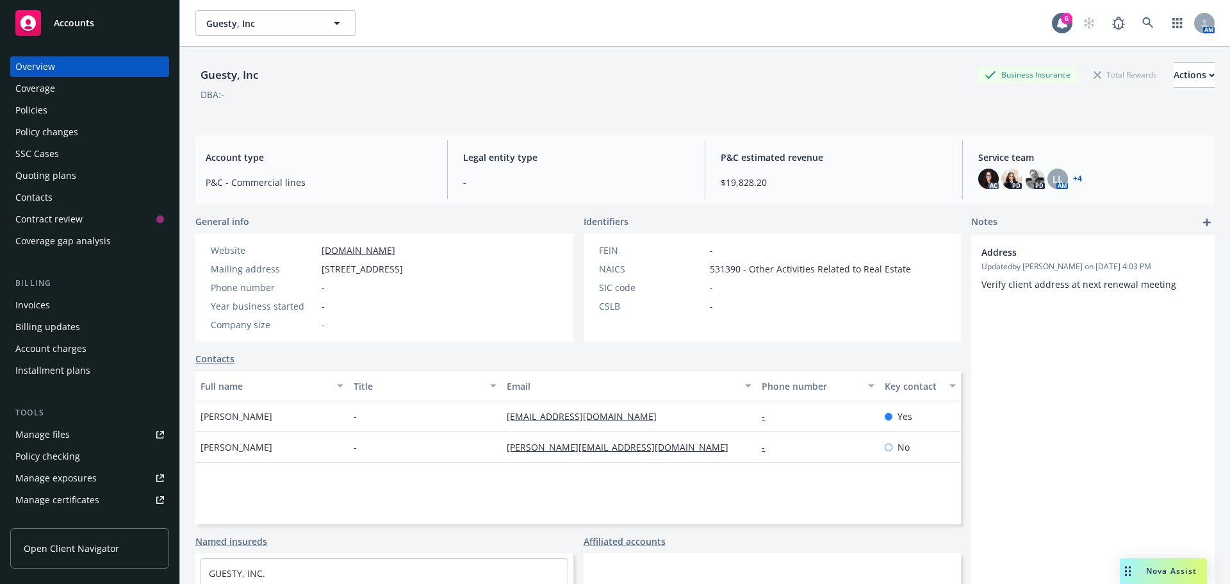
click at [33, 110] on div "Policies" at bounding box center [31, 110] width 32 height 20
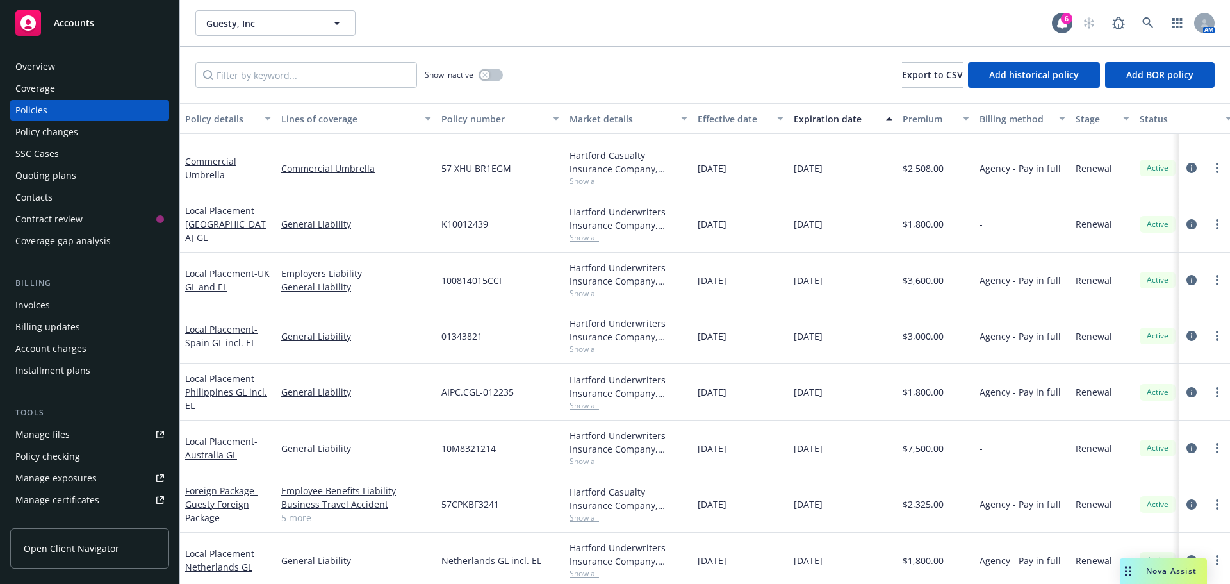
scroll to position [115, 0]
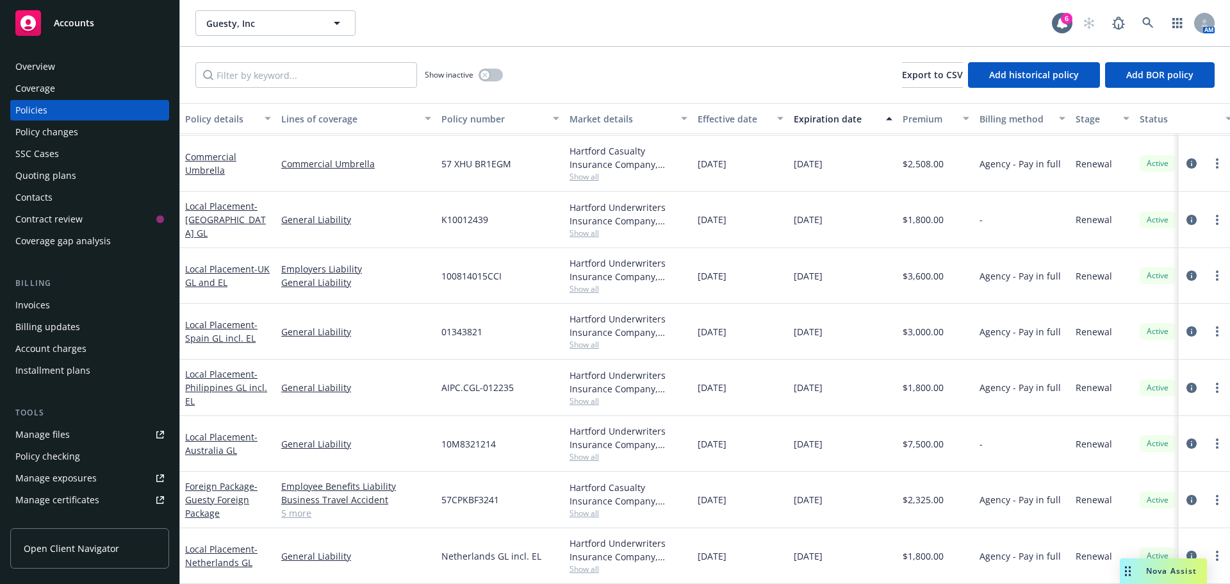
drag, startPoint x: 876, startPoint y: 549, endPoint x: 760, endPoint y: 553, distance: 115.4
click at [760, 553] on div "Local Placement - Netherlands GL General Liability Netherlands GL incl. EL Hart…" at bounding box center [798, 556] width 1236 height 56
click at [31, 175] on div "Quoting plans" at bounding box center [45, 175] width 61 height 20
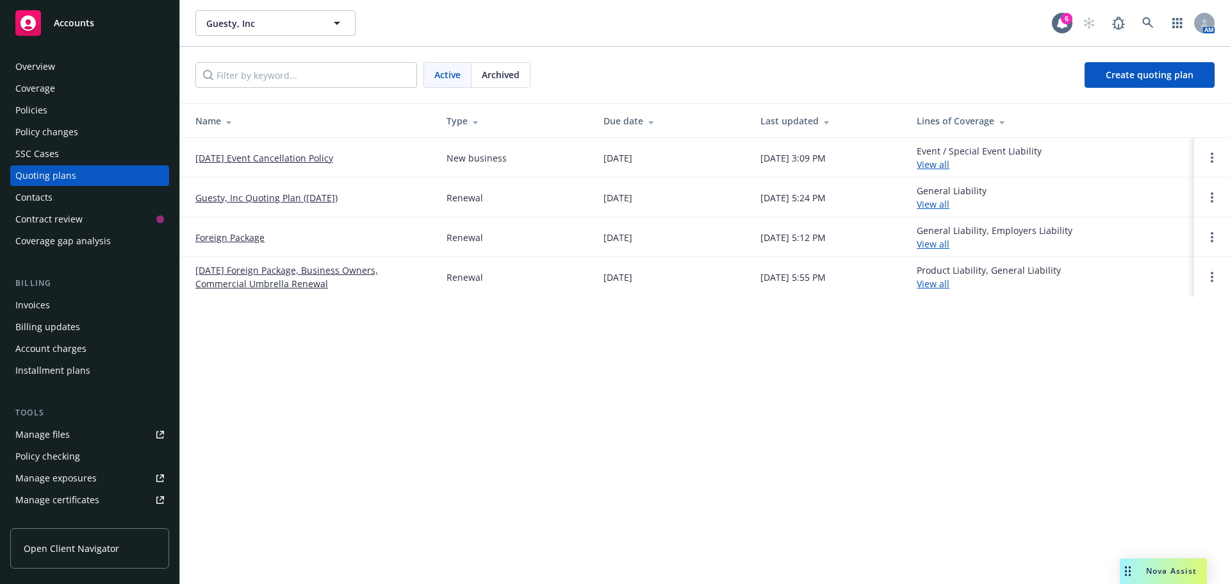
click at [269, 159] on link "9/10/2025 Event Cancellation Policy" at bounding box center [264, 157] width 138 height 13
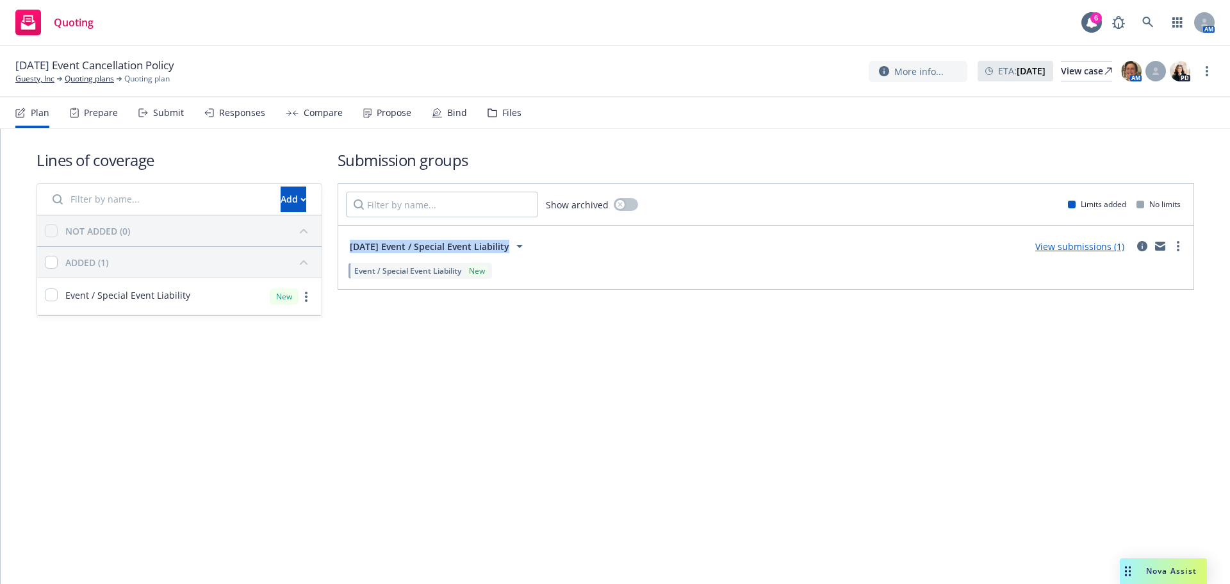
drag, startPoint x: 525, startPoint y: 249, endPoint x: 345, endPoint y: 240, distance: 180.2
click at [346, 240] on div "[DATE] Event / Special Event Liability View submissions (1)" at bounding box center [766, 246] width 840 height 26
click at [85, 81] on link "Quoting plans" at bounding box center [89, 79] width 49 height 12
click at [1061, 72] on div "View case" at bounding box center [1086, 70] width 51 height 19
drag, startPoint x: 66, startPoint y: 67, endPoint x: 232, endPoint y: 68, distance: 165.9
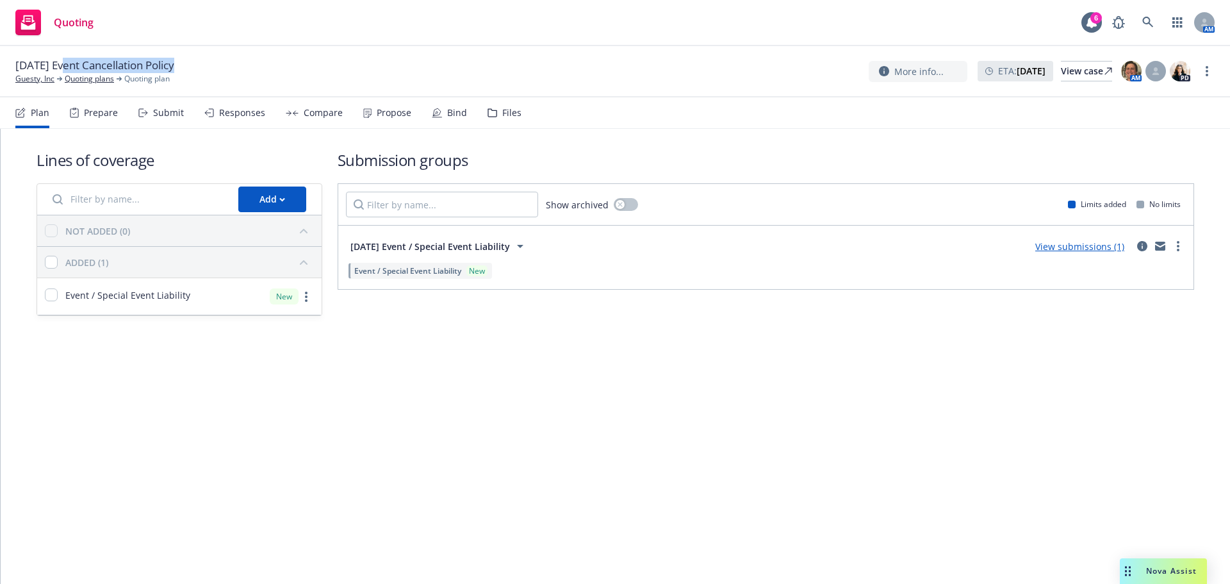
click at [232, 68] on div "9/10/2025 Event Cancellation Policy Guesty, Inc Quoting plans Quoting plan More…" at bounding box center [614, 71] width 1199 height 27
drag, startPoint x: 195, startPoint y: 63, endPoint x: 70, endPoint y: 60, distance: 125.0
click at [70, 60] on div "9/10/2025 Event Cancellation Policy Guesty, Inc Quoting plans Quoting plan More…" at bounding box center [614, 71] width 1199 height 27
click at [90, 59] on span "[DATE] Event Cancellation Policy" at bounding box center [94, 65] width 159 height 15
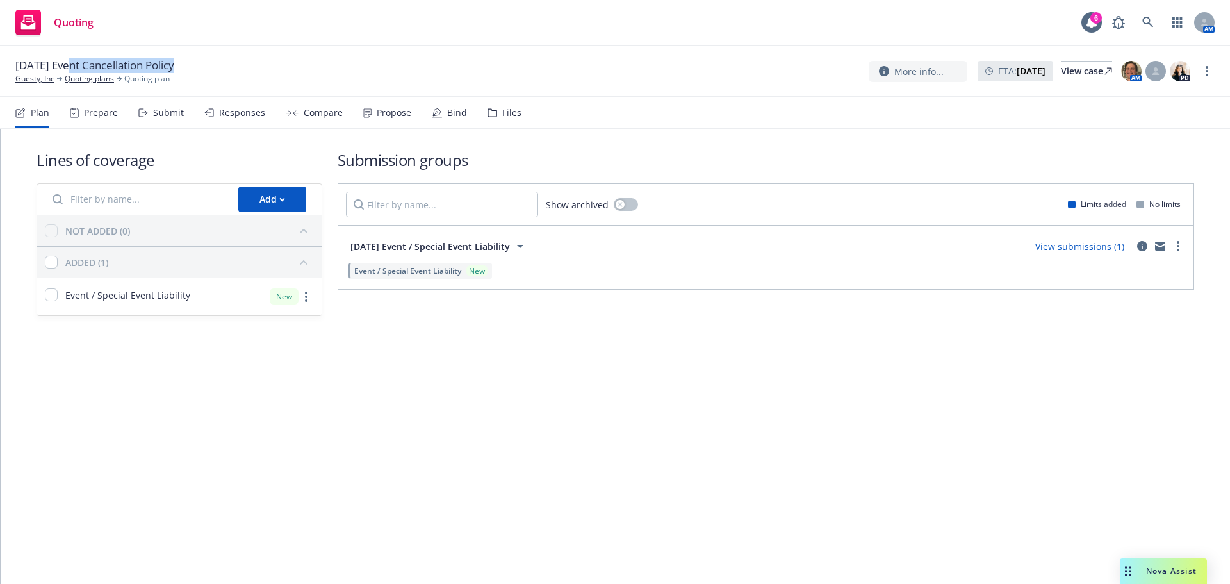
drag, startPoint x: 70, startPoint y: 59, endPoint x: 231, endPoint y: 59, distance: 161.4
click at [231, 59] on div "9/10/2025 Event Cancellation Policy Guesty, Inc Quoting plans Quoting plan More…" at bounding box center [614, 71] width 1199 height 27
drag, startPoint x: 207, startPoint y: 72, endPoint x: 70, endPoint y: 61, distance: 137.5
click at [70, 61] on div "9/10/2025 Event Cancellation Policy Guesty, Inc Quoting plans Quoting plan More…" at bounding box center [614, 71] width 1199 height 27
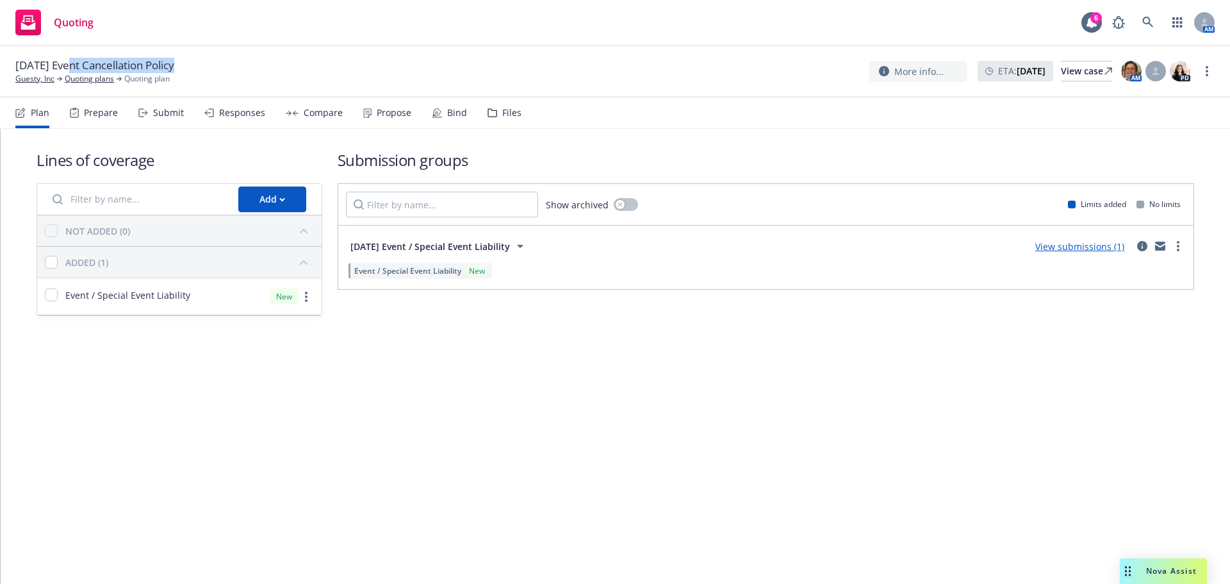
click at [74, 61] on span "[DATE] Event Cancellation Policy" at bounding box center [94, 65] width 159 height 15
click at [42, 78] on link "Guesty, Inc" at bounding box center [34, 79] width 39 height 12
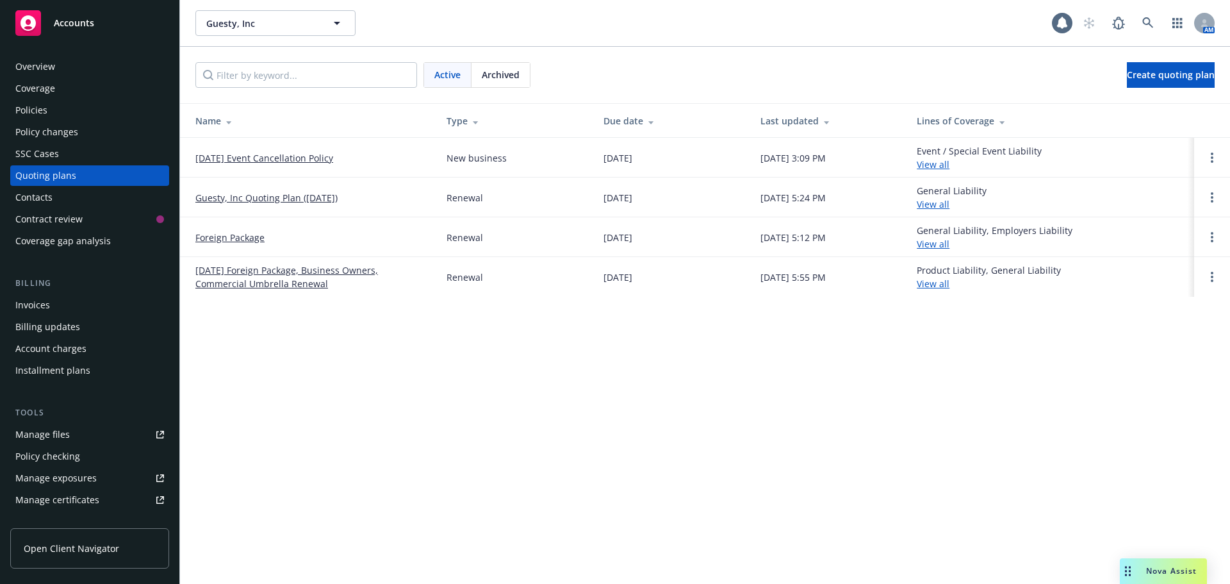
click at [49, 69] on div "Overview" at bounding box center [35, 66] width 40 height 20
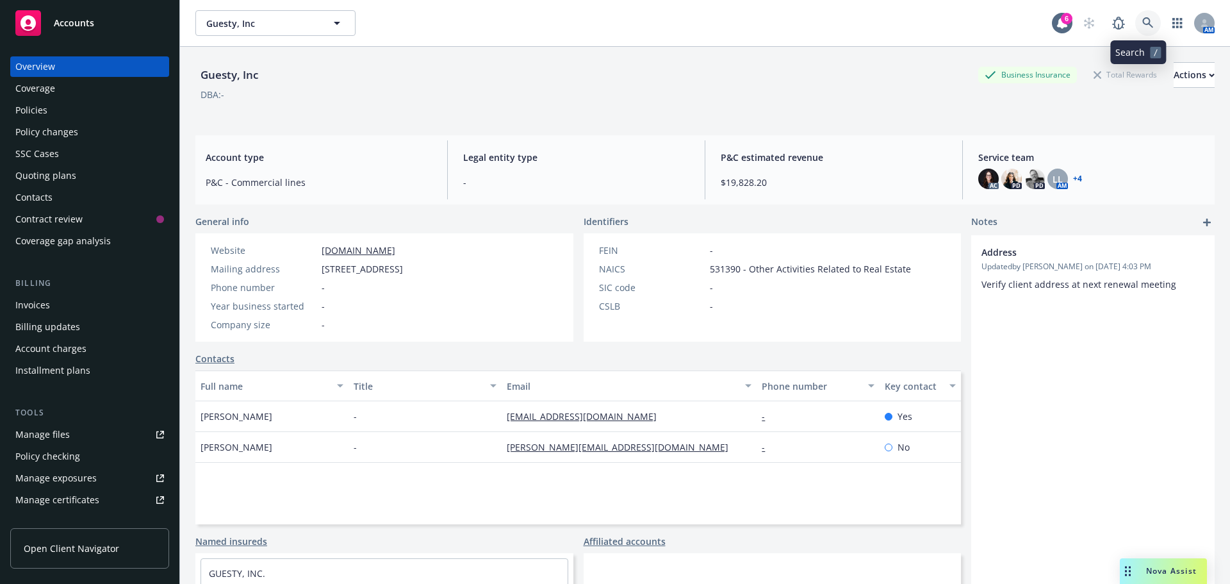
click at [1145, 25] on link at bounding box center [1148, 23] width 26 height 26
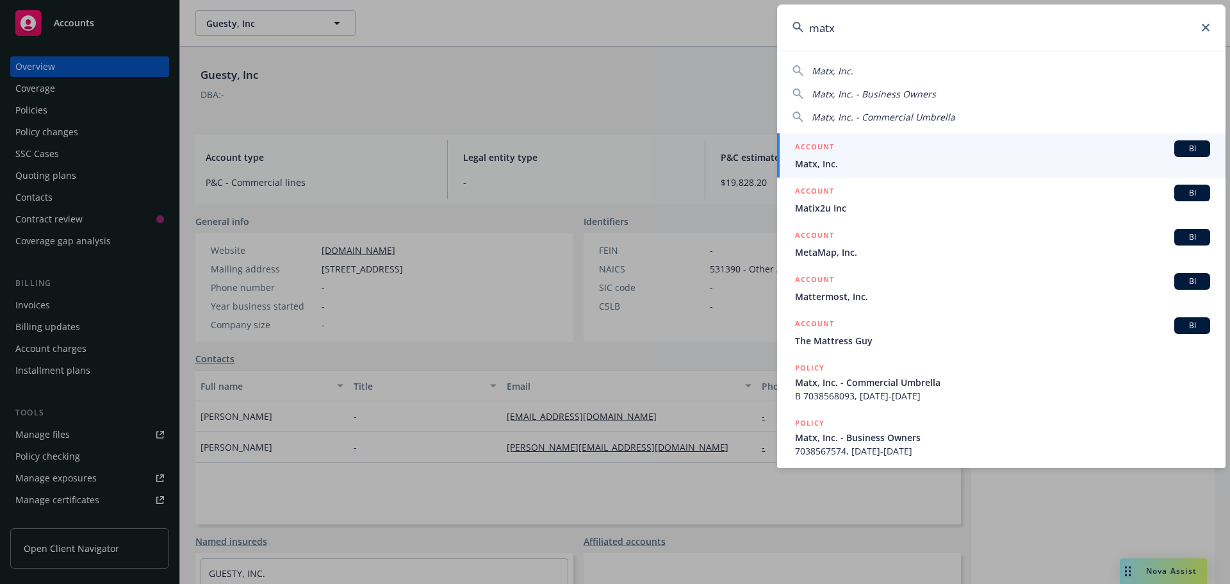
type input "matx"
click at [850, 148] on div "ACCOUNT BI" at bounding box center [1002, 148] width 415 height 17
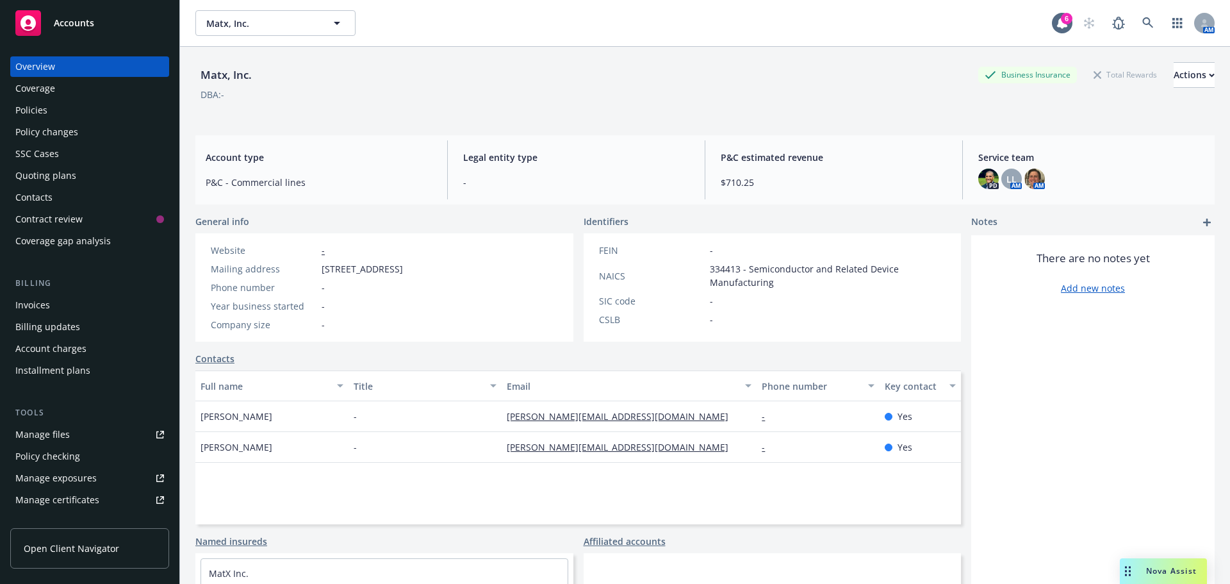
click at [57, 104] on div "Policies" at bounding box center [89, 110] width 149 height 20
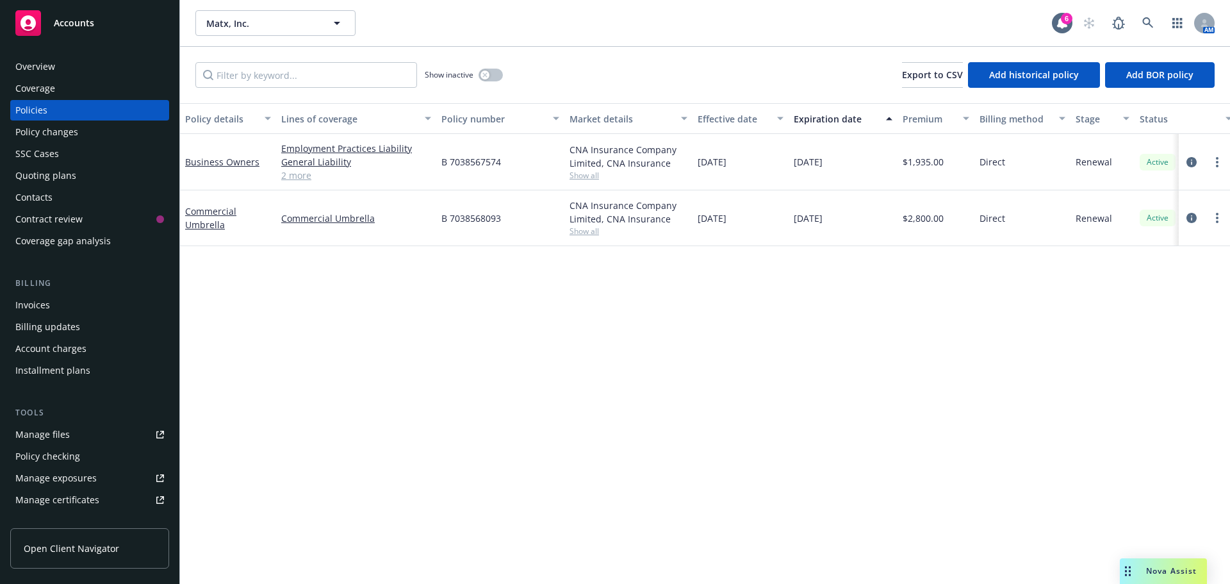
click at [568, 229] on div "CNA Insurance Company Limited, CNA Insurance Show all" at bounding box center [628, 218] width 128 height 56
click at [575, 230] on span "Show all" at bounding box center [628, 230] width 118 height 11
drag, startPoint x: 817, startPoint y: 331, endPoint x: 620, endPoint y: 209, distance: 231.8
click at [817, 329] on div "Policy details Lines of coverage Policy number Market details Effective date Ex…" at bounding box center [705, 343] width 1050 height 480
click at [65, 69] on div "Overview" at bounding box center [89, 66] width 149 height 20
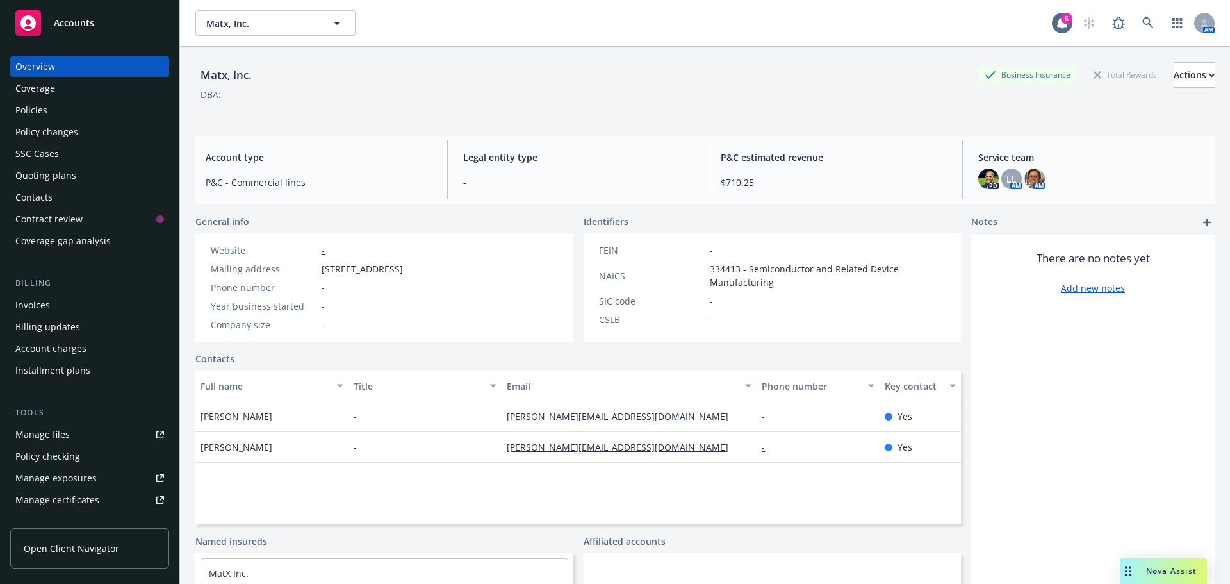
drag, startPoint x: 486, startPoint y: 298, endPoint x: 493, endPoint y: 294, distance: 8.6
click at [408, 297] on div "Website - Mailing address 440 North Barranca Avenue, Covina, CA, 91723 Phone nu…" at bounding box center [307, 287] width 202 height 88
drag, startPoint x: 525, startPoint y: 270, endPoint x: 316, endPoint y: 265, distance: 209.5
click at [316, 265] on div "Website - Mailing address 440 North Barranca Avenue, Covina, CA, 91723 Phone nu…" at bounding box center [306, 287] width 223 height 108
click at [350, 277] on div "Website - Mailing address 440 North Barranca Avenue, Covina, CA, 91723 Phone nu…" at bounding box center [307, 287] width 202 height 88
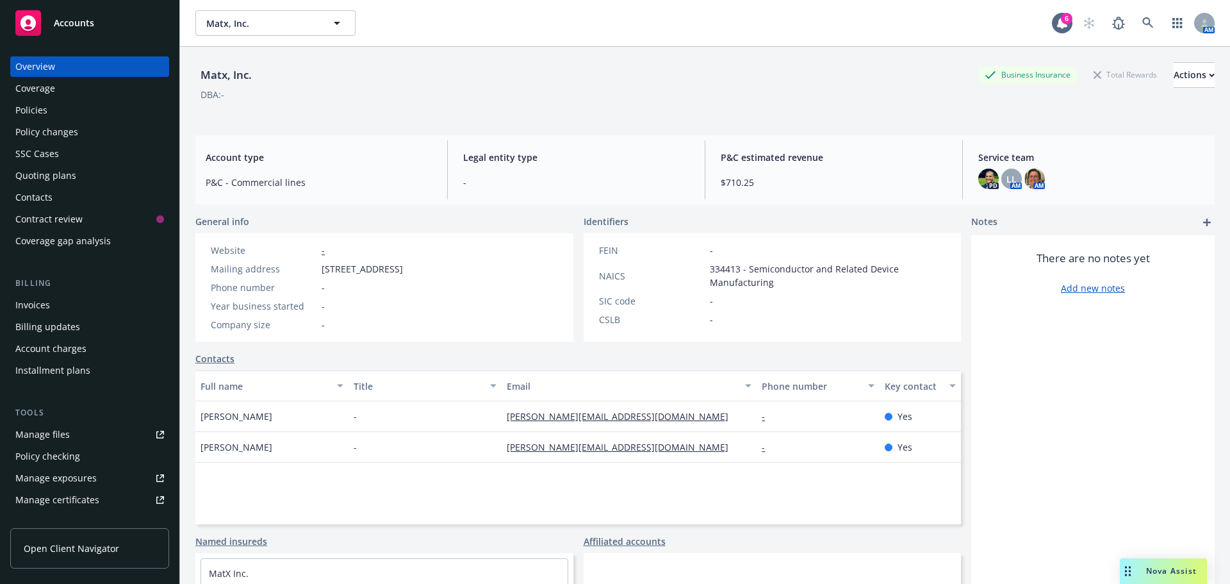
click at [418, 270] on div "Website - Mailing address 440 North Barranca Avenue, Covina, CA, 91723 Phone nu…" at bounding box center [306, 287] width 223 height 108
drag, startPoint x: 451, startPoint y: 264, endPoint x: 325, endPoint y: 266, distance: 125.6
click at [325, 266] on div "Mailing address 440 North Barranca Avenue, Covina, CA, 91723" at bounding box center [307, 268] width 202 height 13
click at [334, 268] on span "[STREET_ADDRESS]" at bounding box center [362, 268] width 81 height 13
drag, startPoint x: 535, startPoint y: 273, endPoint x: 469, endPoint y: 270, distance: 66.1
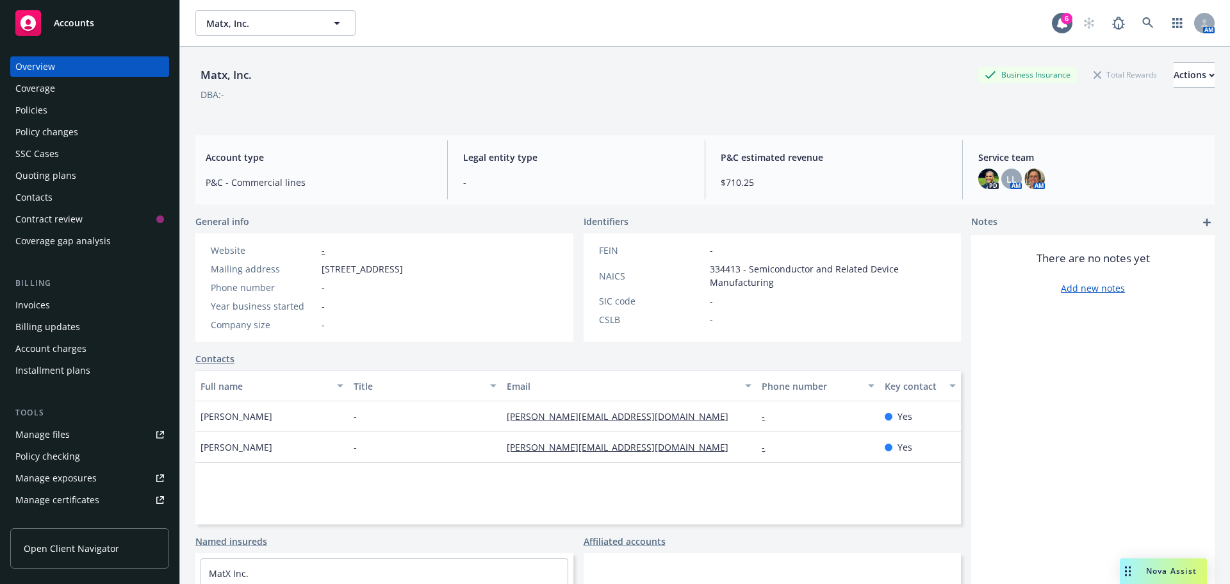
click at [451, 268] on div "General info Website - Mailing address 440 North Barranca Avenue, Covina, CA, 9…" at bounding box center [578, 278] width 766 height 127
click at [403, 270] on span "[STREET_ADDRESS]" at bounding box center [362, 268] width 81 height 13
drag, startPoint x: 539, startPoint y: 277, endPoint x: 482, endPoint y: 275, distance: 57.1
click at [522, 277] on div "Website - Mailing address 440 North Barranca Avenue, Covina, CA, 91723 Phone nu…" at bounding box center [384, 287] width 378 height 108
drag, startPoint x: 520, startPoint y: 266, endPoint x: 480, endPoint y: 289, distance: 45.9
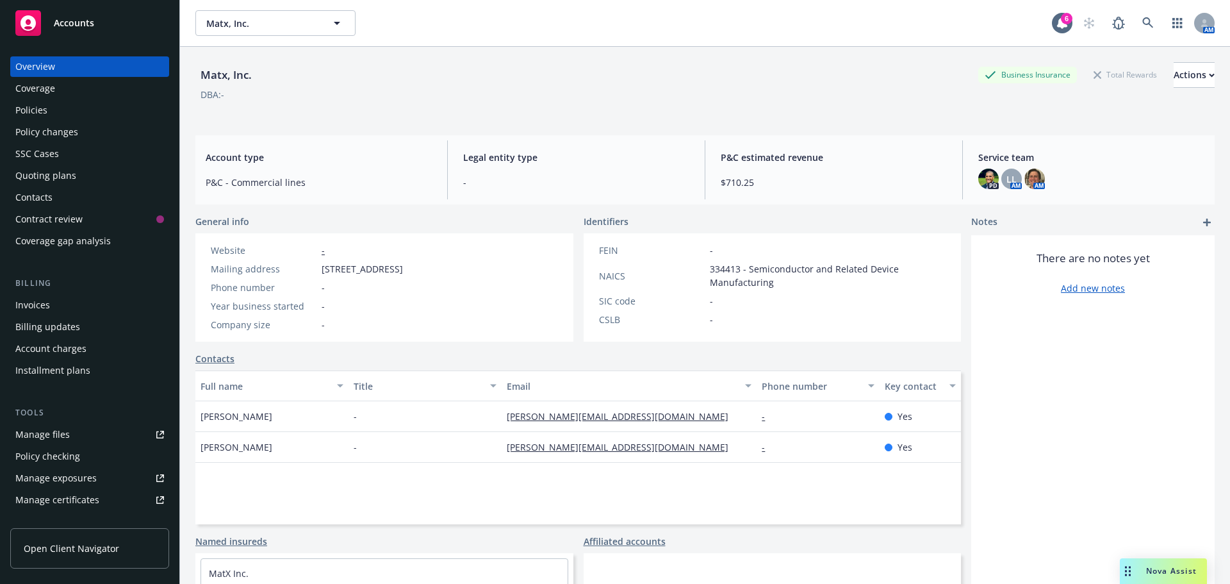
click at [468, 268] on div "Website - Mailing address 440 North Barranca Avenue, Covina, CA, 91723 Phone nu…" at bounding box center [384, 287] width 378 height 108
drag, startPoint x: 480, startPoint y: 289, endPoint x: 56, endPoint y: 345, distance: 427.7
click at [408, 294] on div "Website - Mailing address 440 North Barranca Avenue, Covina, CA, 91723 Phone nu…" at bounding box center [307, 287] width 202 height 88
drag, startPoint x: 322, startPoint y: 271, endPoint x: 437, endPoint y: 268, distance: 115.3
click at [403, 268] on span "[STREET_ADDRESS]" at bounding box center [362, 268] width 81 height 13
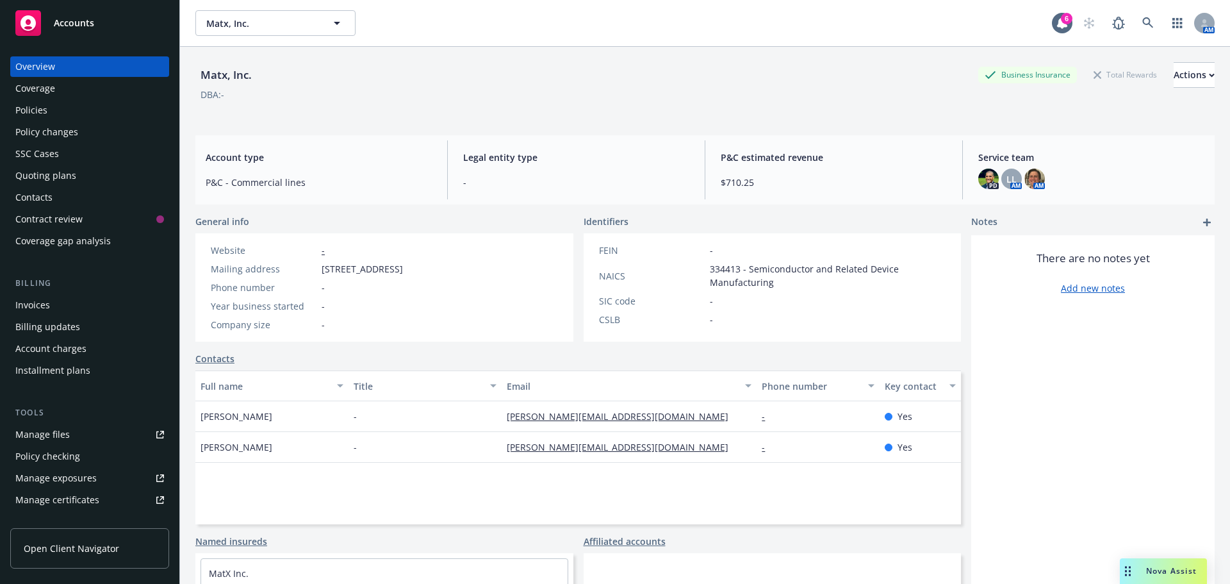
copy span "440 North Barranca Avenue"
click at [344, 296] on div "Website - Mailing address 440 North Barranca Avenue, Covina, CA, 91723 Phone nu…" at bounding box center [307, 287] width 202 height 88
drag, startPoint x: 319, startPoint y: 271, endPoint x: 422, endPoint y: 272, distance: 102.5
click at [401, 270] on div "Mailing address 440 North Barranca Avenue, Covina, CA, 91723" at bounding box center [307, 268] width 202 height 13
drag, startPoint x: 422, startPoint y: 272, endPoint x: 446, endPoint y: 270, distance: 24.5
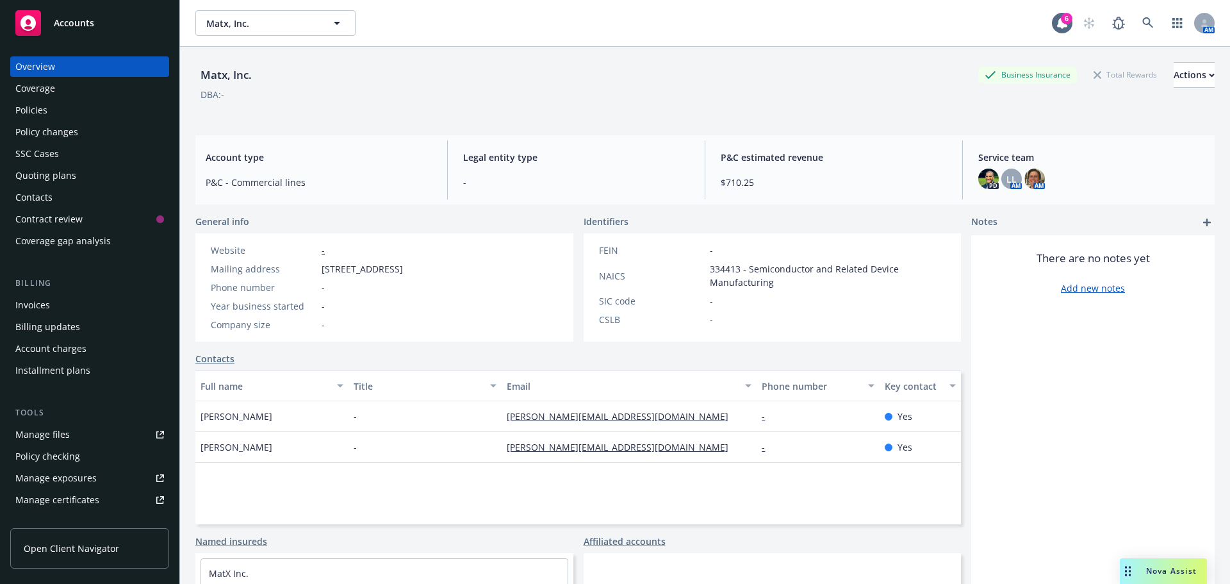
click at [403, 272] on span "440 North Barranca Avenue, Covina, CA, 91723" at bounding box center [362, 268] width 81 height 13
drag, startPoint x: 430, startPoint y: 268, endPoint x: 361, endPoint y: 269, distance: 69.2
click at [361, 269] on span "440 North Barranca Avenue, Covina, CA, 91723" at bounding box center [362, 268] width 81 height 13
click at [396, 288] on div "Phone number -" at bounding box center [307, 287] width 202 height 13
drag, startPoint x: 437, startPoint y: 268, endPoint x: 322, endPoint y: 265, distance: 115.3
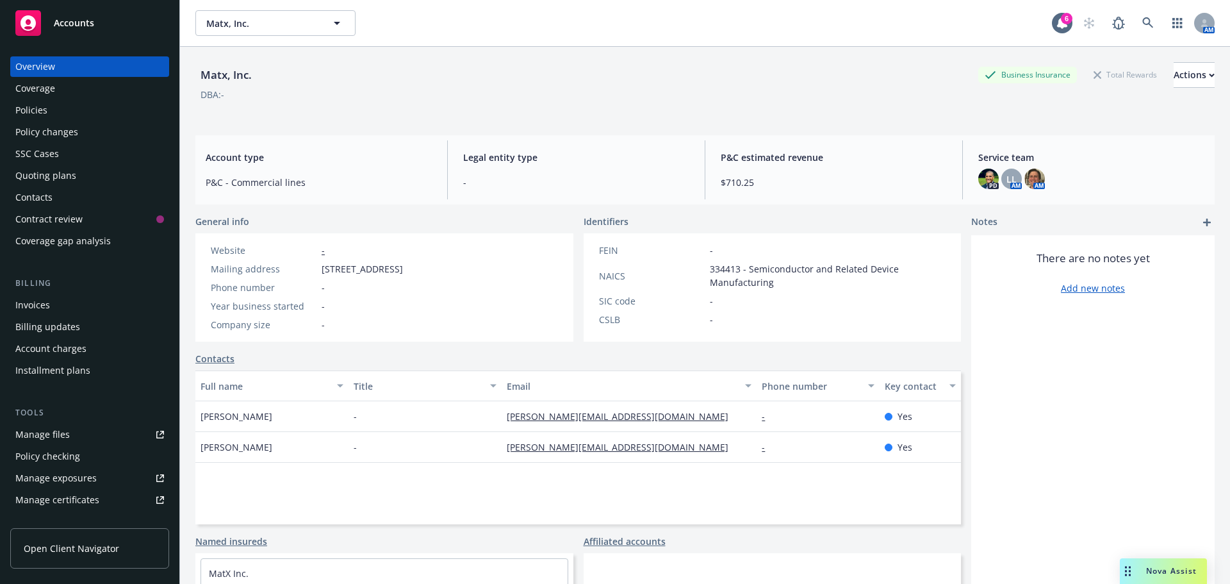
click at [322, 265] on span "440 North Barranca Avenue, Covina, CA, 91723" at bounding box center [362, 268] width 81 height 13
click at [382, 297] on div "Website - Mailing address 440 North Barranca Avenue, Covina, CA, 91723 Phone nu…" at bounding box center [307, 287] width 202 height 88
drag, startPoint x: 520, startPoint y: 272, endPoint x: 387, endPoint y: 279, distance: 133.4
click at [379, 274] on div "Website - Mailing address 440 North Barranca Avenue, Covina, CA, 91723 Phone nu…" at bounding box center [306, 287] width 223 height 108
click at [408, 284] on div "Phone number -" at bounding box center [307, 287] width 202 height 13
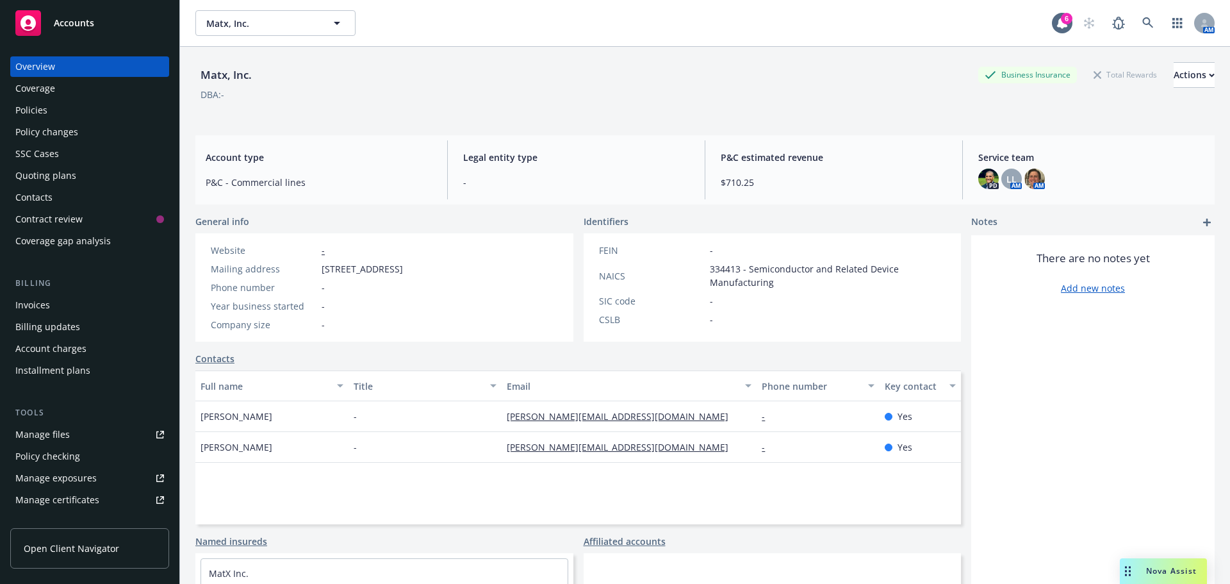
click at [403, 273] on span "440 North Barranca Avenue, Covina, CA, 91723" at bounding box center [362, 268] width 81 height 13
drag, startPoint x: 438, startPoint y: 268, endPoint x: 10, endPoint y: 274, distance: 427.3
click at [270, 274] on div "Mailing address 440 North Barranca Avenue, Covina, CA, 91723" at bounding box center [307, 268] width 202 height 13
copy div "ss 440 North Barranca Avenue"
drag, startPoint x: 468, startPoint y: 268, endPoint x: 443, endPoint y: 271, distance: 25.2
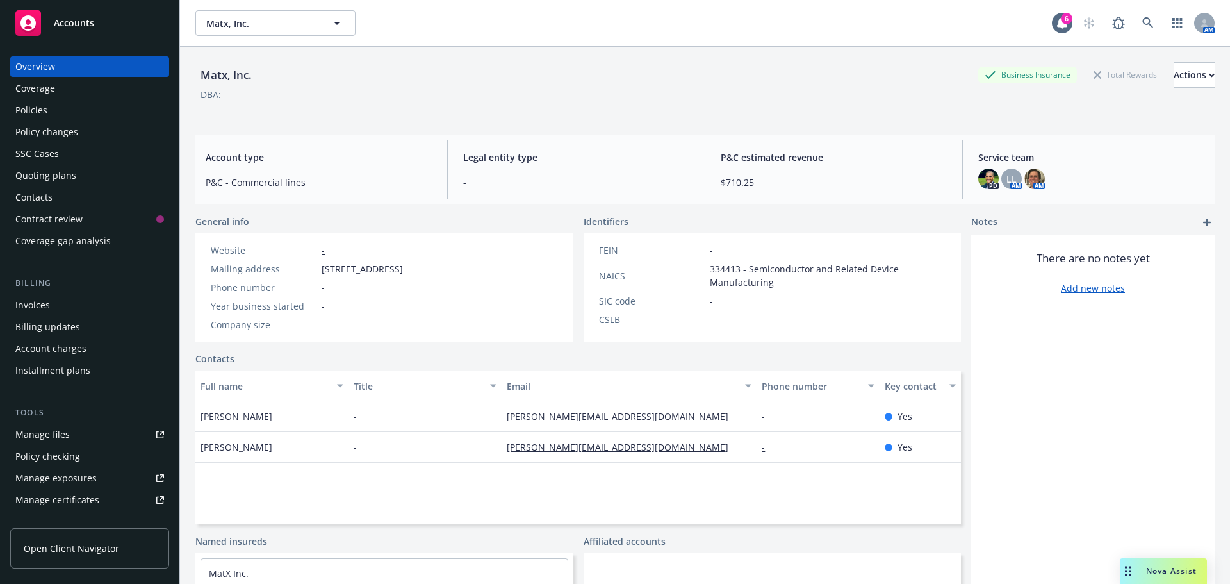
click at [403, 271] on span "440 North Barranca Avenue, Covina, CA, 91723" at bounding box center [362, 268] width 81 height 13
copy span "Covina"
drag, startPoint x: 504, startPoint y: 268, endPoint x: 490, endPoint y: 271, distance: 13.8
click at [408, 271] on div "Mailing address 440 North Barranca Avenue, Covina, CA, 91723" at bounding box center [307, 268] width 202 height 13
copy span "91723"
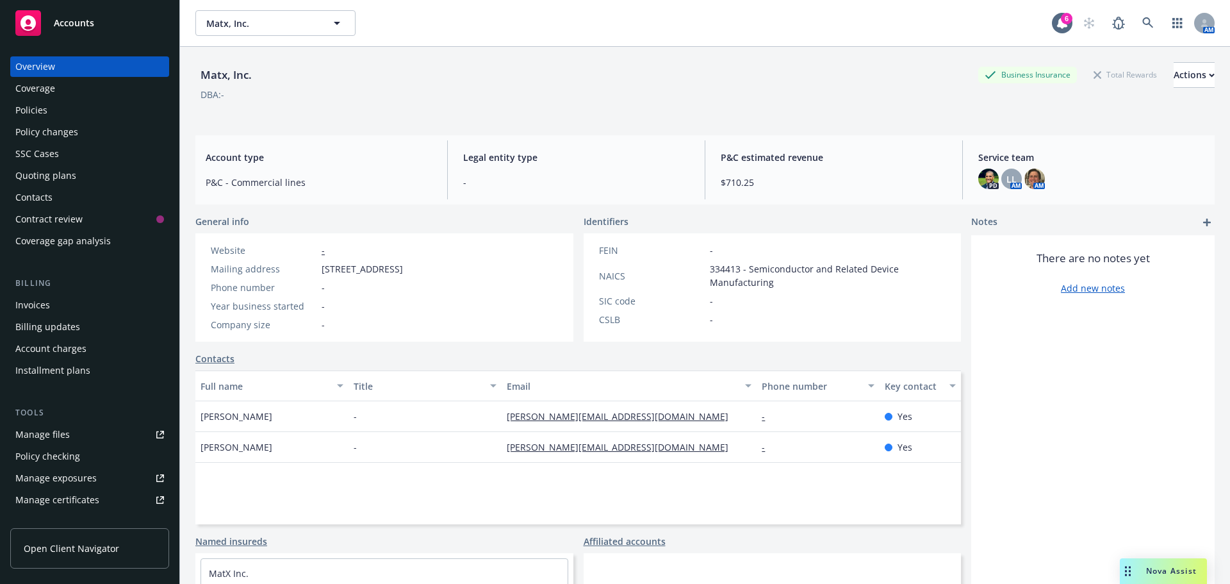
click at [54, 119] on div "Policies" at bounding box center [89, 110] width 149 height 20
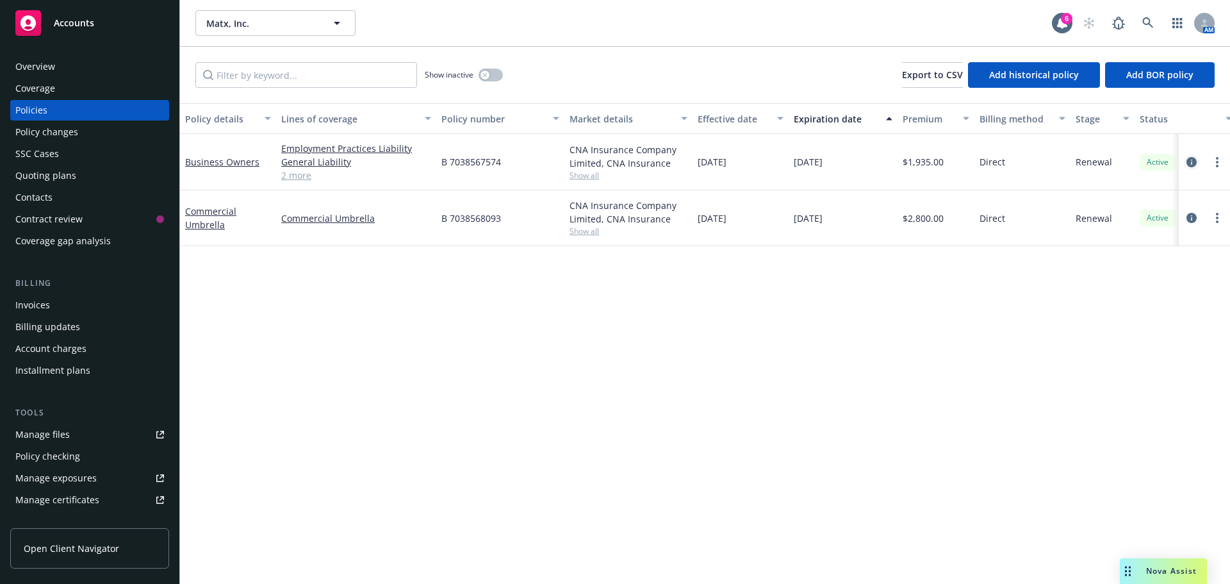
click at [1190, 165] on icon "circleInformation" at bounding box center [1191, 162] width 10 height 10
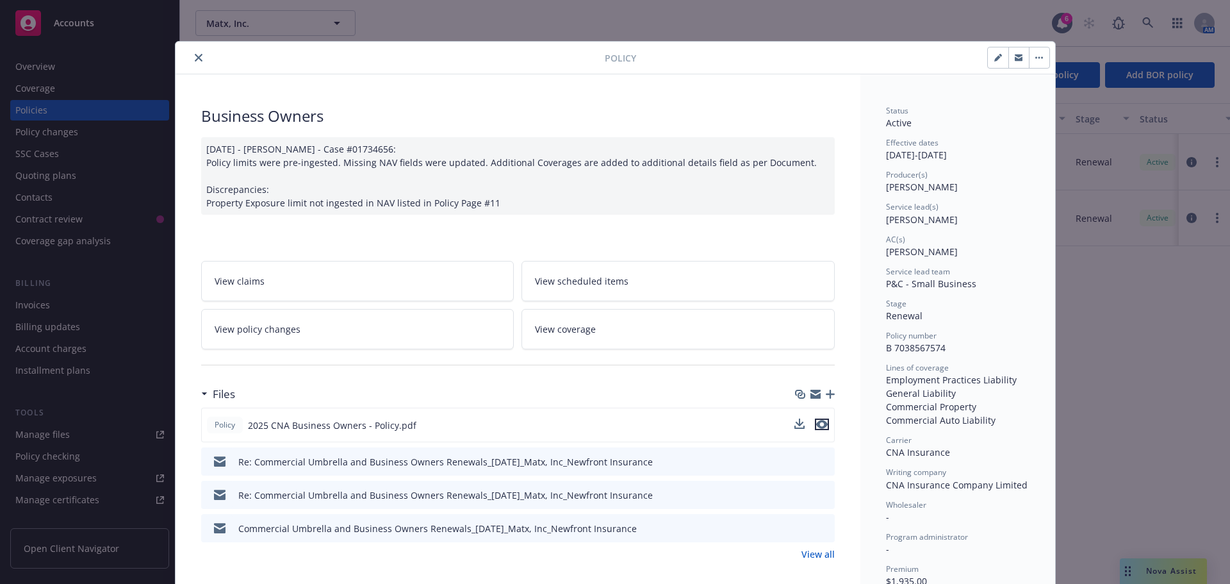
click at [818, 425] on icon "preview file" at bounding box center [822, 424] width 12 height 9
click at [195, 55] on icon "close" at bounding box center [199, 58] width 8 height 8
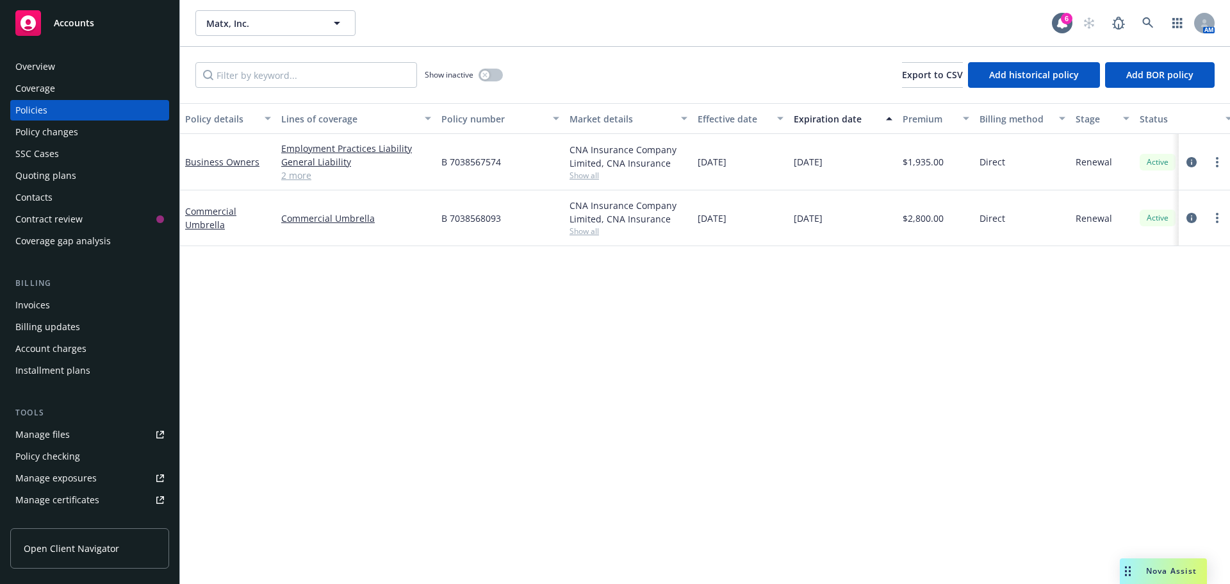
click at [24, 69] on div "Overview" at bounding box center [35, 66] width 40 height 20
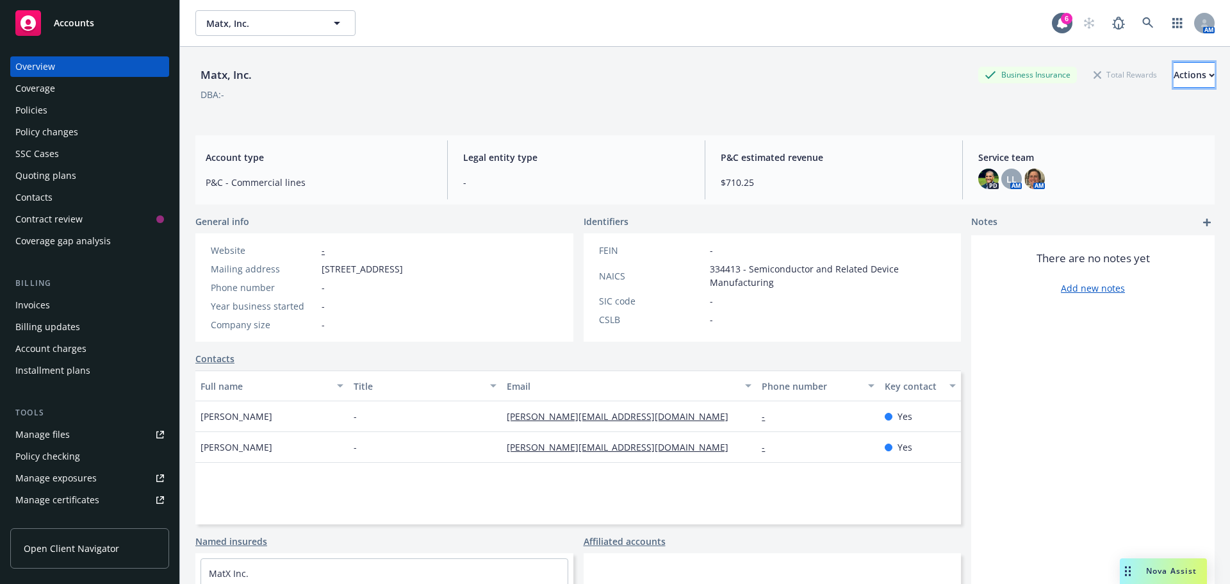
click at [1174, 77] on div "Actions" at bounding box center [1194, 75] width 41 height 24
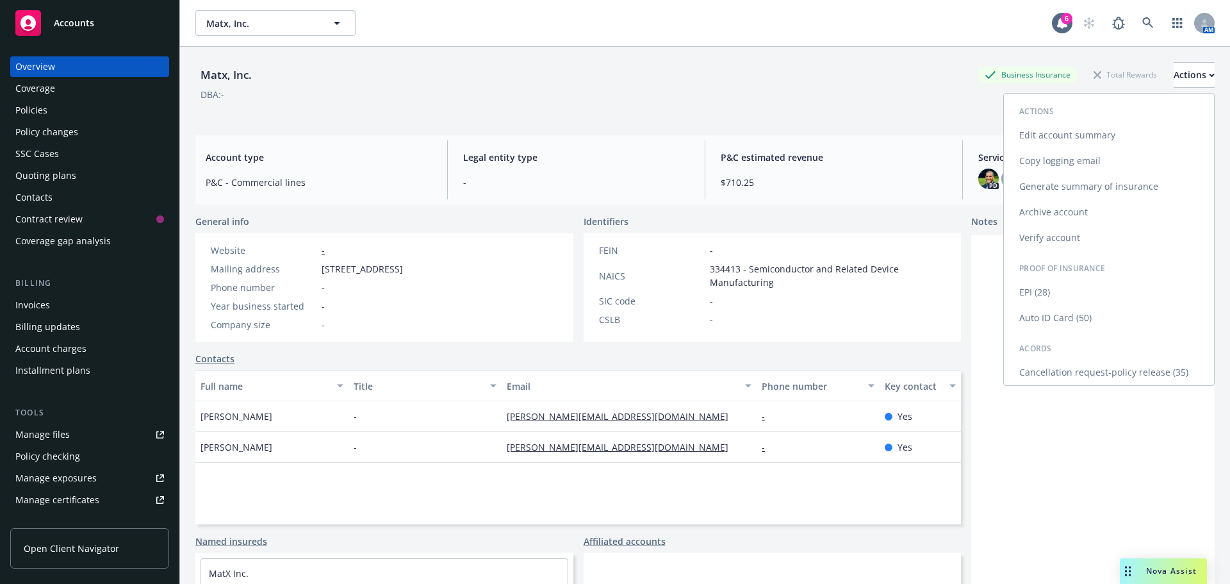
click at [1066, 136] on link "Edit account summary" at bounding box center [1109, 135] width 210 height 26
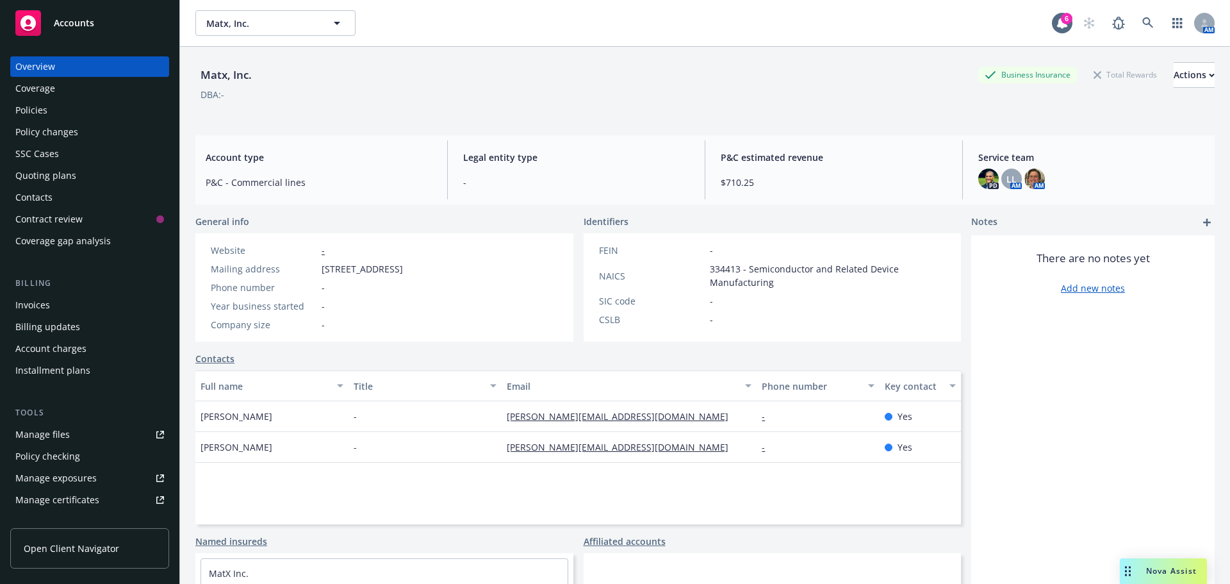
select select "US"
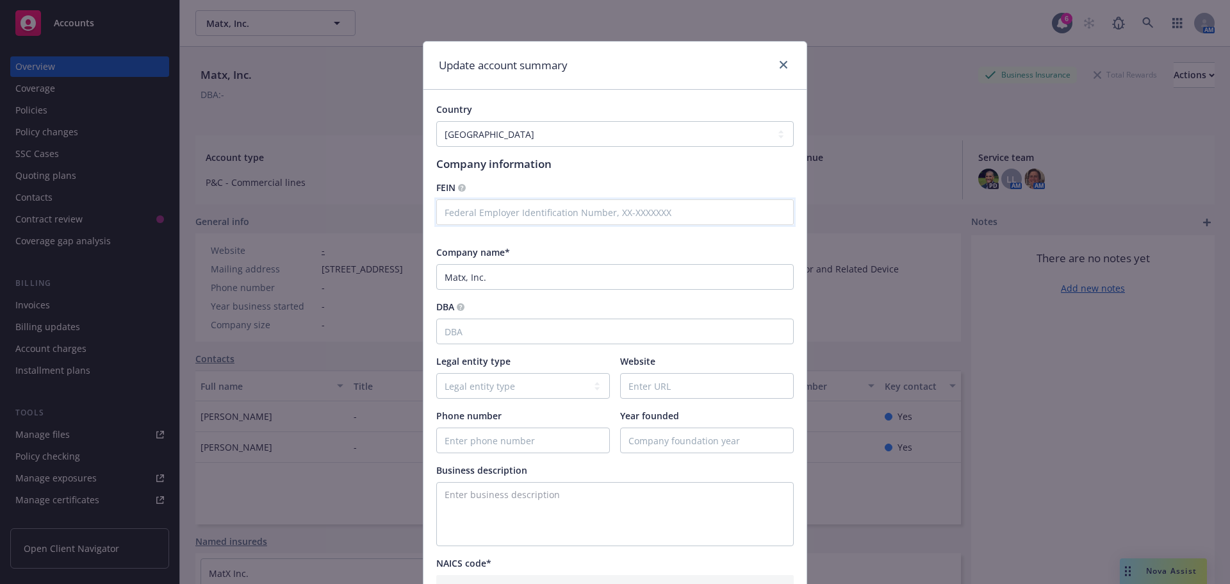
click at [518, 217] on input "text" at bounding box center [614, 212] width 357 height 26
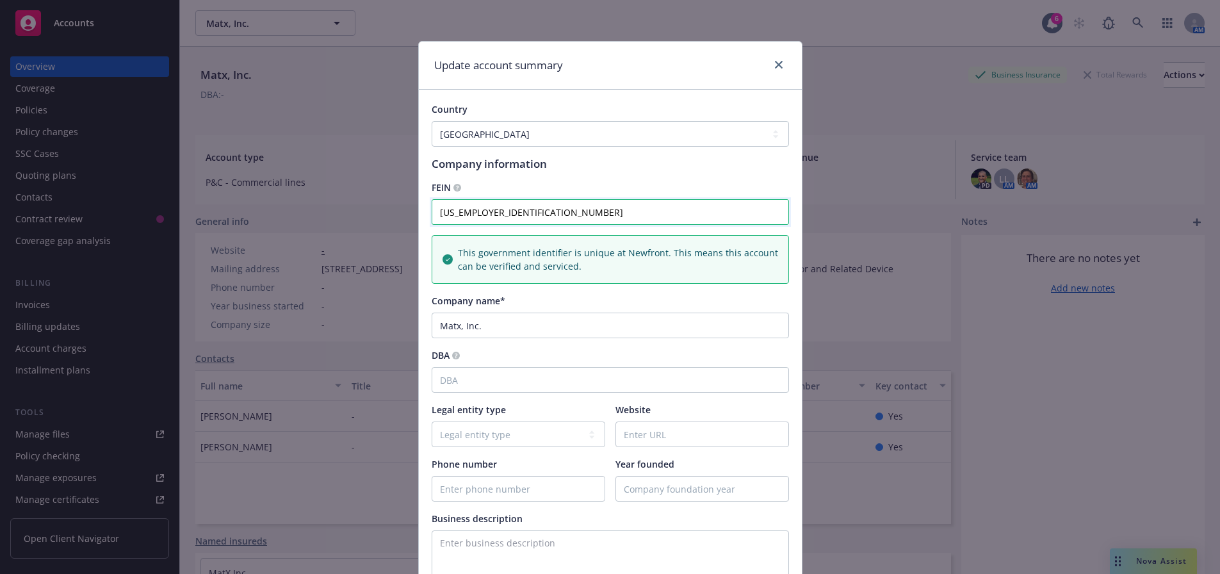
type input "92-2361398"
click at [583, 300] on div "Company name*" at bounding box center [610, 300] width 357 height 13
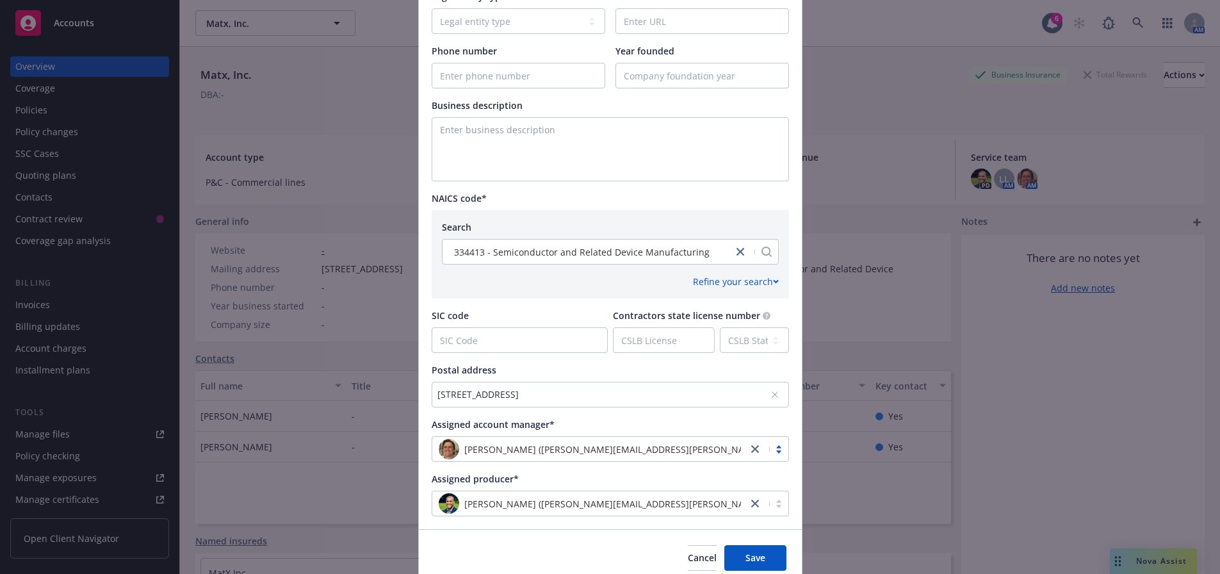
scroll to position [467, 0]
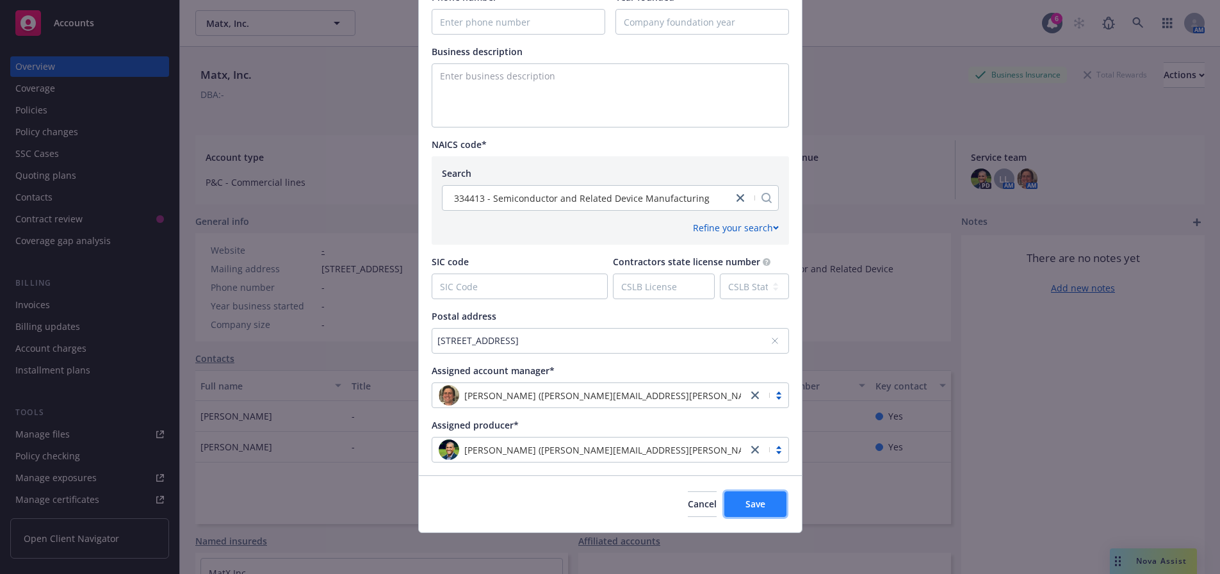
click at [761, 514] on button "Save" at bounding box center [756, 504] width 62 height 26
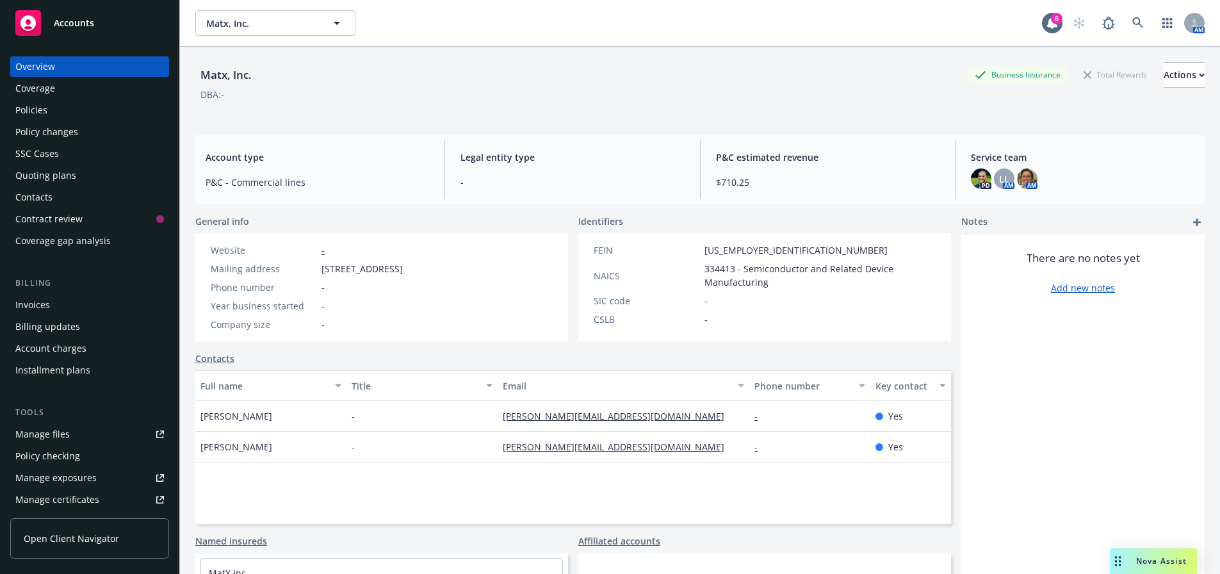
click at [58, 111] on div "Policies" at bounding box center [89, 110] width 149 height 20
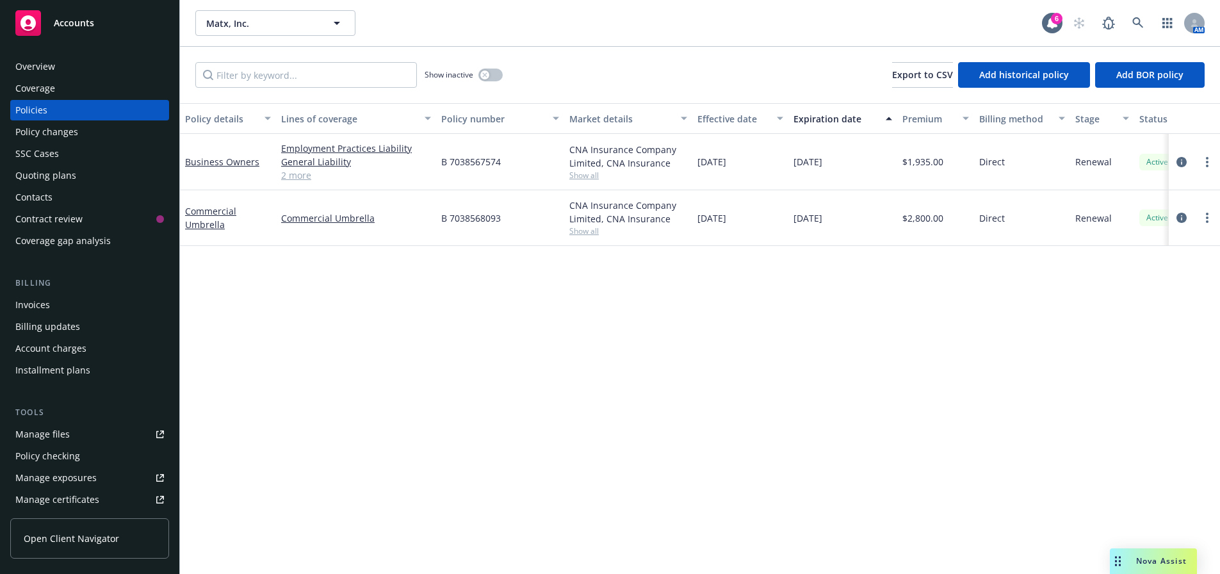
drag, startPoint x: 853, startPoint y: 220, endPoint x: 651, endPoint y: 161, distance: 210.4
click at [651, 161] on div "Business Owners Employment Practices Liability General Liability Commercial Pro…" at bounding box center [798, 185] width 1236 height 102
click at [846, 302] on div "Policy details Lines of coverage Policy number Market details Effective date Ex…" at bounding box center [700, 343] width 1040 height 480
drag, startPoint x: 607, startPoint y: 168, endPoint x: 545, endPoint y: 160, distance: 62.1
click at [545, 160] on div "Business Owners Employment Practices Liability General Liability Commercial Pro…" at bounding box center [798, 185] width 1236 height 102
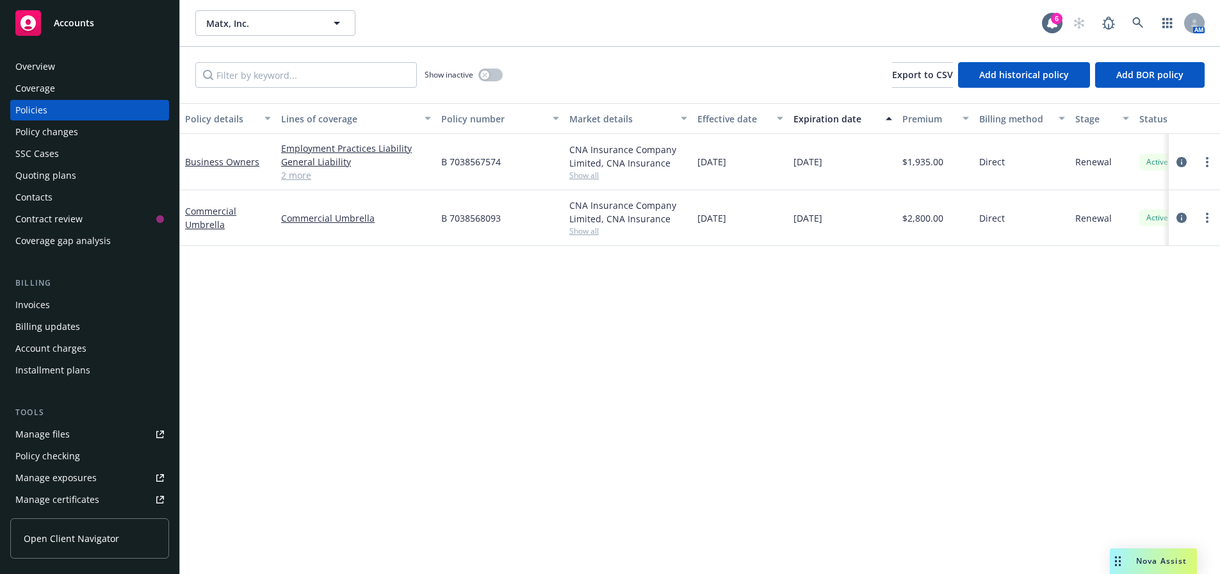
click at [581, 229] on span "Show all" at bounding box center [628, 230] width 118 height 11
click at [790, 309] on div "Policy details Lines of coverage Policy number Market details Effective date Ex…" at bounding box center [700, 343] width 1040 height 480
click at [576, 178] on span "Show all" at bounding box center [628, 175] width 118 height 11
drag, startPoint x: 794, startPoint y: 352, endPoint x: 776, endPoint y: 334, distance: 24.9
click at [794, 350] on div "Policy details Lines of coverage Policy number Market details Effective date Ex…" at bounding box center [700, 343] width 1040 height 480
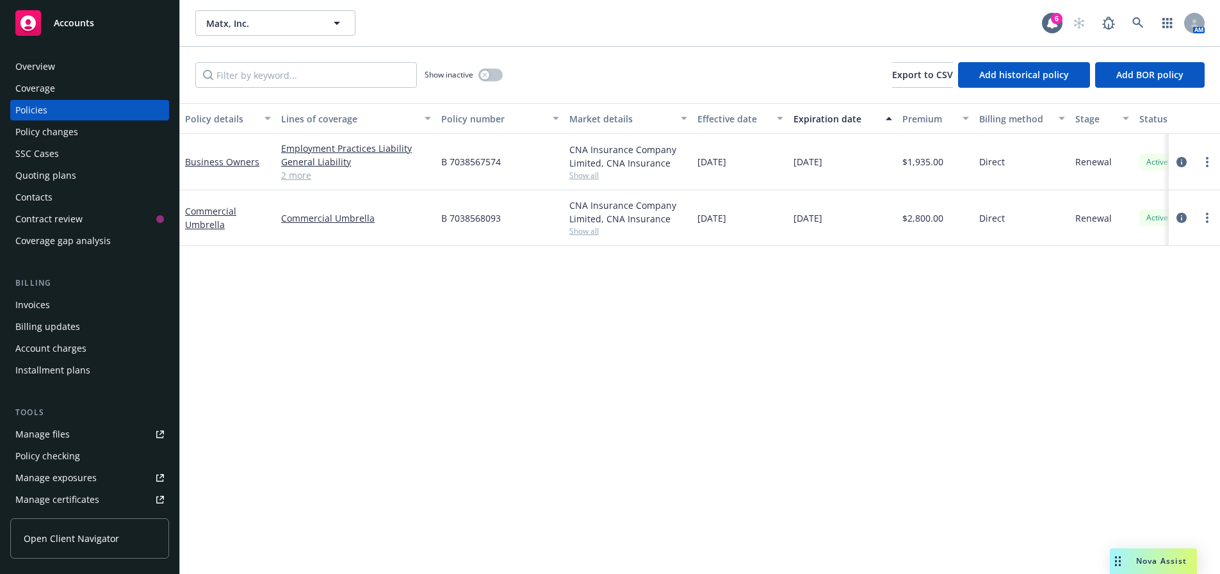
click at [1151, 563] on span "Nova Assist" at bounding box center [1161, 560] width 51 height 11
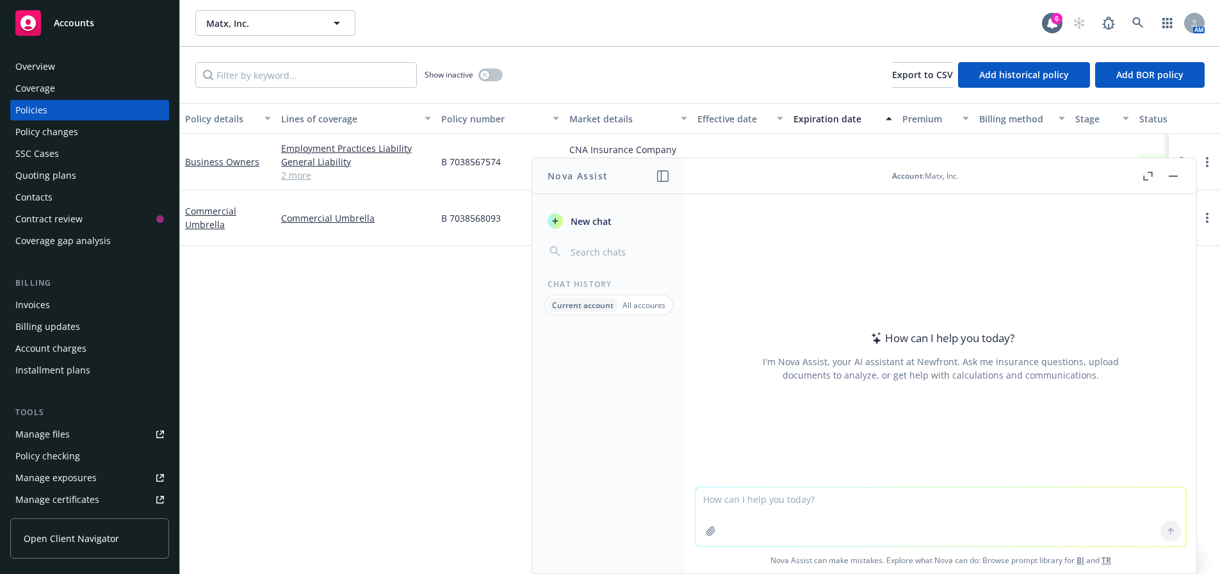
click at [53, 67] on div "Overview" at bounding box center [35, 66] width 40 height 20
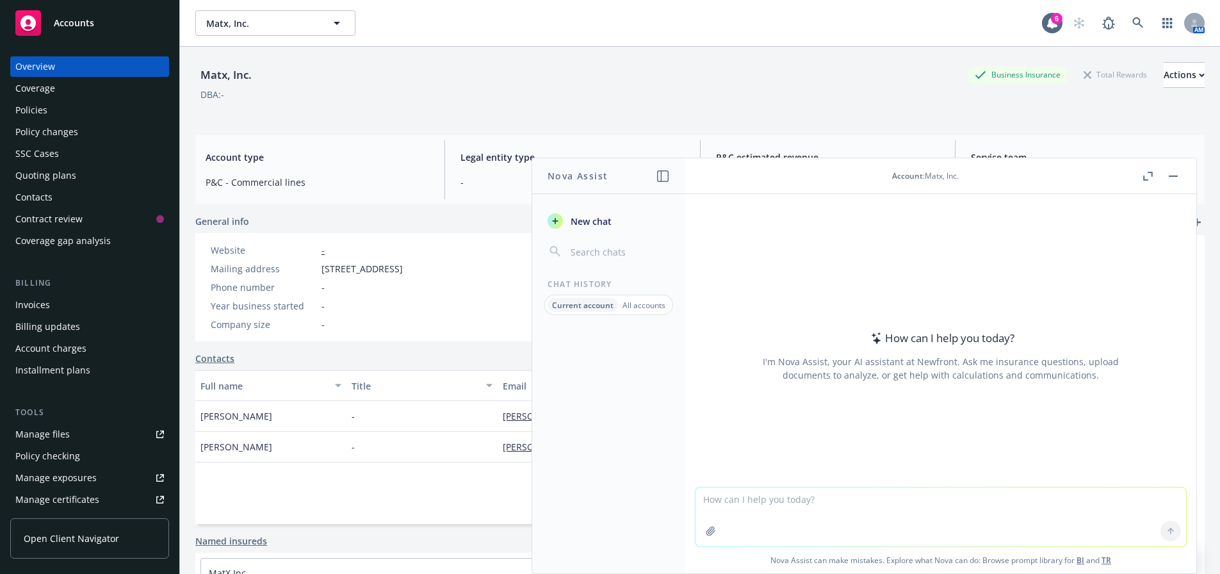
click at [1175, 176] on icon "button" at bounding box center [1173, 176] width 9 height 1
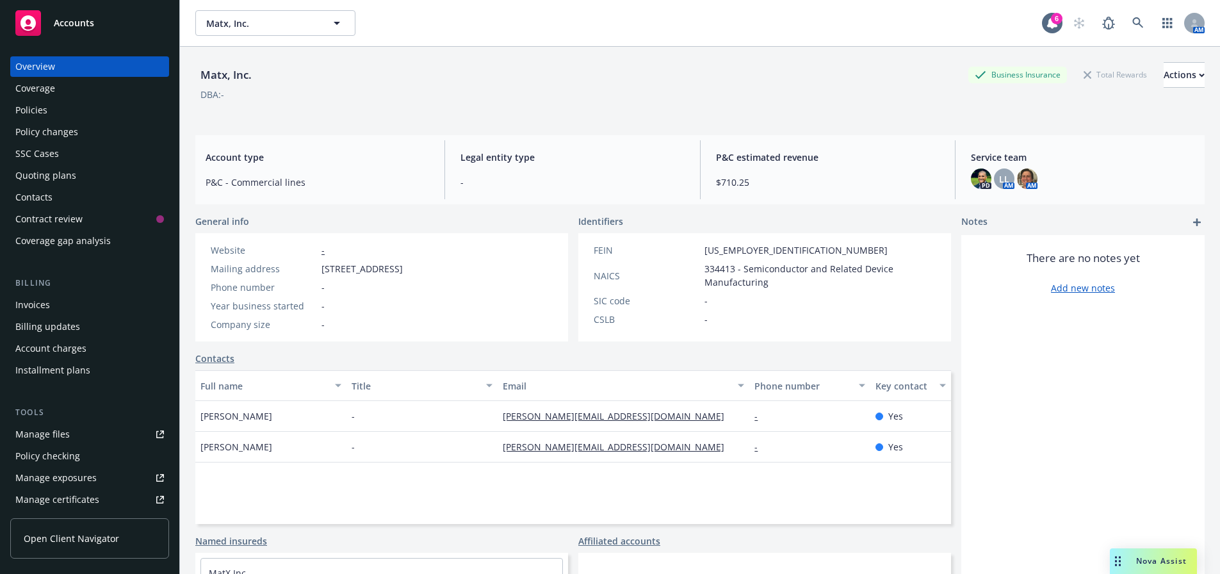
click at [1152, 561] on span "Nova Assist" at bounding box center [1161, 560] width 51 height 11
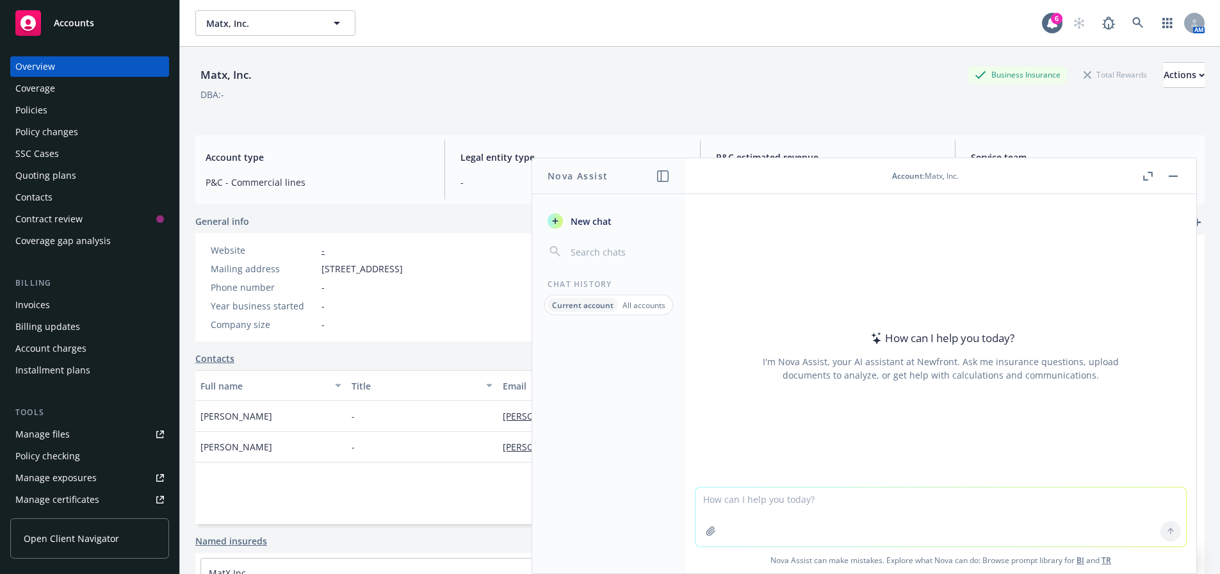
click at [923, 512] on textarea at bounding box center [941, 516] width 491 height 59
type textarea "class code for matx.com for workers comp policy"
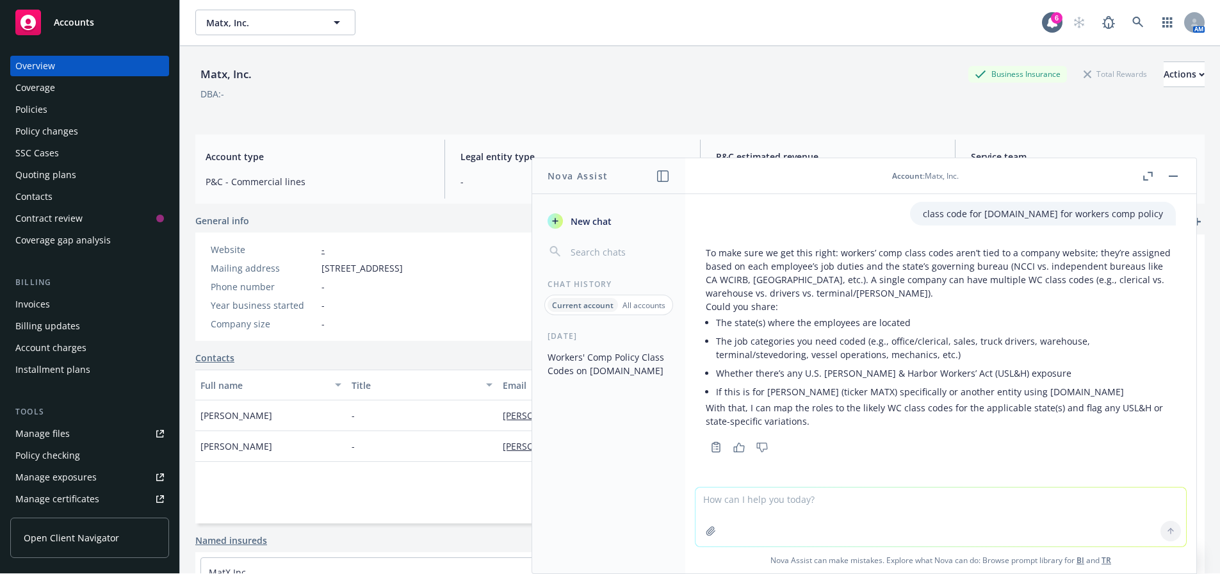
scroll to position [10, 0]
click at [408, 299] on div "Year business started -" at bounding box center [307, 305] width 202 height 13
drag, startPoint x: 1162, startPoint y: 179, endPoint x: 1168, endPoint y: 174, distance: 7.7
click at [1163, 176] on div at bounding box center [1160, 175] width 41 height 15
click at [1172, 174] on button "button" at bounding box center [1173, 175] width 15 height 15
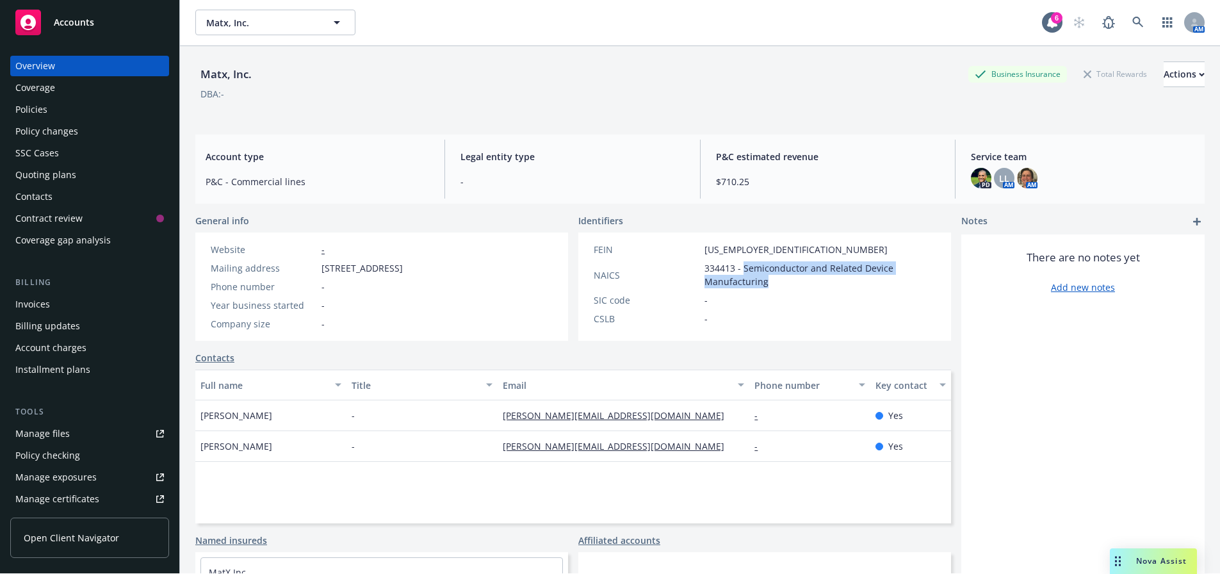
drag, startPoint x: 745, startPoint y: 258, endPoint x: 771, endPoint y: 274, distance: 30.2
click at [771, 274] on span "334413 - Semiconductor and Related Device Manufacturing" at bounding box center [820, 274] width 231 height 27
drag, startPoint x: 259, startPoint y: 65, endPoint x: 199, endPoint y: 64, distance: 60.9
click at [199, 64] on div "Matx, Inc. Business Insurance Total Rewards Actions" at bounding box center [700, 74] width 1010 height 26
copy div "Matx, Inc."
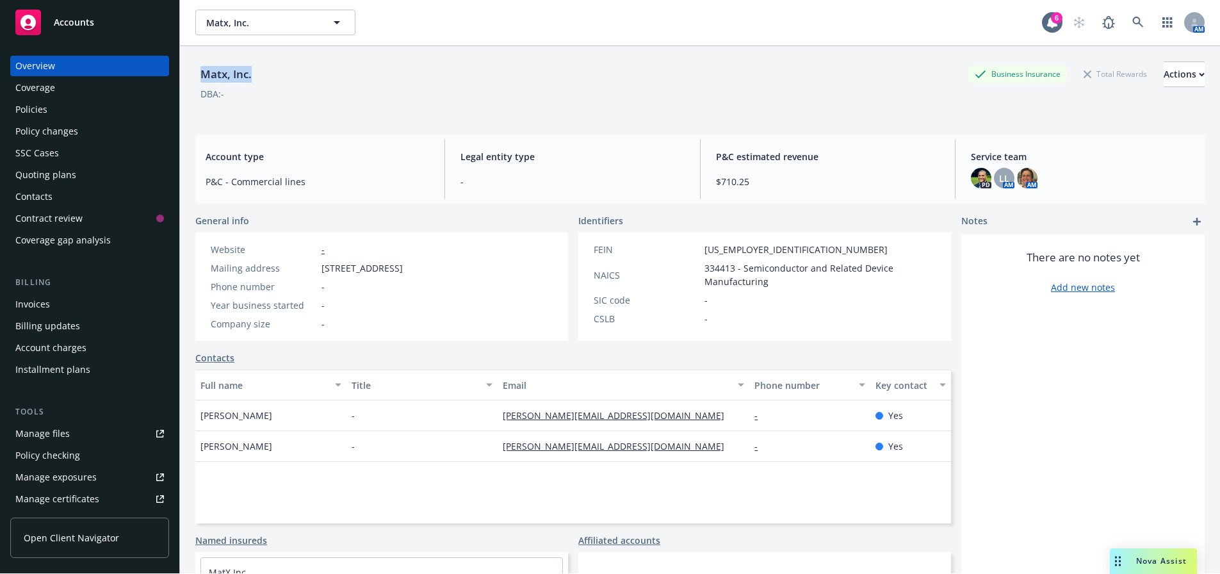
drag, startPoint x: 321, startPoint y: 256, endPoint x: 436, endPoint y: 263, distance: 114.8
click at [403, 263] on span "440 North Barranca Avenue, Covina, CA, 91723" at bounding box center [362, 267] width 81 height 13
copy span "440 North Barranca Avenue"
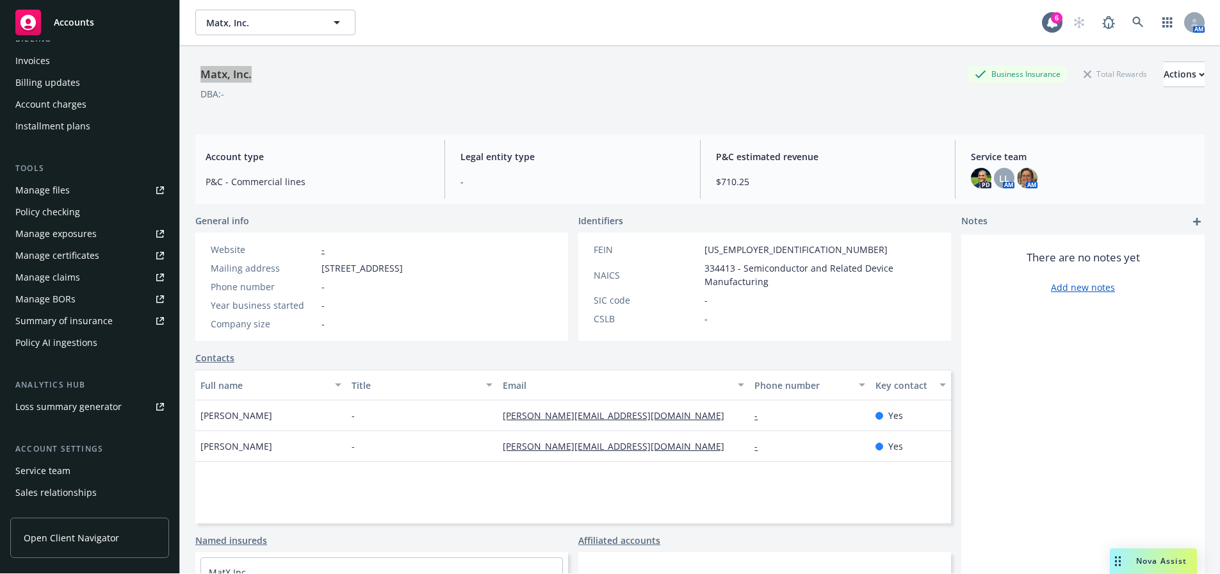
scroll to position [295, 0]
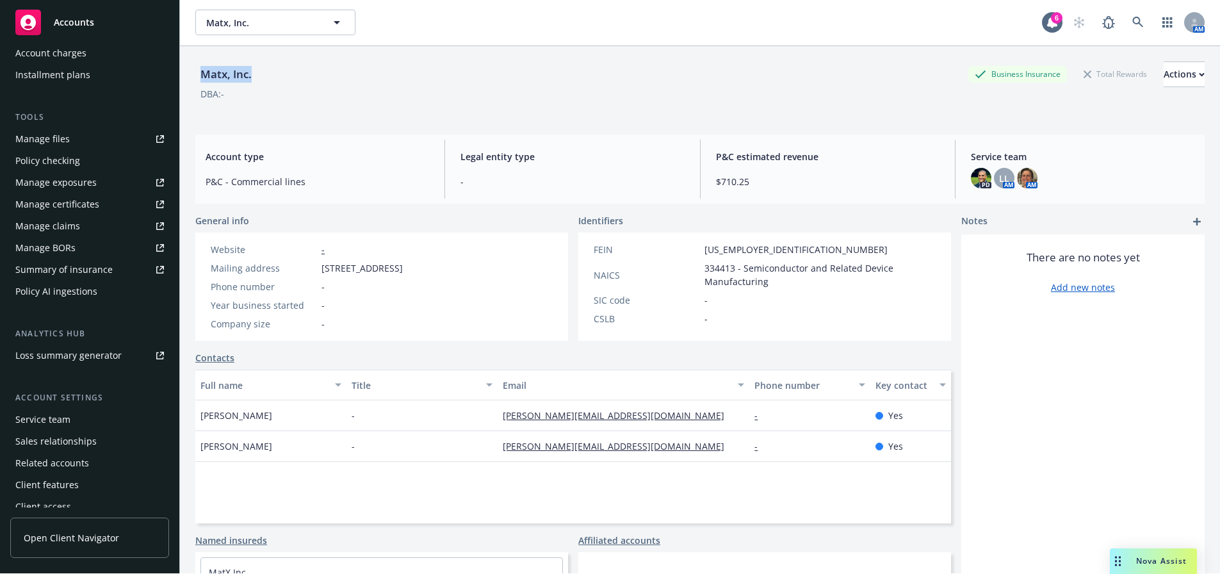
click at [51, 409] on div "Service team" at bounding box center [42, 419] width 55 height 20
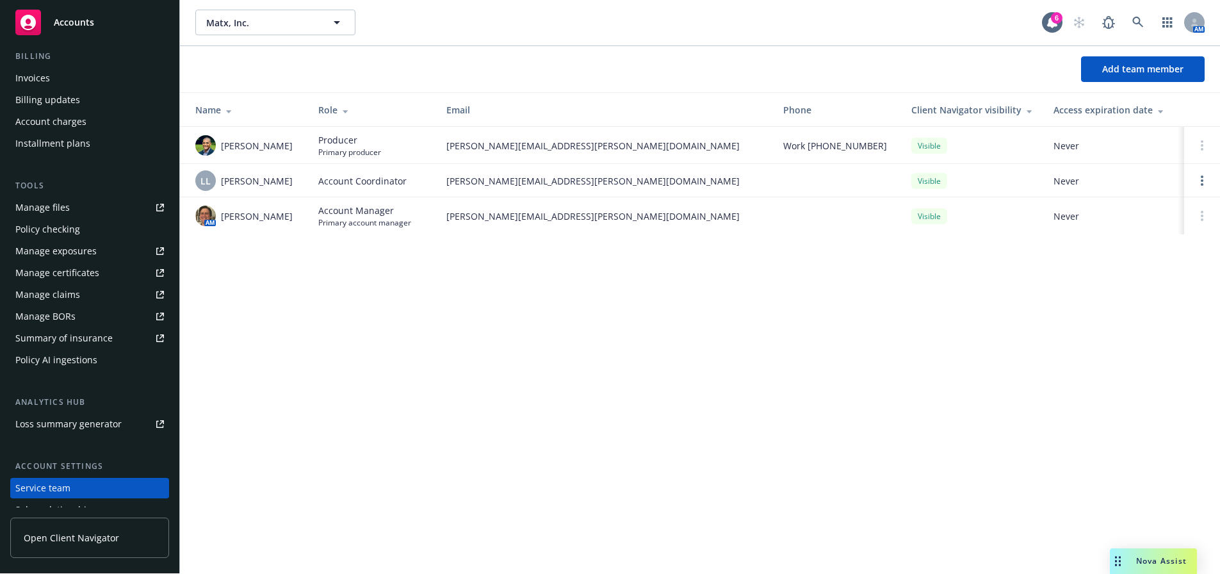
scroll to position [38, 0]
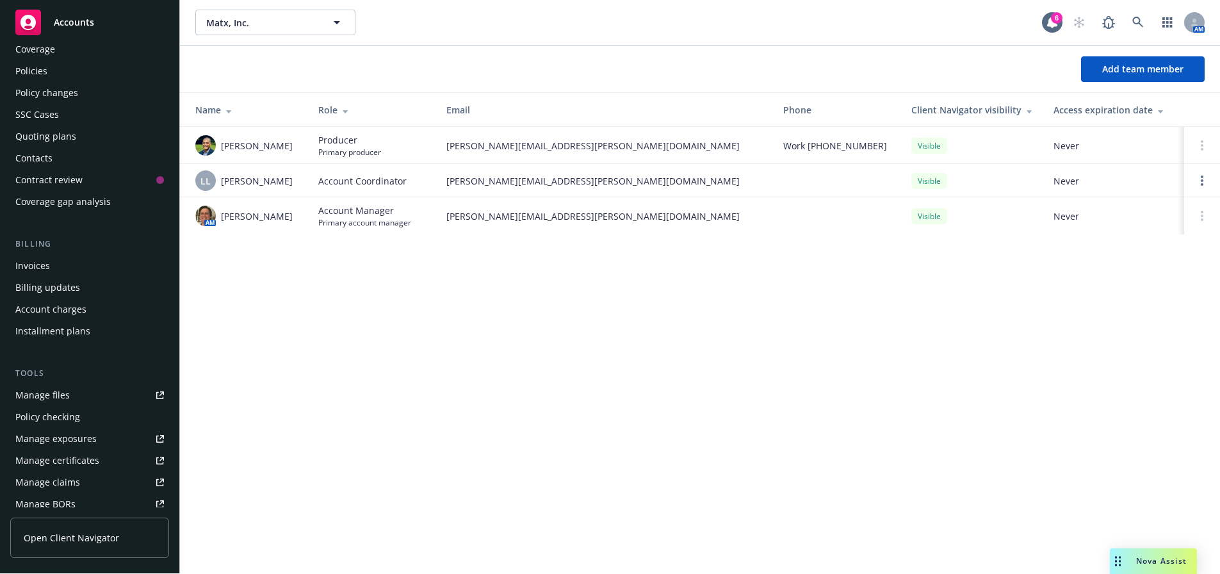
click at [39, 150] on div "Contacts" at bounding box center [33, 158] width 37 height 20
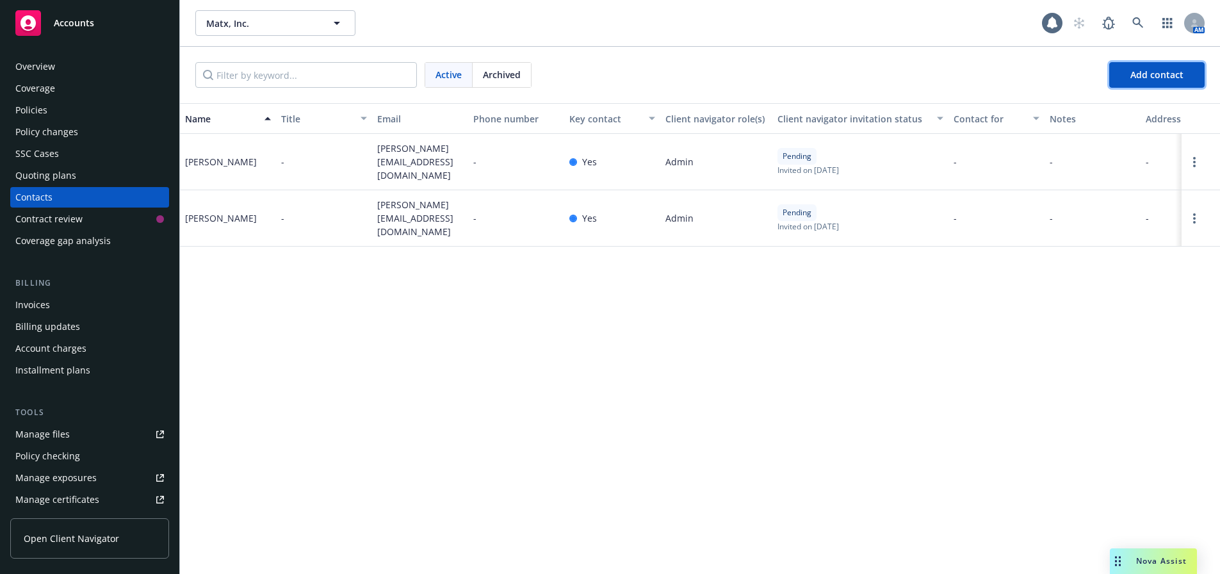
click at [1161, 78] on span "Add contact" at bounding box center [1157, 75] width 53 height 12
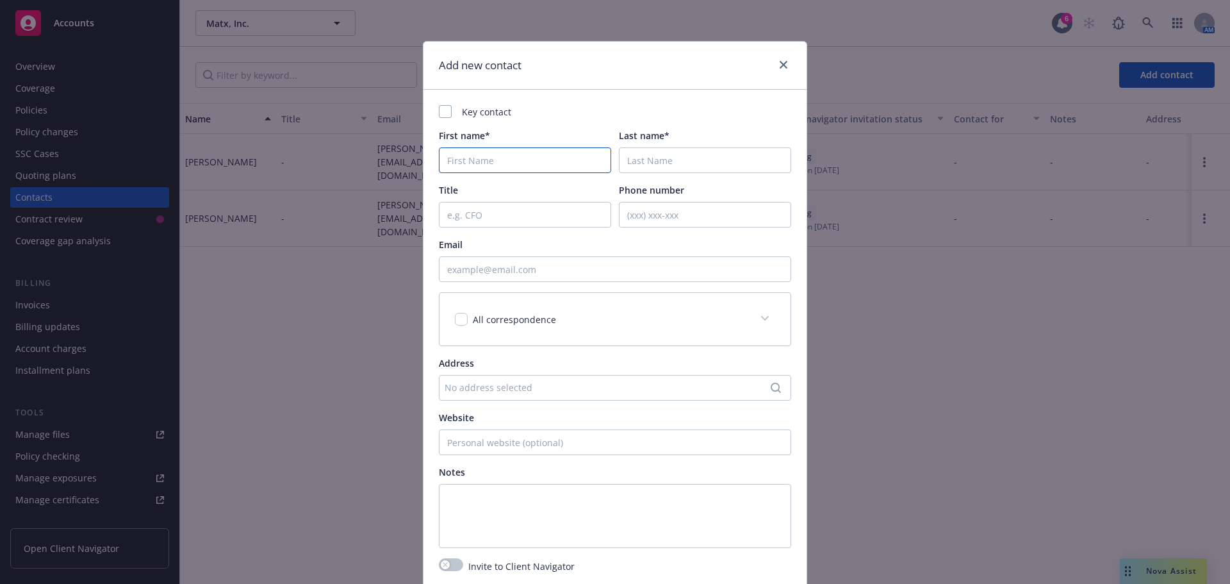
click at [545, 163] on input "First name*" at bounding box center [525, 160] width 172 height 26
paste input "Kristin Ashcraft"
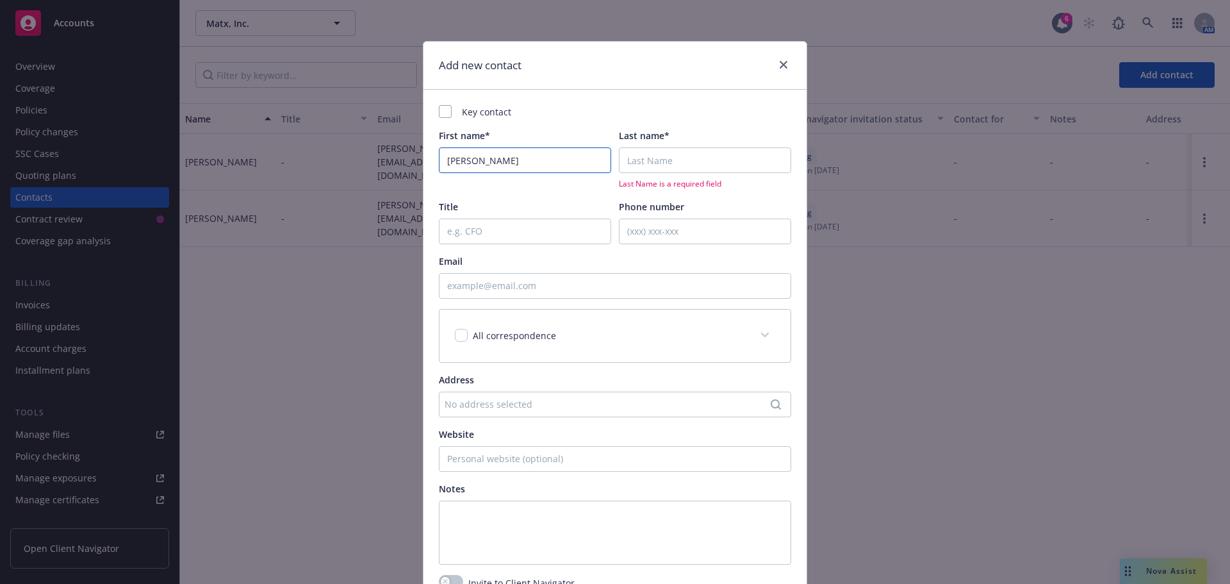
drag, startPoint x: 468, startPoint y: 160, endPoint x: 620, endPoint y: 161, distance: 151.8
click at [619, 160] on div "First name* Kristin Ashcraft Last name* Last Name is a required field" at bounding box center [615, 159] width 352 height 60
type input "Kristin"
click at [650, 163] on input "Last name*" at bounding box center [705, 160] width 172 height 26
paste input "Ashcraft"
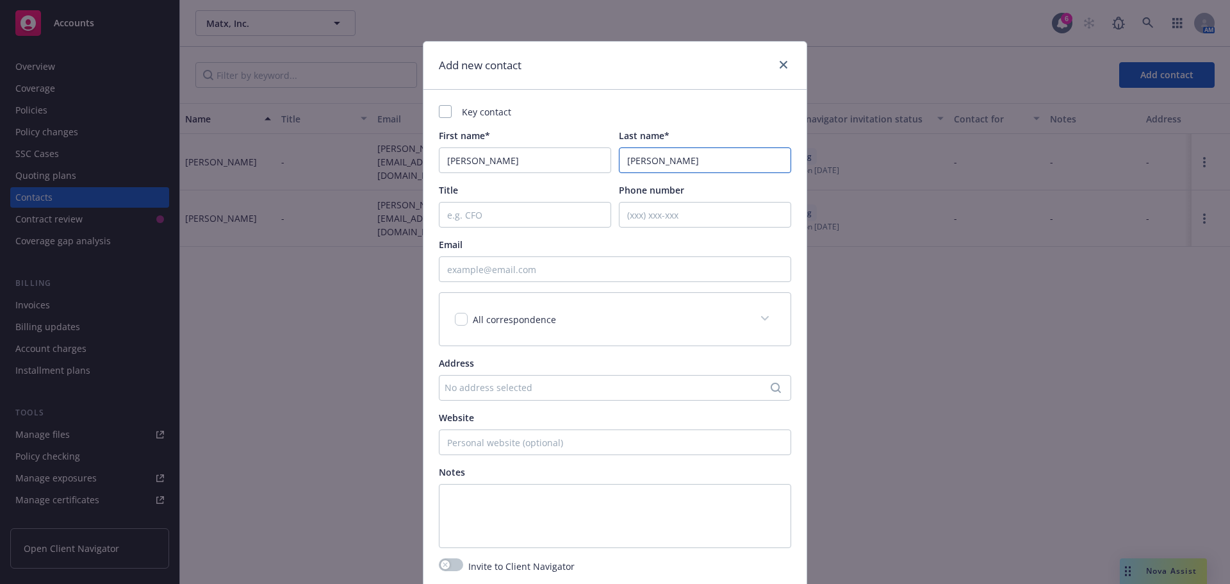
click at [624, 164] on input "Ashcraft" at bounding box center [705, 160] width 172 height 26
type input "Ashcraft"
drag, startPoint x: 705, startPoint y: 222, endPoint x: 723, endPoint y: 233, distance: 20.1
click at [707, 224] on input "Phone number" at bounding box center [705, 215] width 172 height 26
drag, startPoint x: 578, startPoint y: 264, endPoint x: 594, endPoint y: 254, distance: 19.0
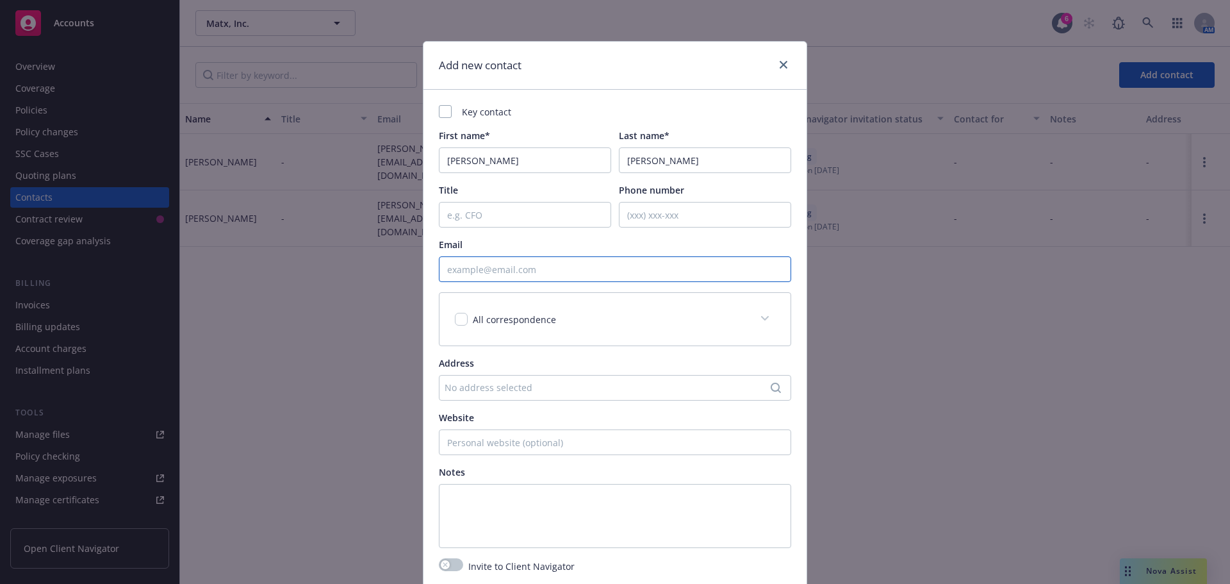
click at [578, 264] on input "Email" at bounding box center [615, 269] width 352 height 26
paste input "kristin@matx.com"
type input "kristin@matx.com"
drag, startPoint x: 248, startPoint y: 311, endPoint x: 523, endPoint y: 226, distance: 287.5
click at [249, 309] on div "Add new contact Key contact First name* Kristin Last name* Ashcraft Title Phone…" at bounding box center [615, 292] width 1230 height 584
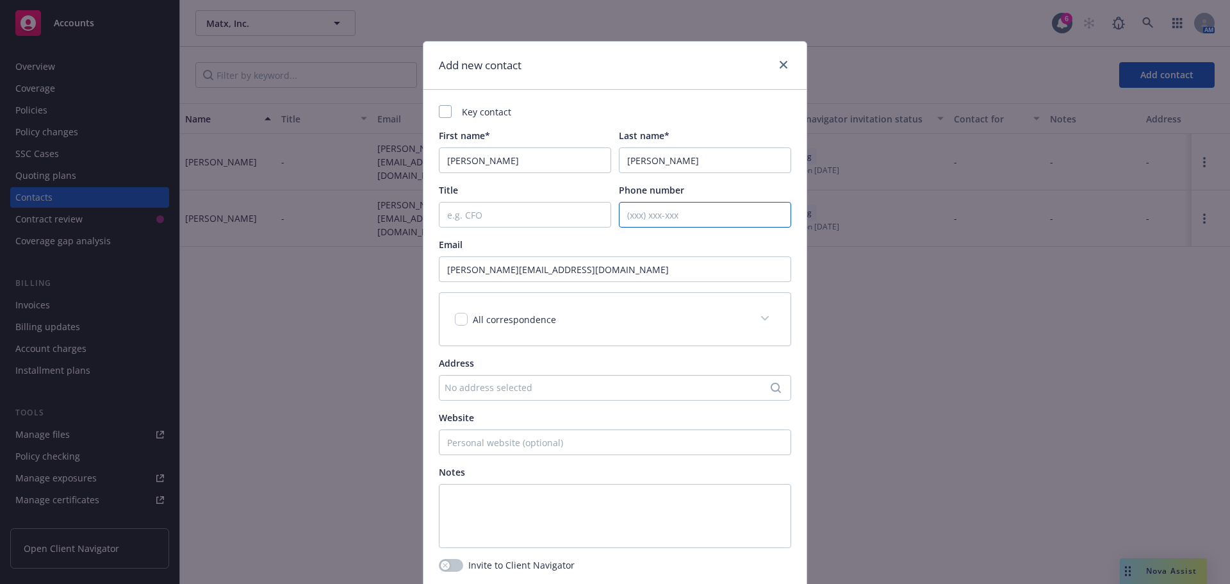
drag, startPoint x: 648, startPoint y: 206, endPoint x: 643, endPoint y: 211, distance: 7.3
click at [648, 207] on input "Phone number" at bounding box center [705, 215] width 172 height 26
paste input "(415) 846-8923"
type input "(415) 846-8923"
click at [461, 318] on input "checkbox" at bounding box center [461, 319] width 13 height 13
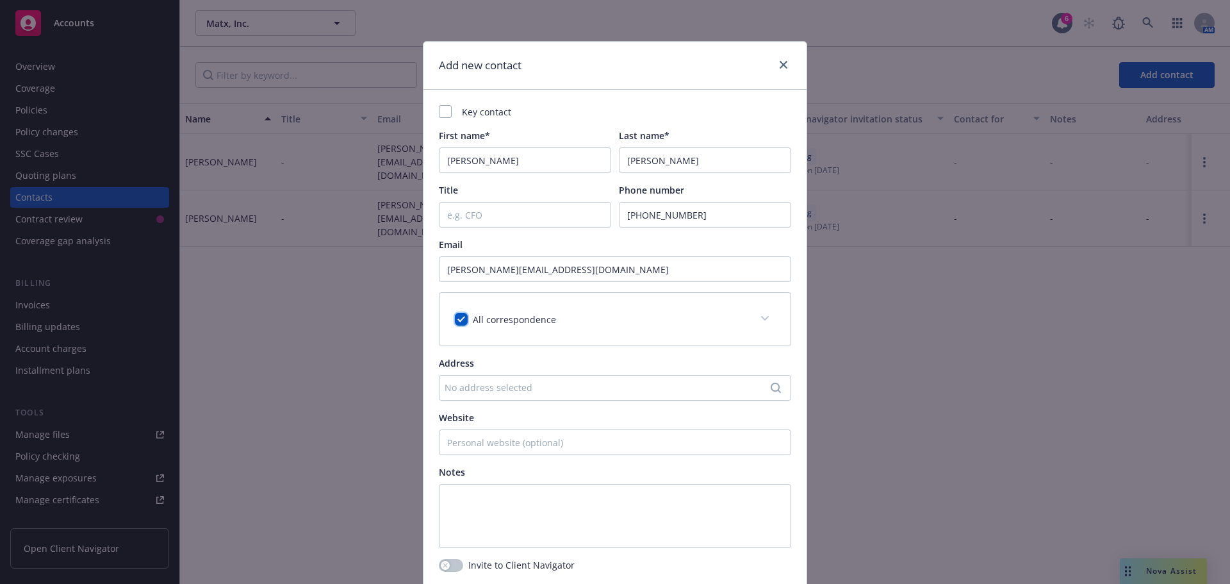
checkbox input "true"
click at [441, 122] on div "Key contact First name* Kristin Last name* Ashcraft Title Phone number (415) 84…" at bounding box center [615, 326] width 352 height 443
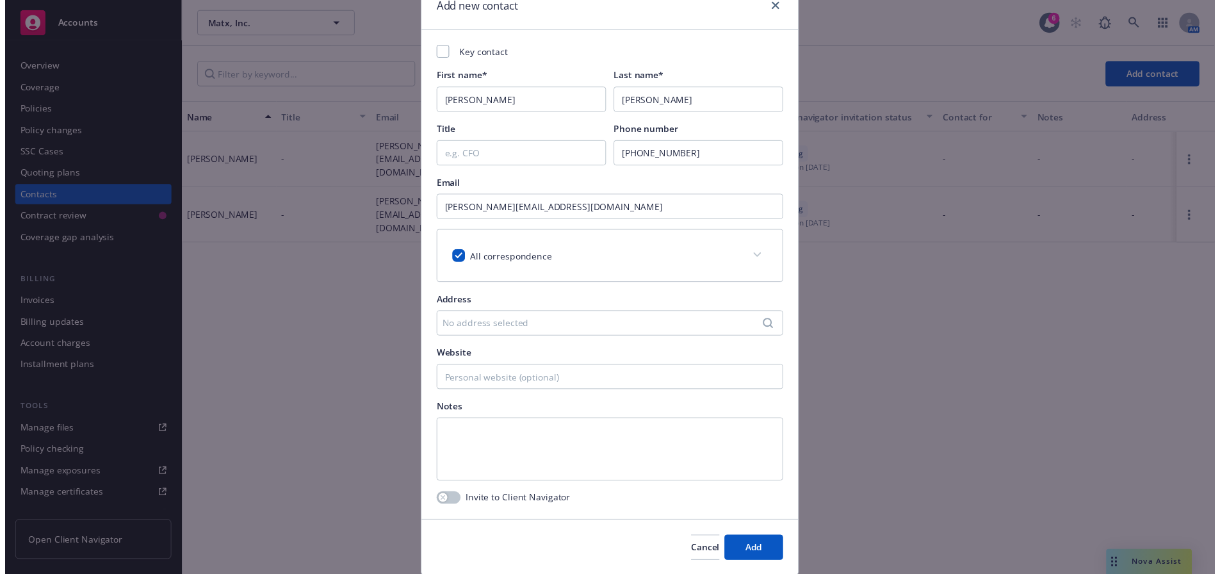
scroll to position [102, 0]
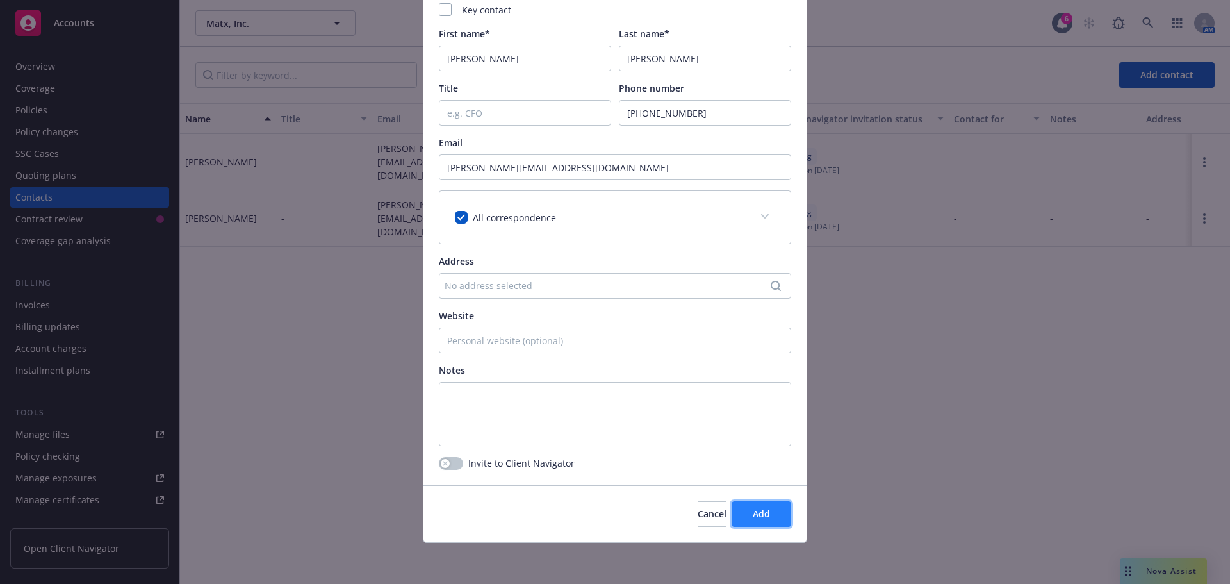
click at [764, 509] on span "Add" at bounding box center [761, 513] width 17 height 12
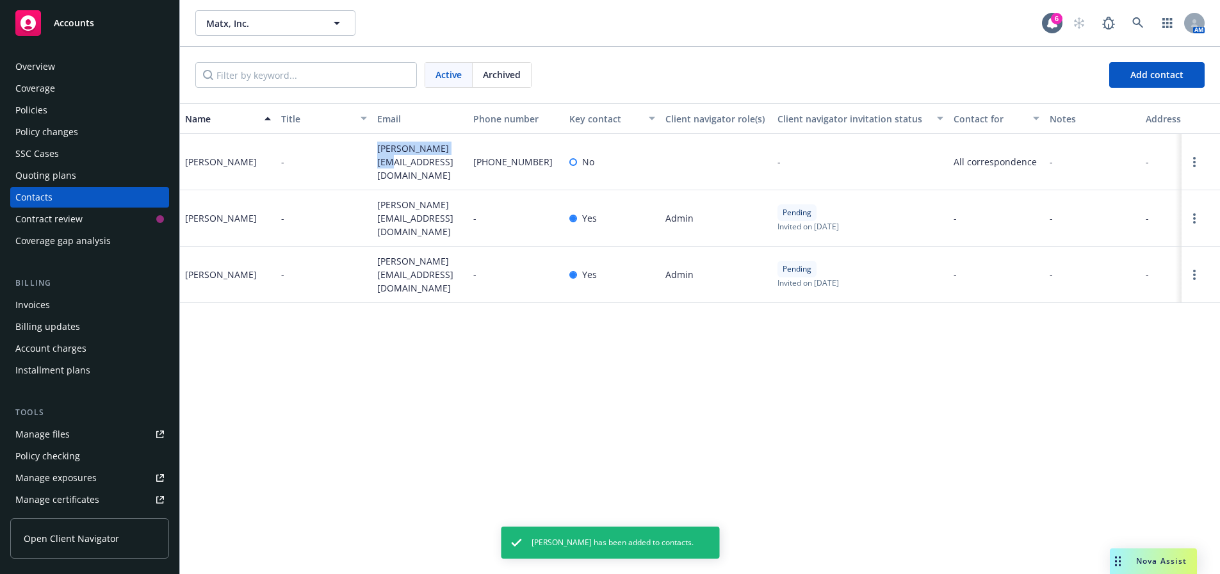
drag, startPoint x: 370, startPoint y: 155, endPoint x: 26, endPoint y: 204, distance: 347.4
click at [459, 158] on div "Kristin Ashcraft - kristin@matx.com (415) 846-8923 No - All correspondence - - -" at bounding box center [700, 162] width 1040 height 56
copy div "kristin@matx.com"
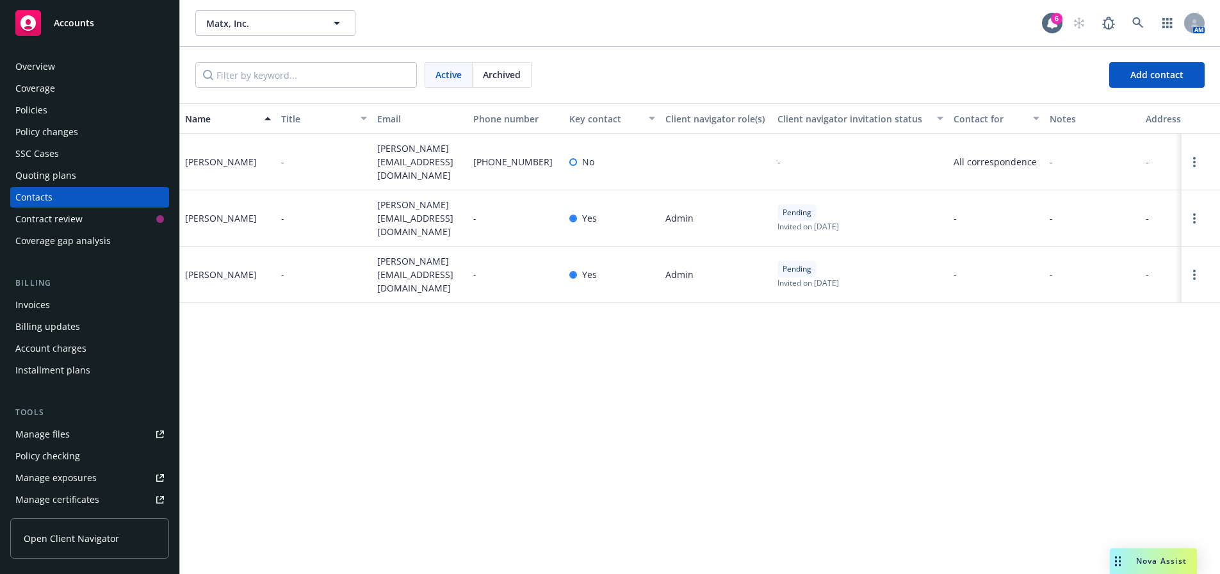
click at [85, 67] on div "Overview" at bounding box center [89, 66] width 149 height 20
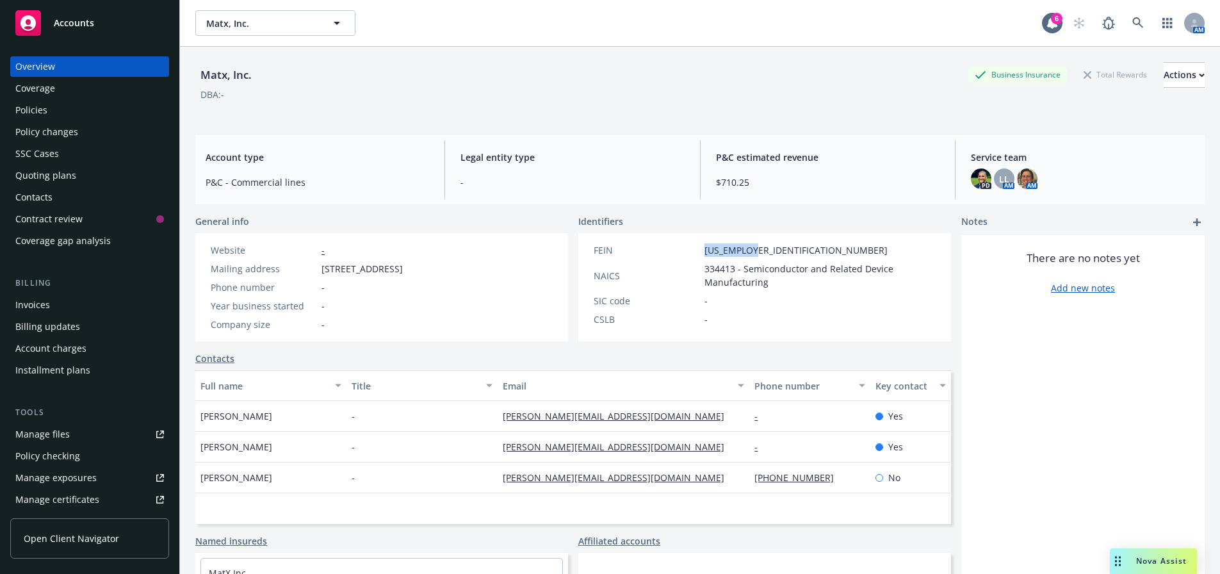
drag, startPoint x: 705, startPoint y: 249, endPoint x: 1179, endPoint y: 248, distance: 474.7
click at [792, 249] on div "FEIN 92-2361398" at bounding box center [765, 249] width 352 height 13
copy span "92-2361398"
click at [33, 106] on div "Policies" at bounding box center [31, 110] width 32 height 20
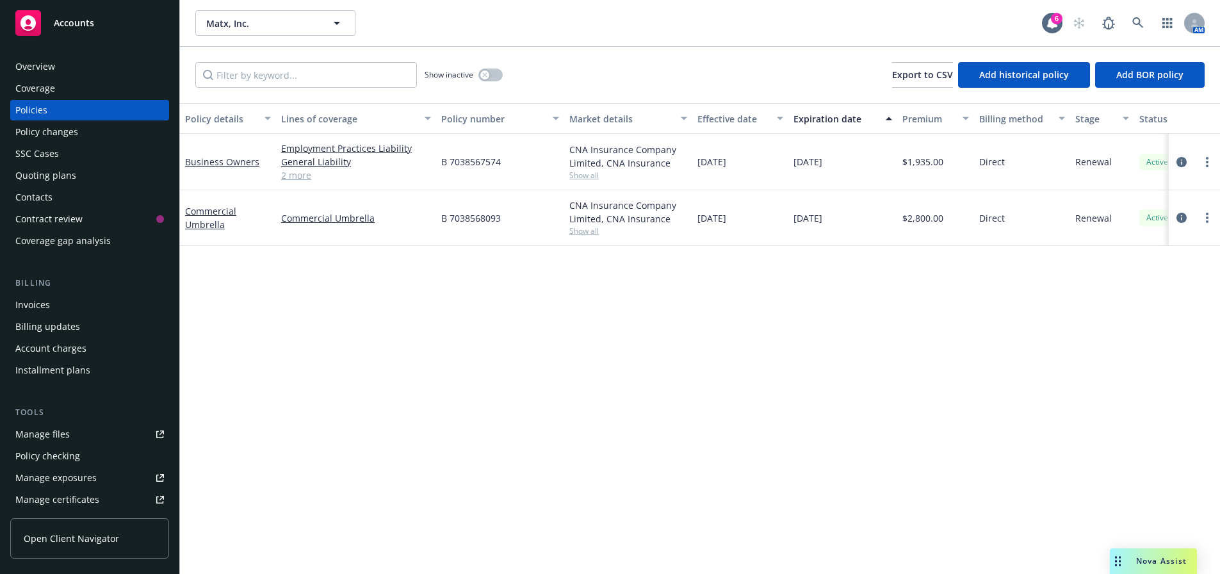
click at [63, 193] on div "Contacts" at bounding box center [89, 197] width 149 height 20
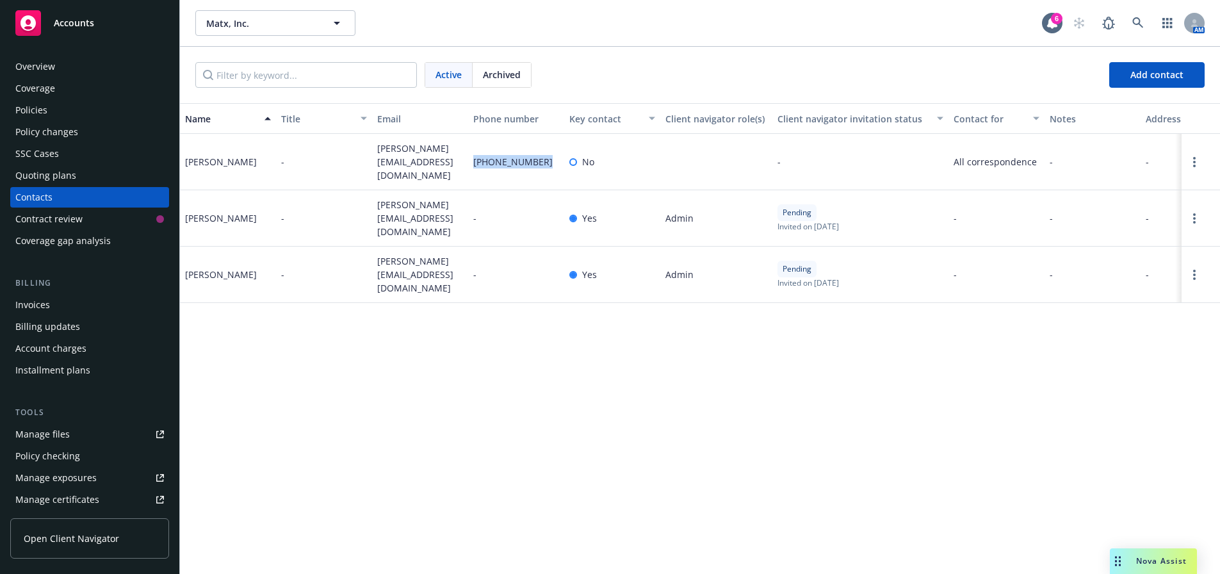
drag, startPoint x: 541, startPoint y: 158, endPoint x: 1169, endPoint y: 265, distance: 636.7
click at [470, 161] on div "(415) 846-8923" at bounding box center [516, 162] width 96 height 56
copy span "(415) 846-8923"
click at [63, 110] on div "Policies" at bounding box center [89, 110] width 149 height 20
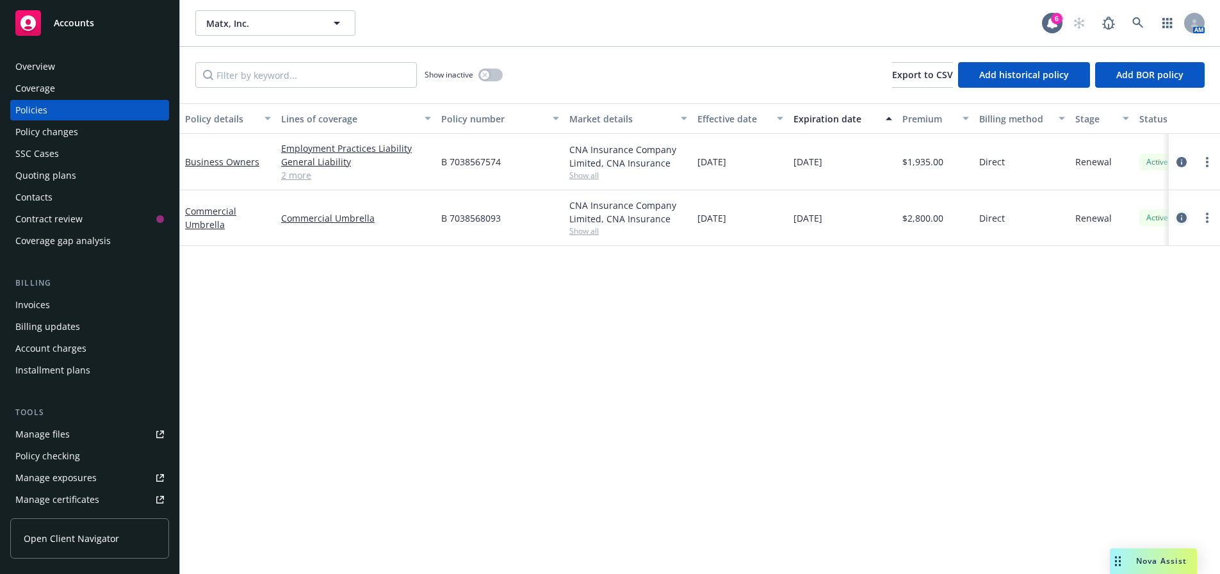
click at [1187, 215] on icon "circleInformation" at bounding box center [1182, 218] width 10 height 10
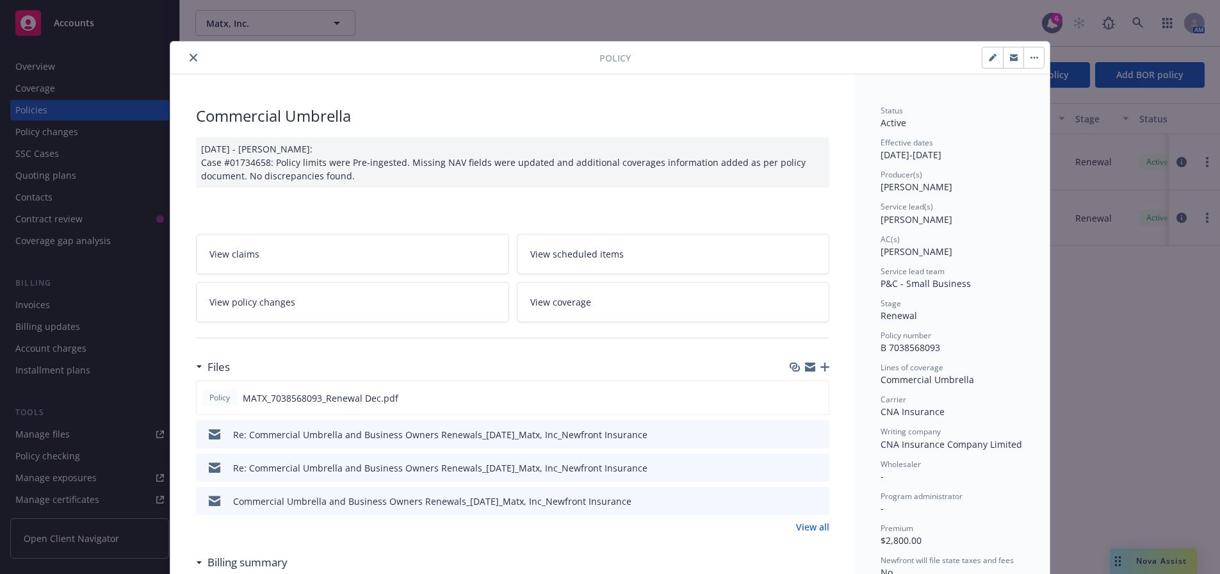
click at [190, 58] on icon "close" at bounding box center [194, 58] width 8 height 8
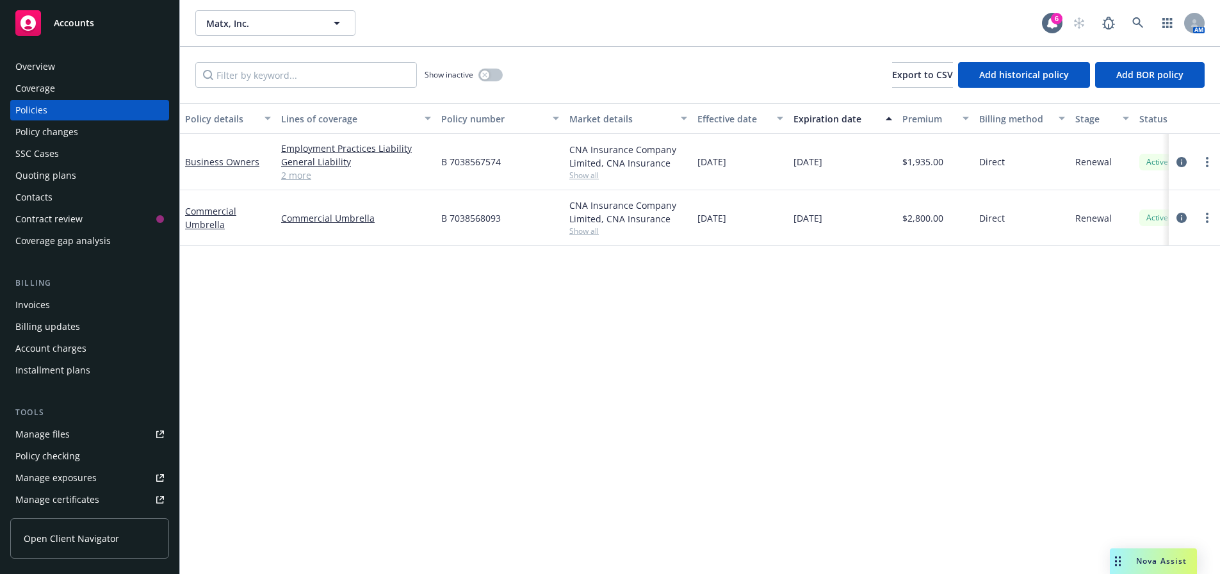
click at [61, 183] on div "Quoting plans" at bounding box center [45, 175] width 61 height 20
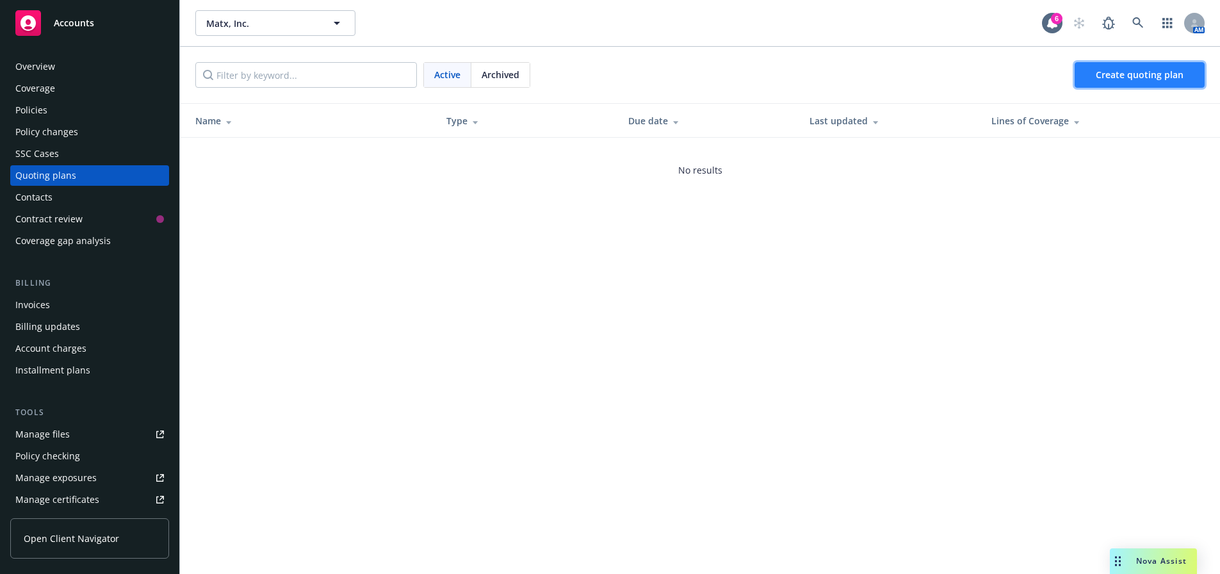
click at [1127, 65] on link "Create quoting plan" at bounding box center [1140, 75] width 130 height 26
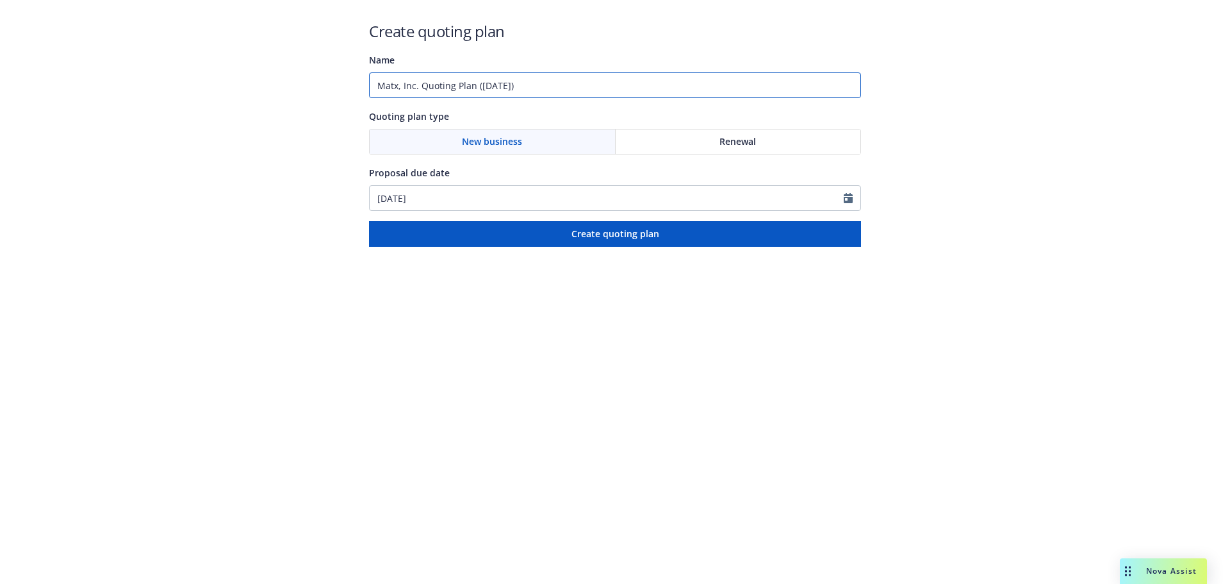
drag, startPoint x: 424, startPoint y: 85, endPoint x: 974, endPoint y: 139, distance: 552.3
click at [954, 137] on div "Create quoting plan Name Matx, Inc. Quoting Plan (2025-10-15) Quoting plan type…" at bounding box center [615, 123] width 1230 height 247
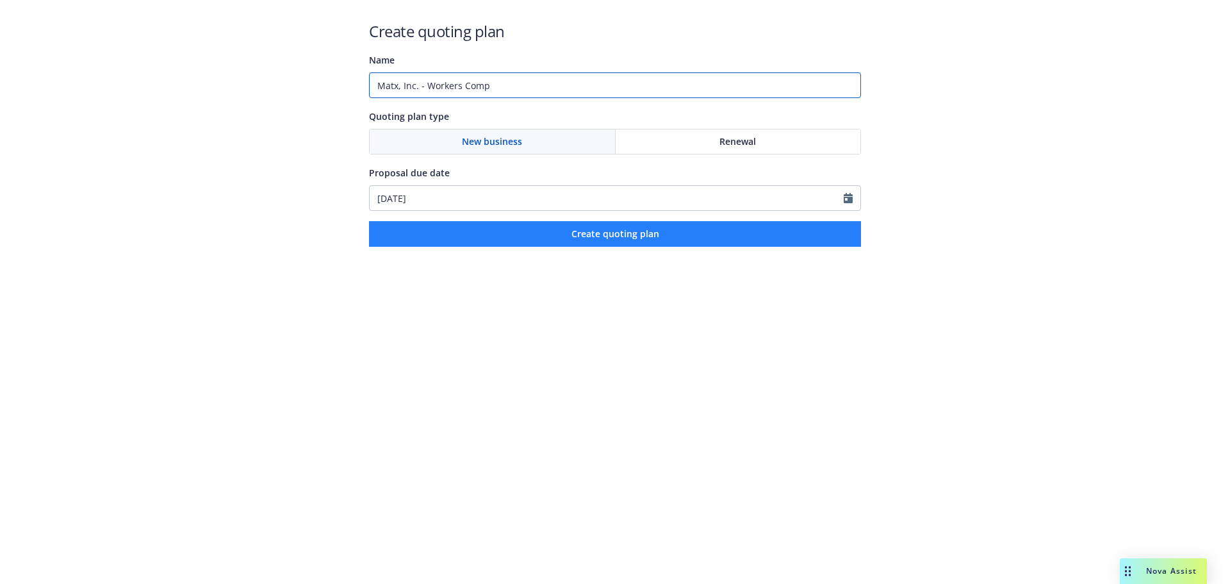
type input "Matx, Inc. - Workers Comp"
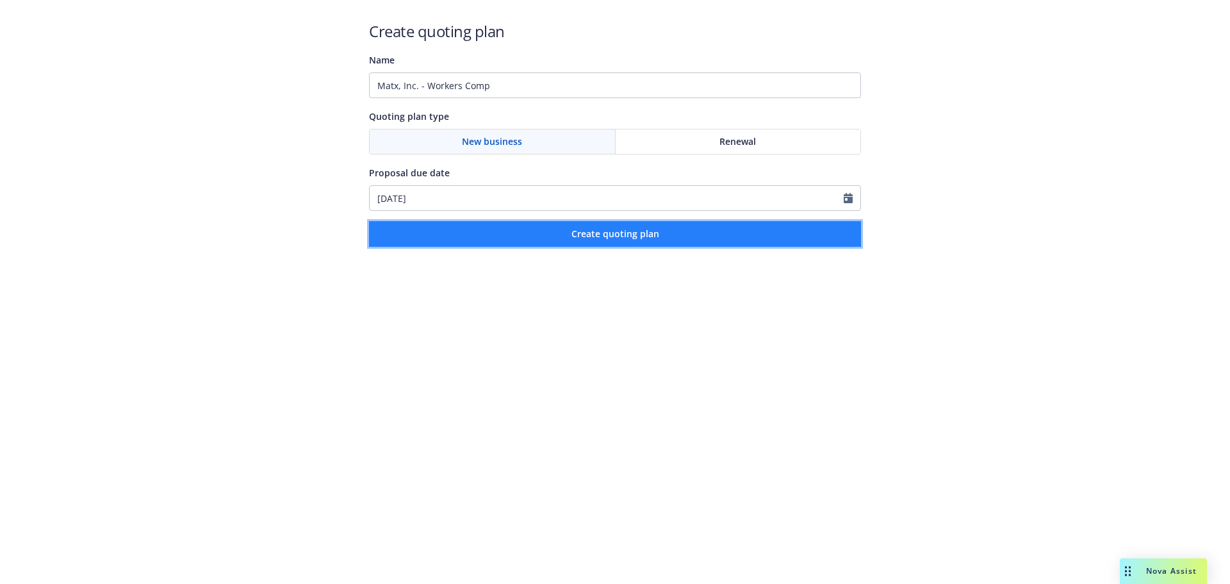
click at [574, 225] on button "Create quoting plan" at bounding box center [615, 234] width 492 height 26
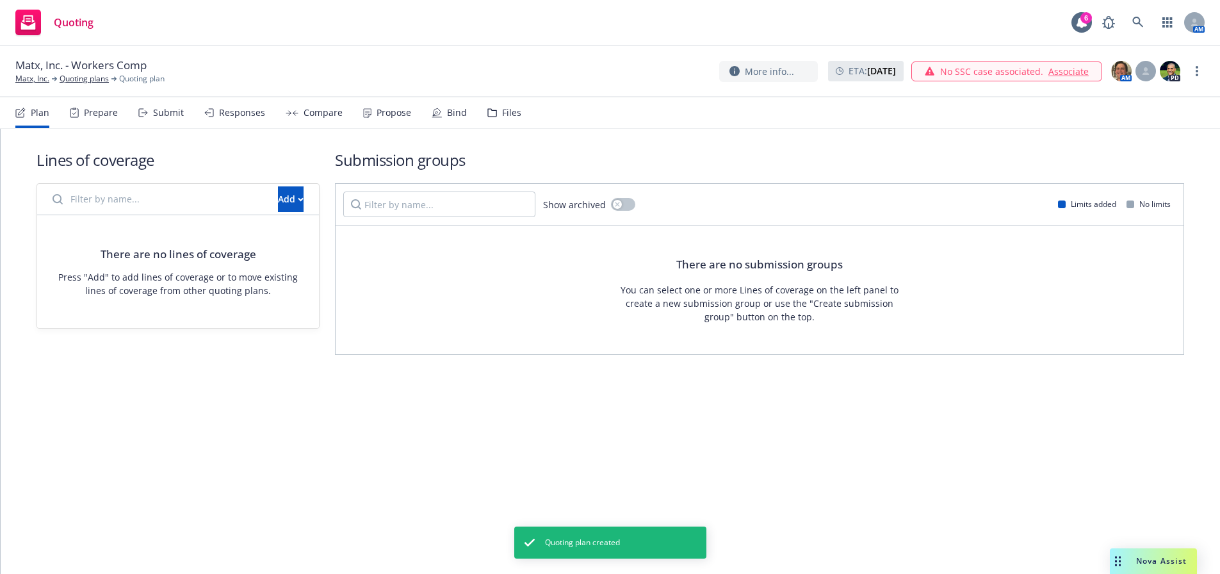
click at [148, 199] on input "Filter by name..." at bounding box center [157, 199] width 225 height 26
click at [278, 190] on div "Add" at bounding box center [291, 199] width 26 height 24
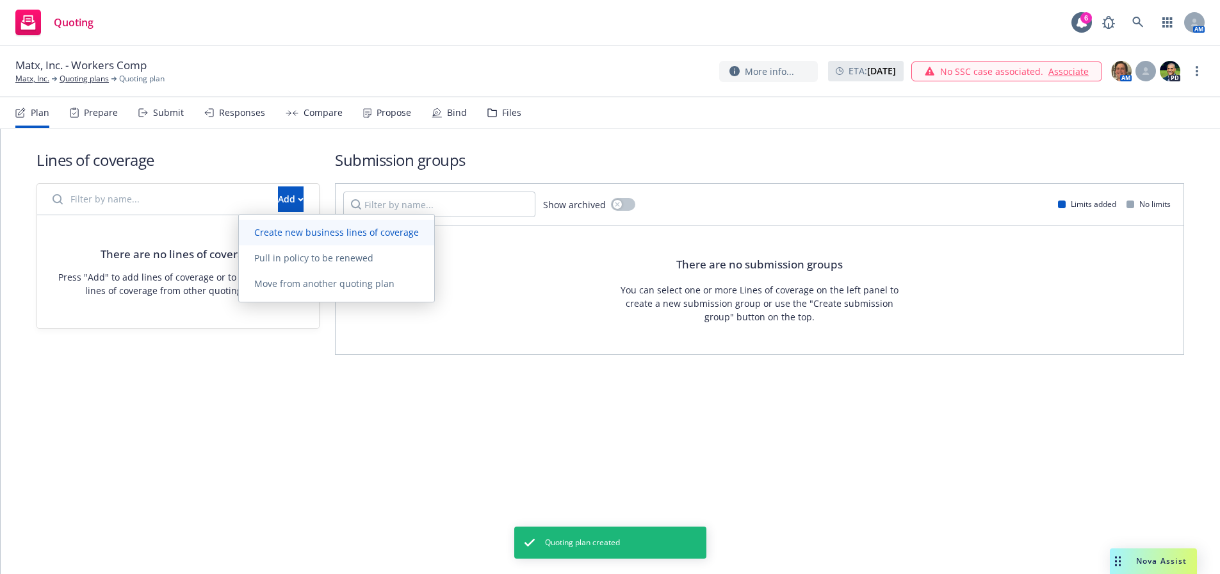
click at [284, 238] on span "Create new business lines of coverage" at bounding box center [336, 232] width 195 height 12
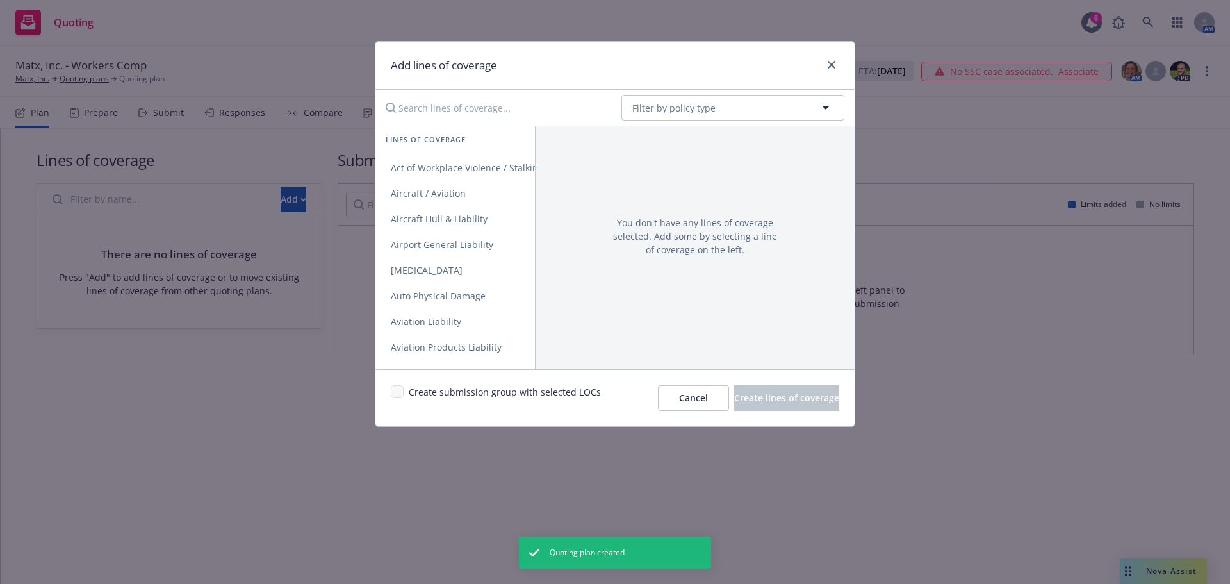
click at [505, 104] on input "Search lines of coverage..." at bounding box center [494, 108] width 233 height 26
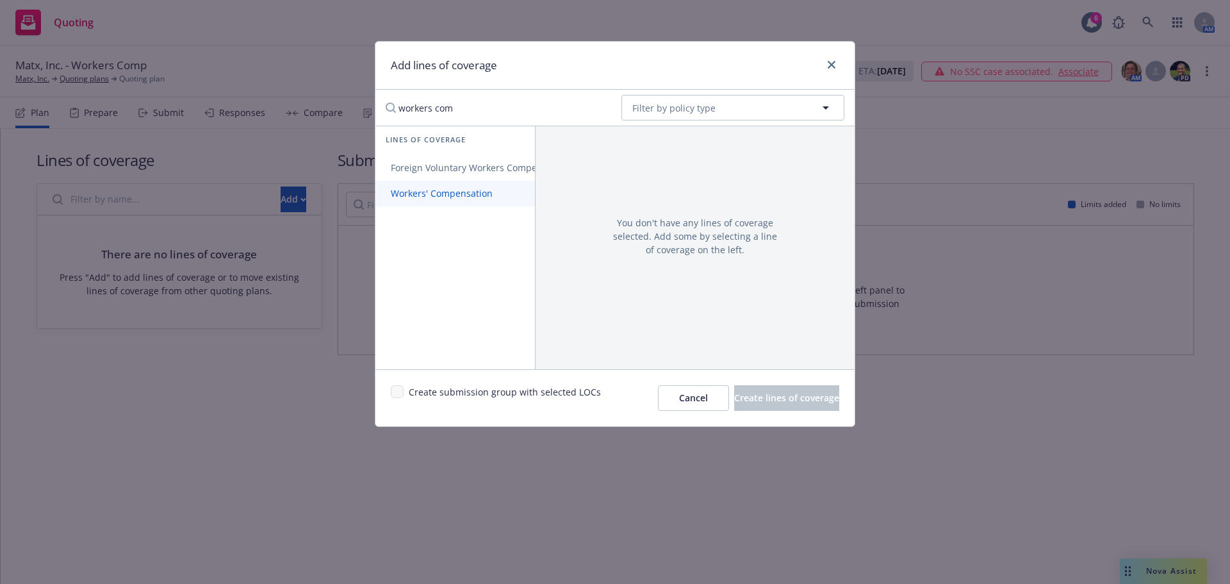
type input "workers com"
click at [432, 196] on span "Workers' Compensation" at bounding box center [441, 193] width 133 height 12
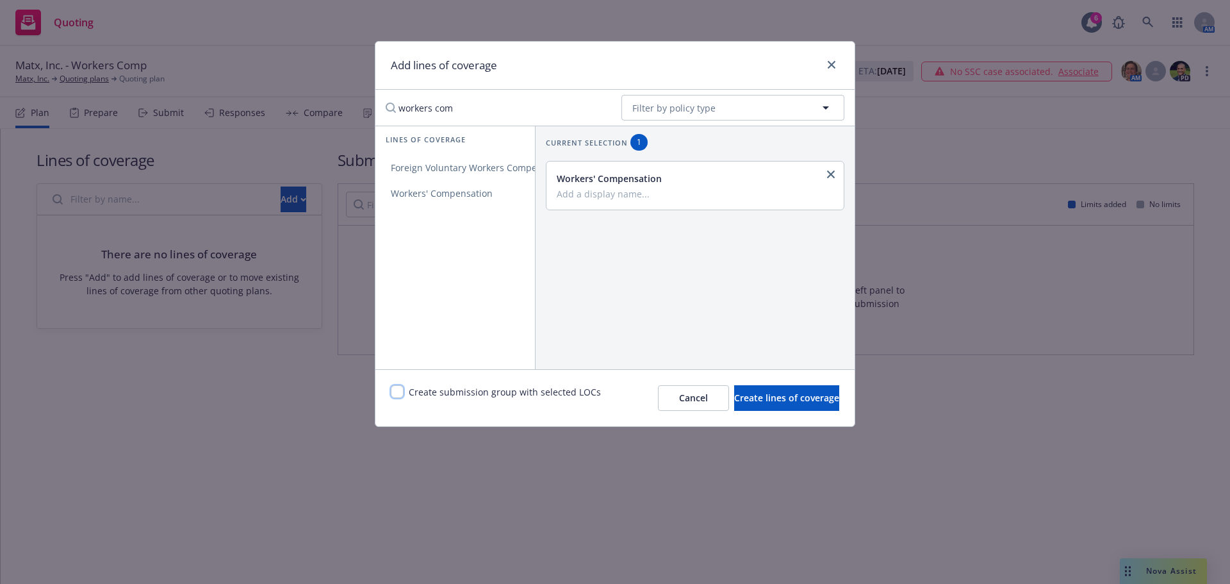
click at [398, 389] on input "checkbox" at bounding box center [397, 391] width 13 height 13
checkbox input "true"
click at [798, 395] on span "Create lines of coverage" at bounding box center [786, 397] width 105 height 12
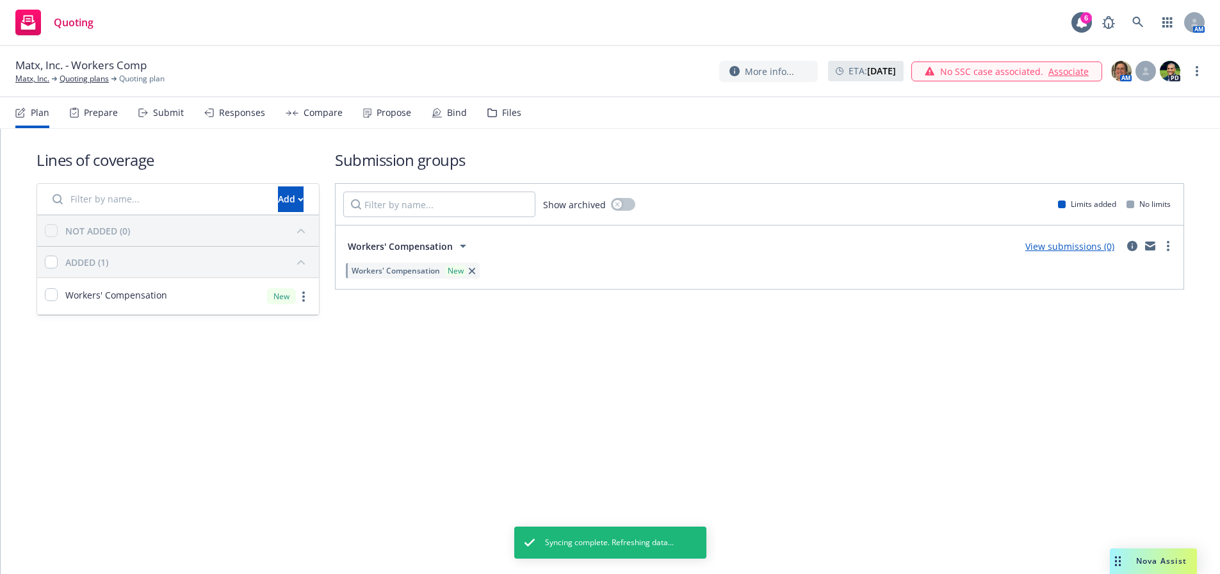
click at [908, 140] on div "Lines of coverage Add NOT ADDED (0) ADDED (1) Workers' Compensation New Submiss…" at bounding box center [611, 233] width 1148 height 208
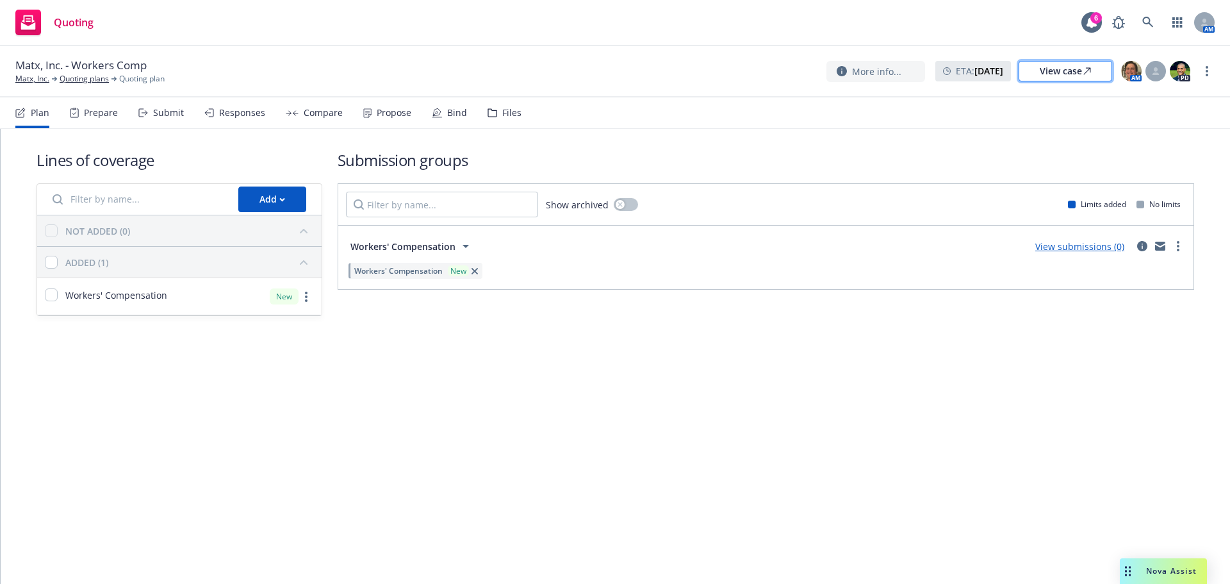
click at [1063, 66] on div "View case" at bounding box center [1065, 70] width 51 height 19
click at [18, 77] on link "Matx, Inc." at bounding box center [32, 79] width 34 height 12
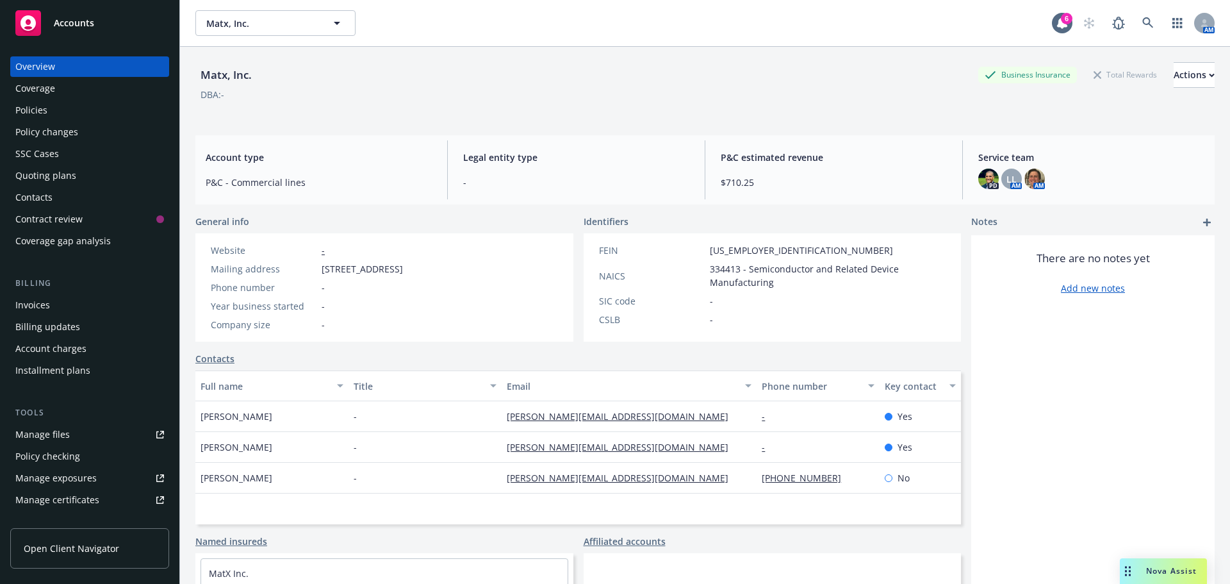
click at [49, 110] on div "Policies" at bounding box center [89, 110] width 149 height 20
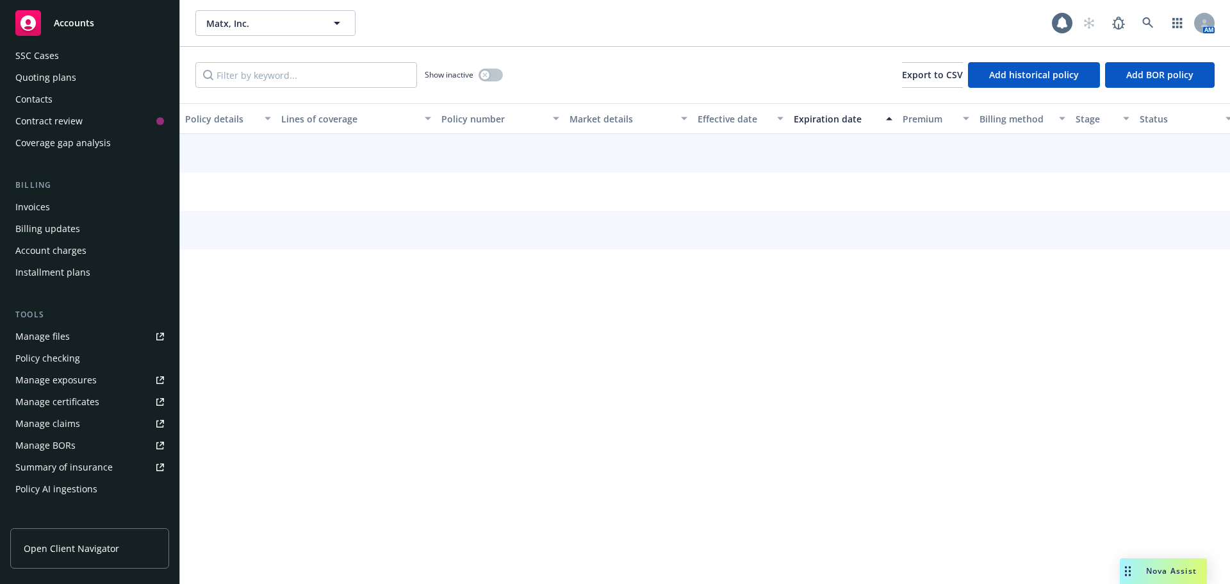
scroll to position [295, 0]
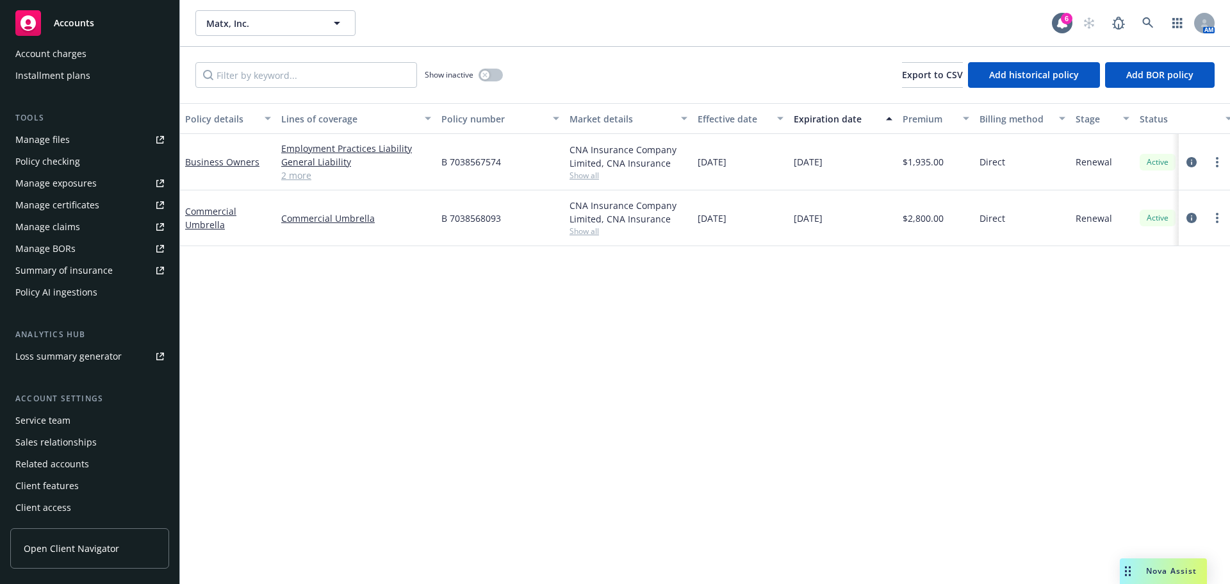
click at [60, 423] on div "Service team" at bounding box center [42, 420] width 55 height 20
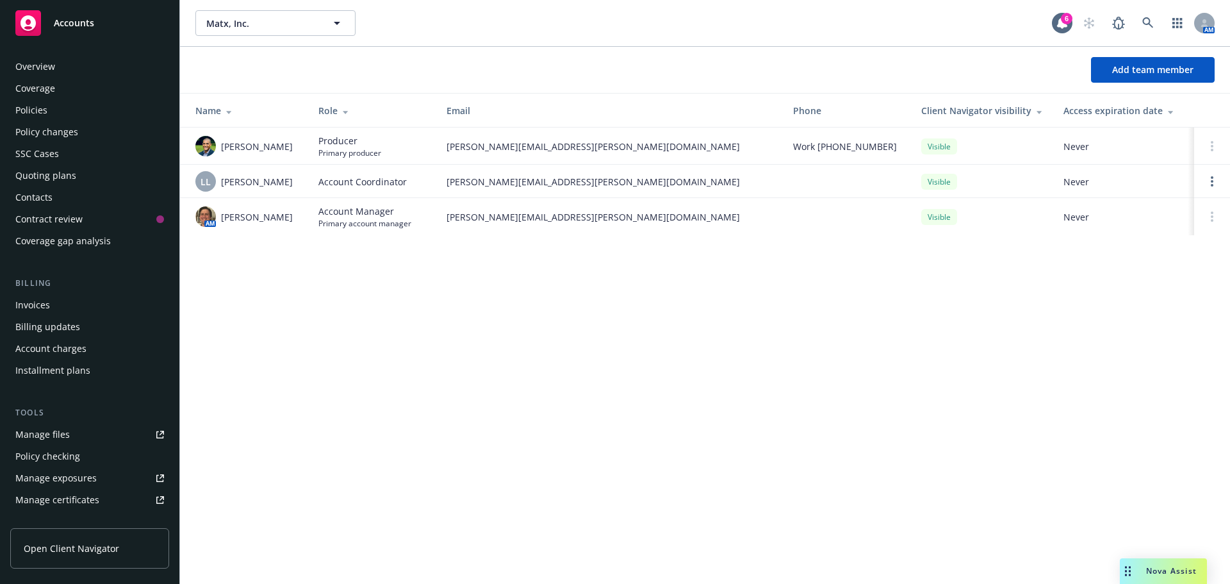
click at [54, 68] on div "Overview" at bounding box center [89, 66] width 149 height 20
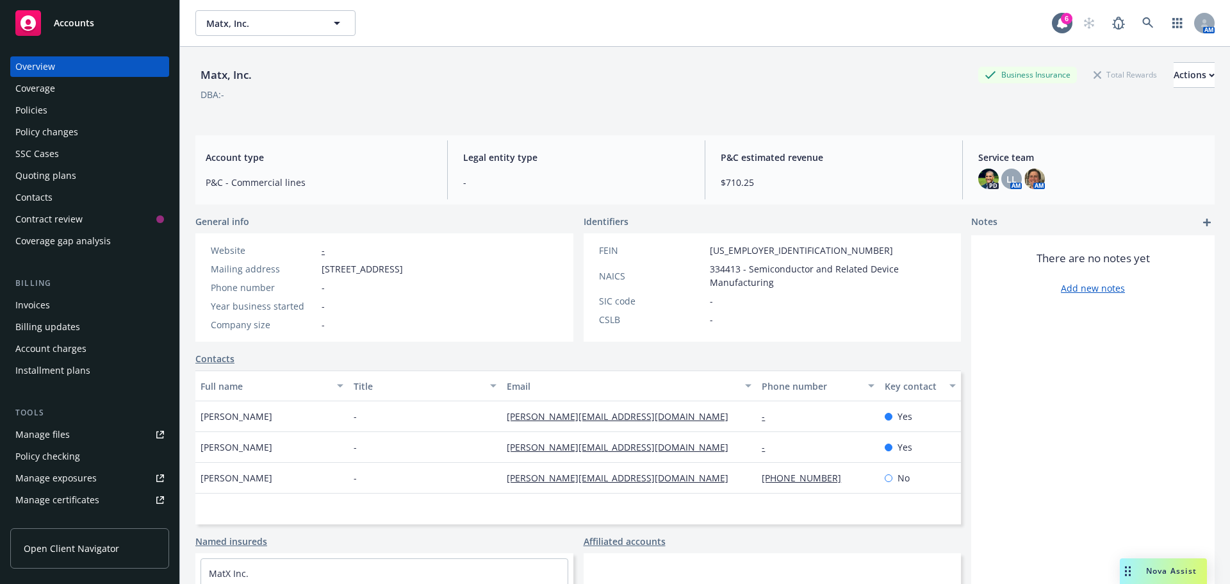
click at [41, 110] on div "Policies" at bounding box center [31, 110] width 32 height 20
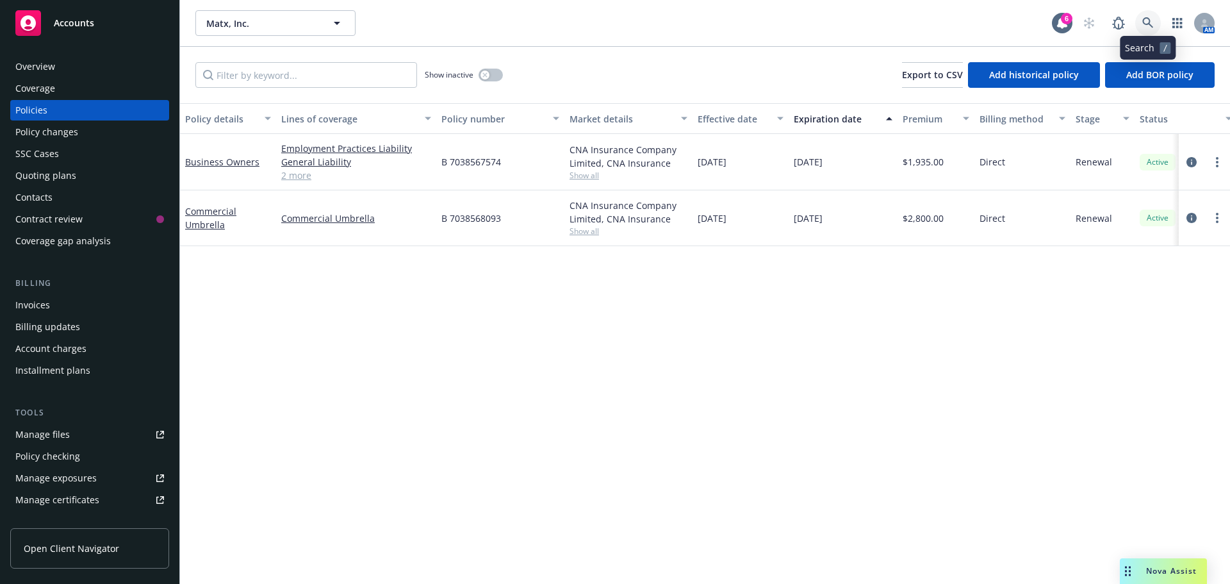
click at [1154, 25] on link at bounding box center [1148, 23] width 26 height 26
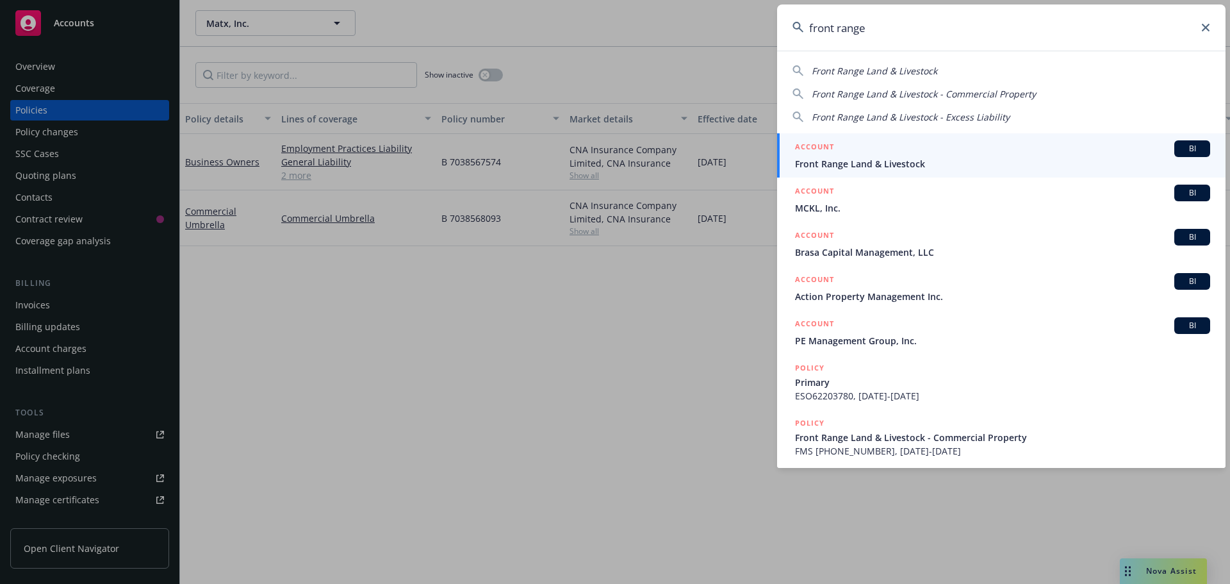
type input "front range"
click at [833, 165] on span "Front Range Land & Livestock" at bounding box center [1002, 163] width 415 height 13
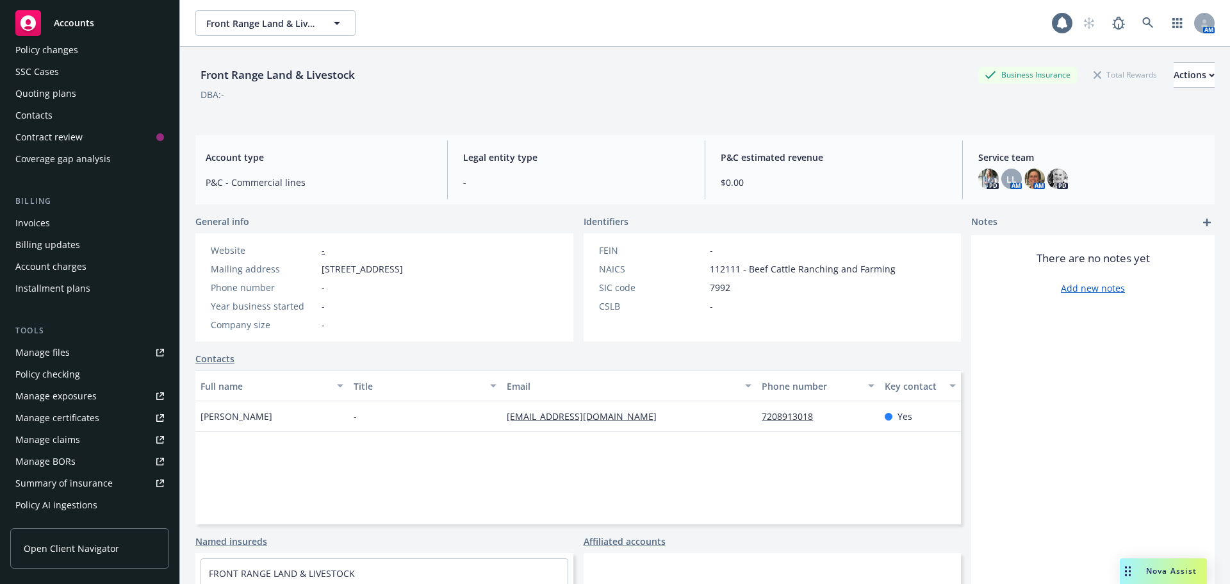
scroll to position [256, 0]
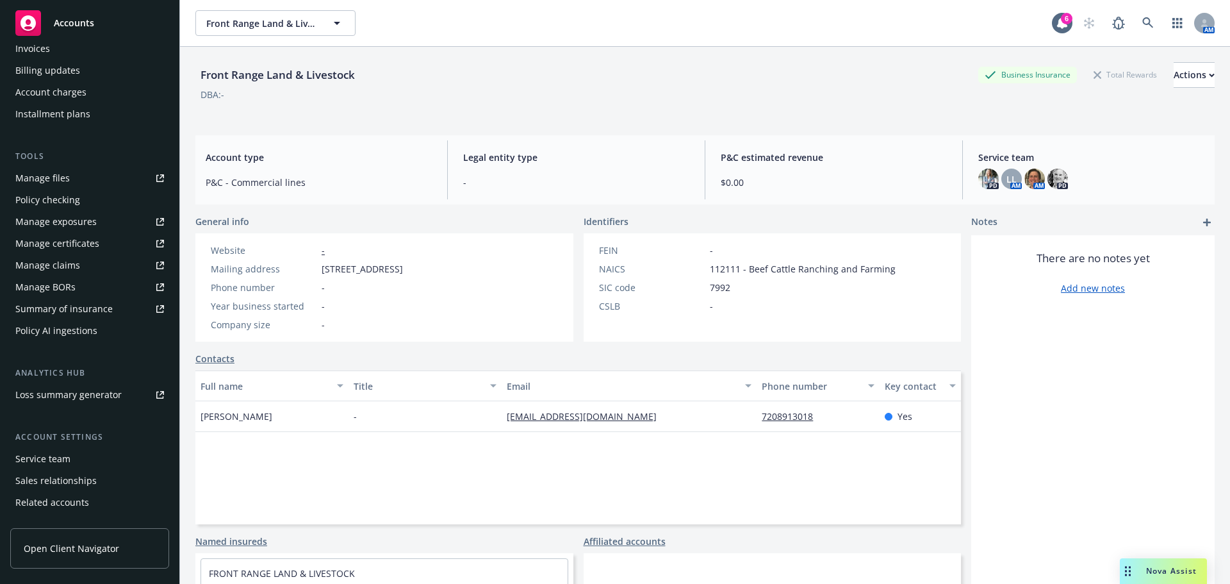
click at [51, 459] on div "Service team" at bounding box center [42, 458] width 55 height 20
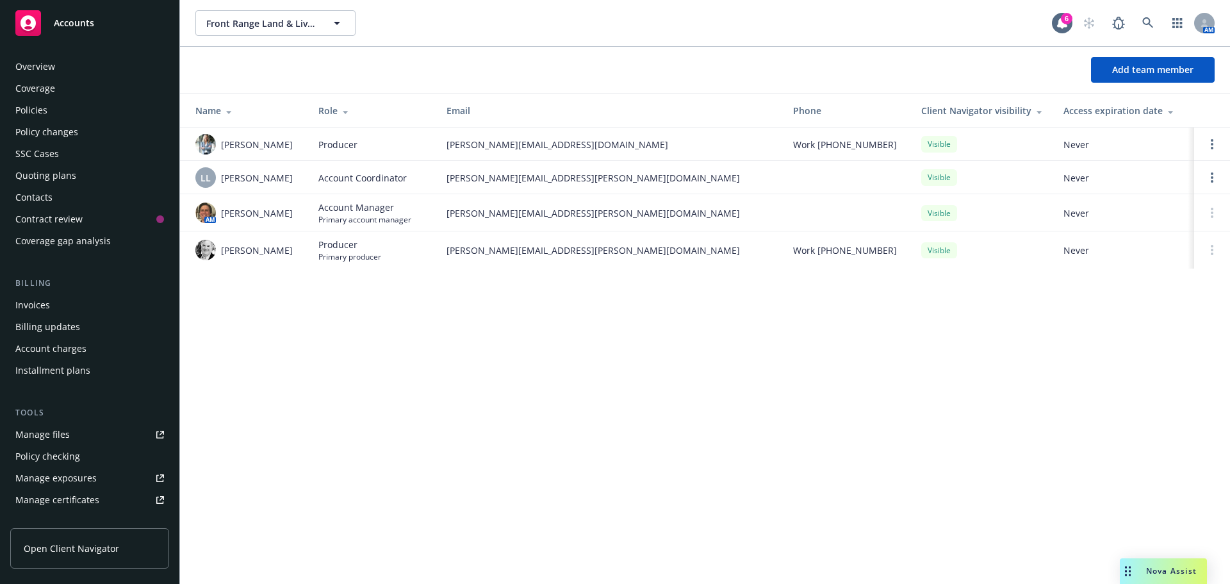
click at [71, 110] on div "Policies" at bounding box center [89, 110] width 149 height 20
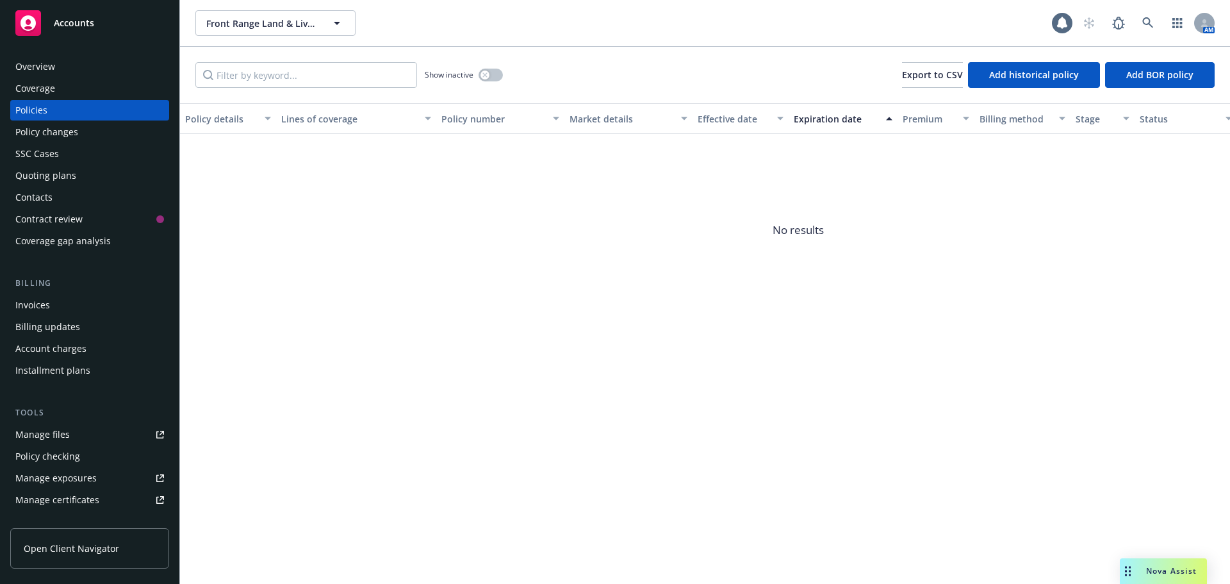
click at [54, 176] on div "Quoting plans" at bounding box center [45, 175] width 61 height 20
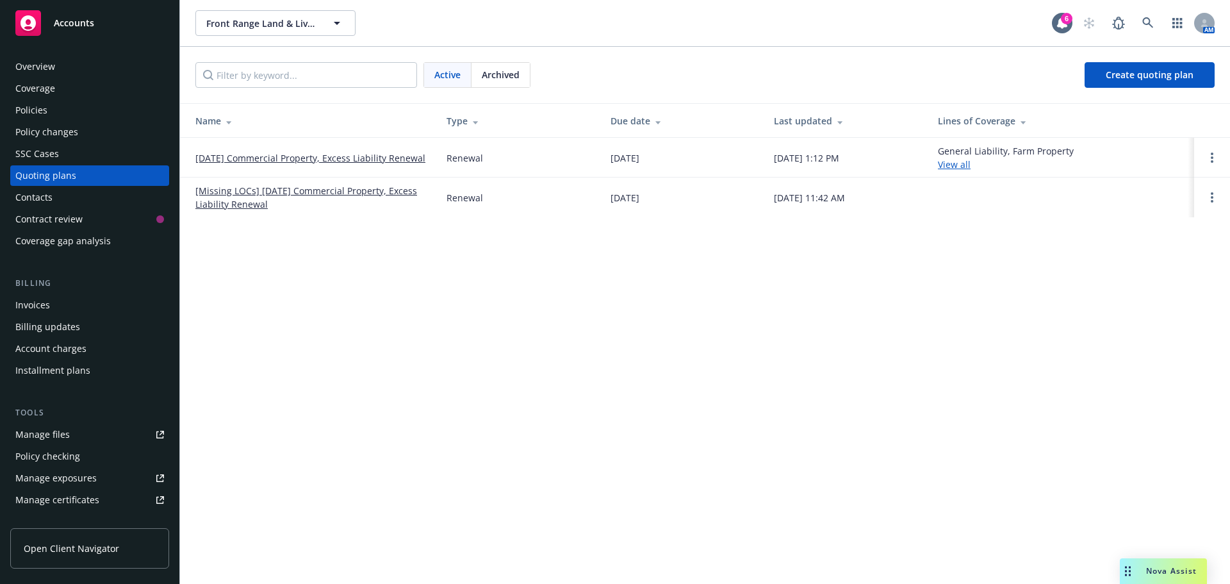
click at [313, 151] on link "[DATE] Commercial Property, Excess Liability Renewal" at bounding box center [310, 157] width 230 height 13
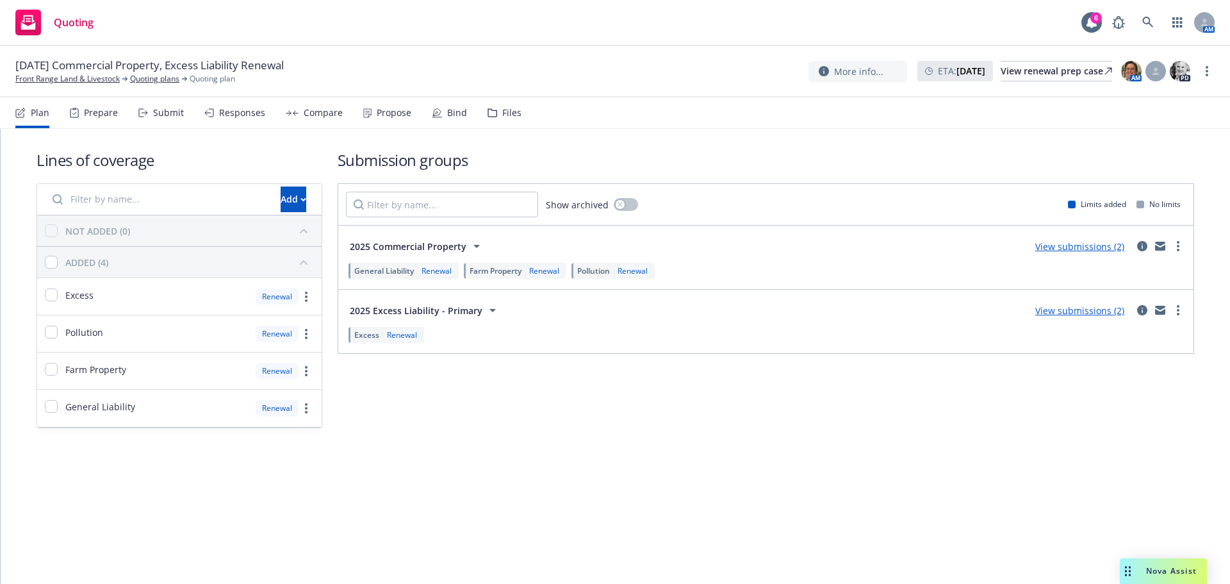
click at [366, 111] on icon at bounding box center [367, 113] width 8 height 10
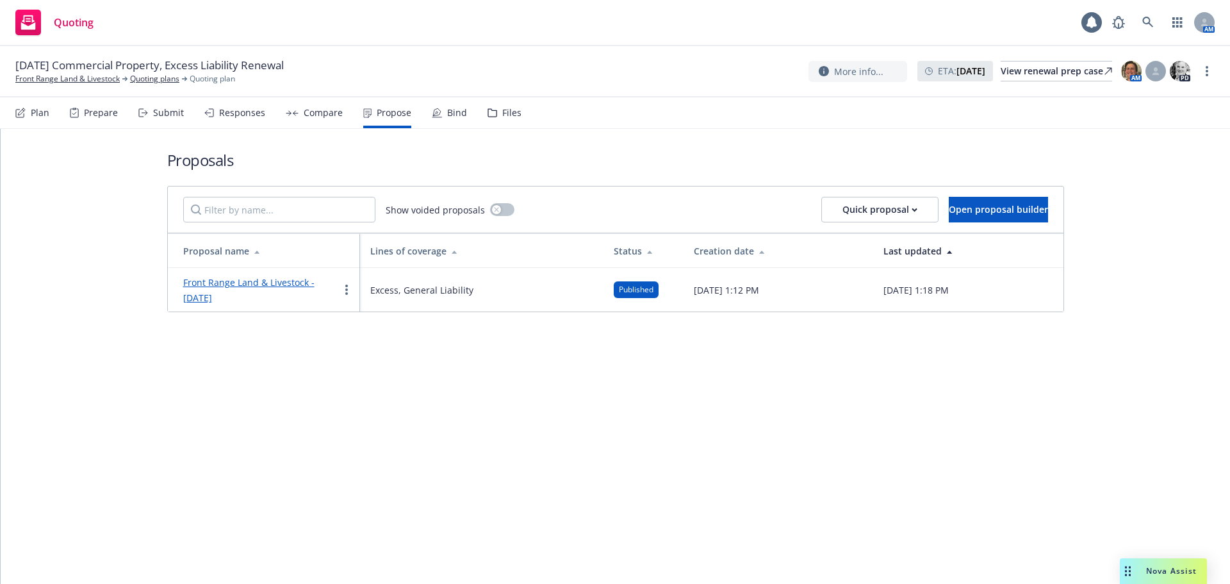
click at [261, 282] on link "Front Range Land & Livestock - [DATE]" at bounding box center [248, 290] width 131 height 28
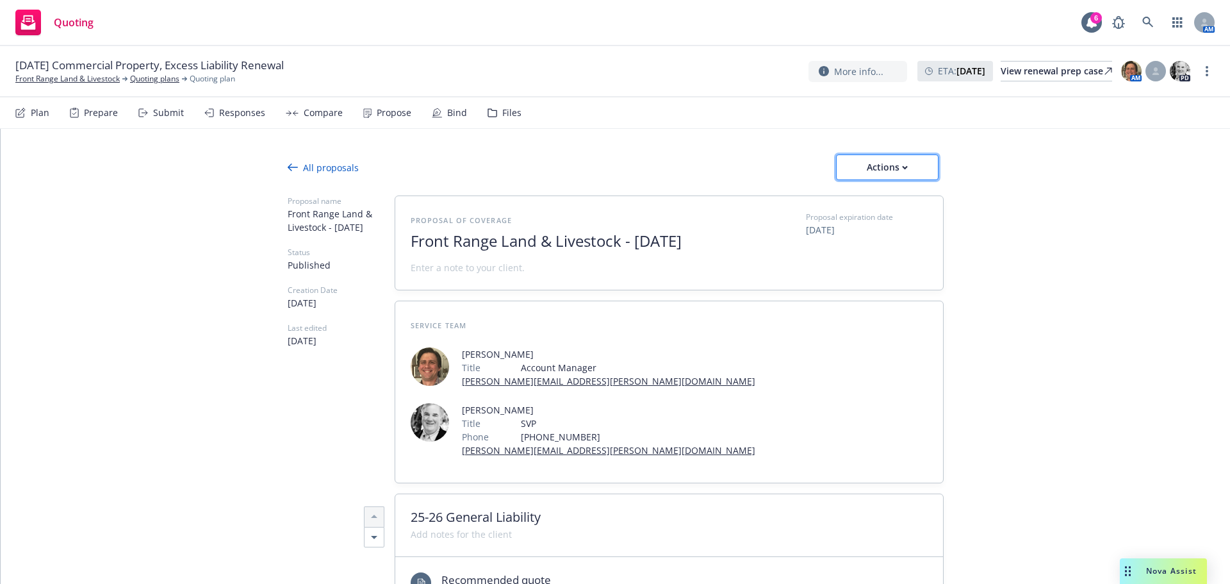
click at [919, 171] on button "Actions" at bounding box center [887, 167] width 102 height 26
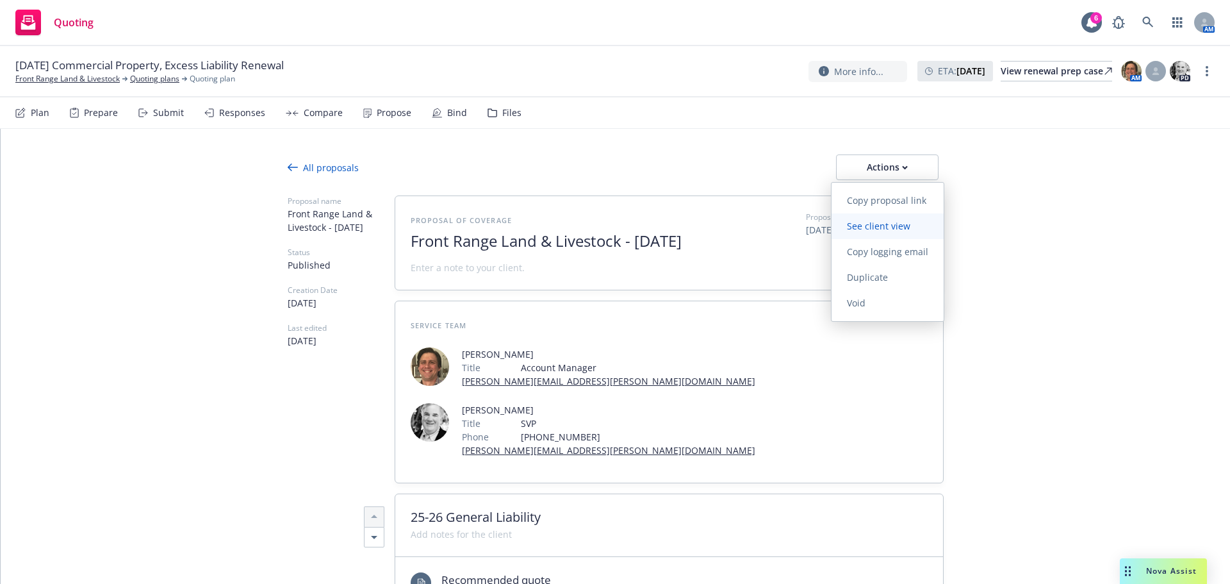
click at [891, 224] on span "See client view" at bounding box center [878, 226] width 94 height 12
type textarea "x"
